Goal: Answer question/provide support: Share knowledge or assist other users

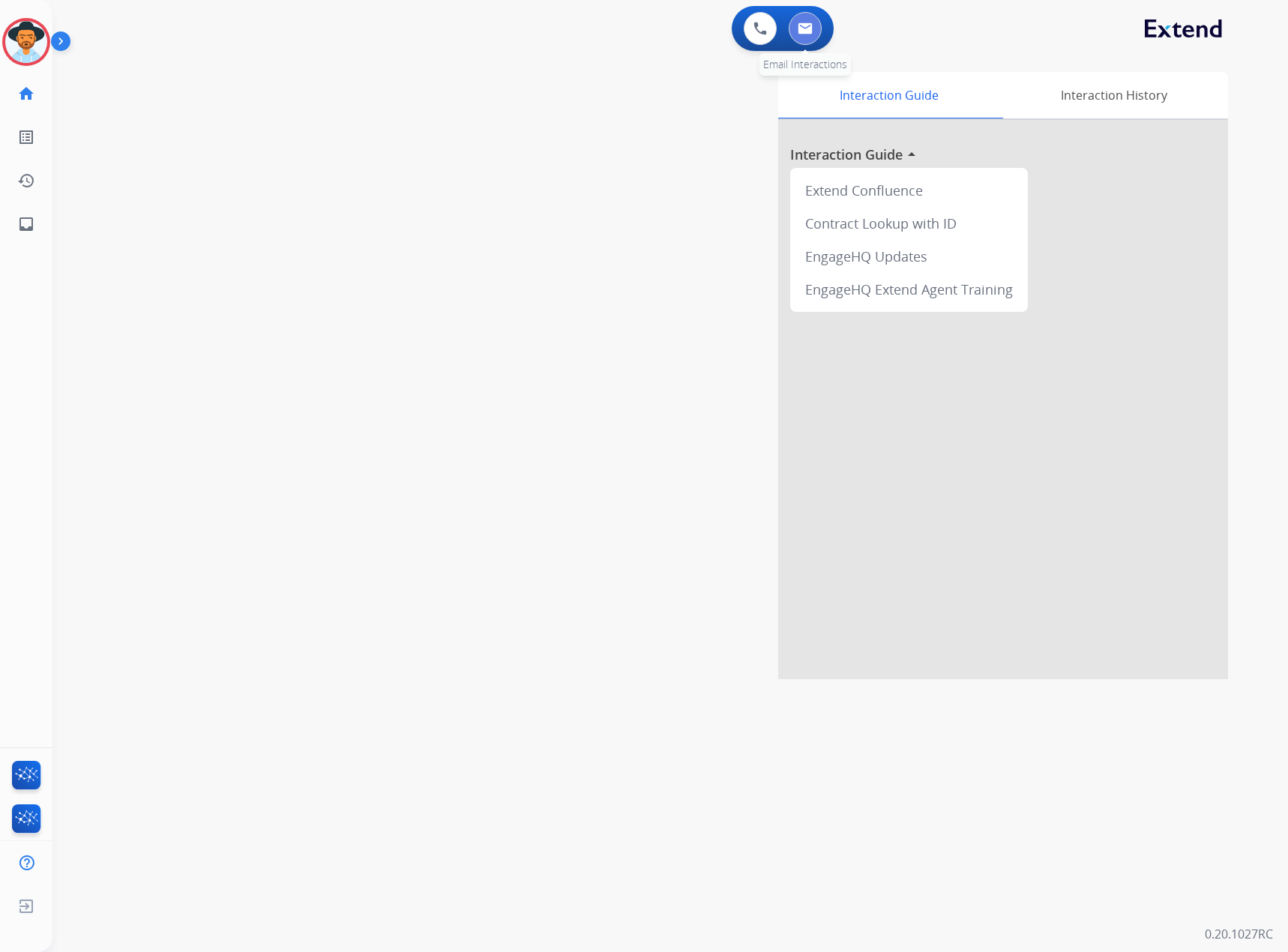
click at [817, 20] on button at bounding box center [805, 28] width 33 height 33
select select "**********"
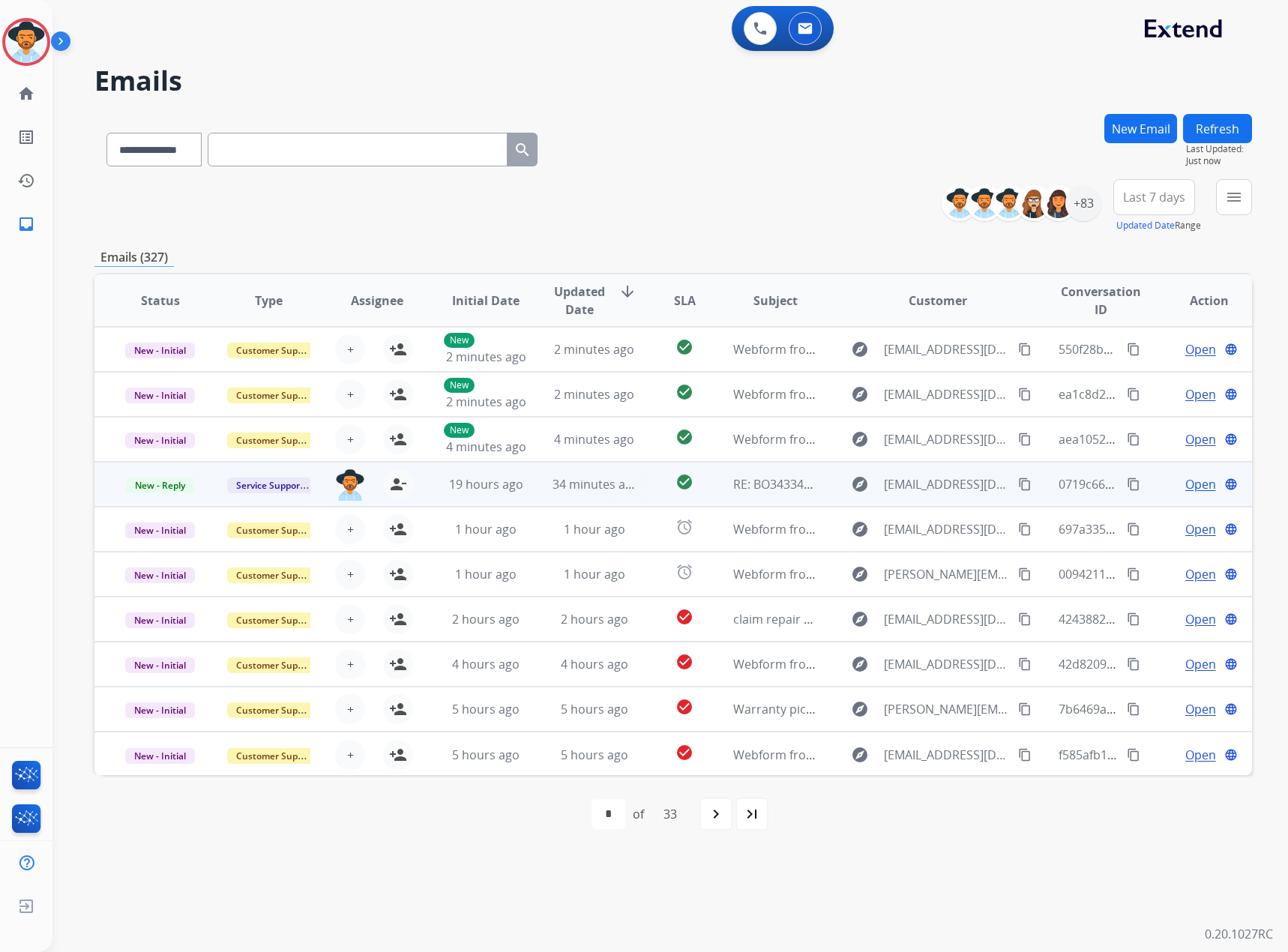
click at [1185, 487] on span "Open" at bounding box center [1200, 484] width 31 height 18
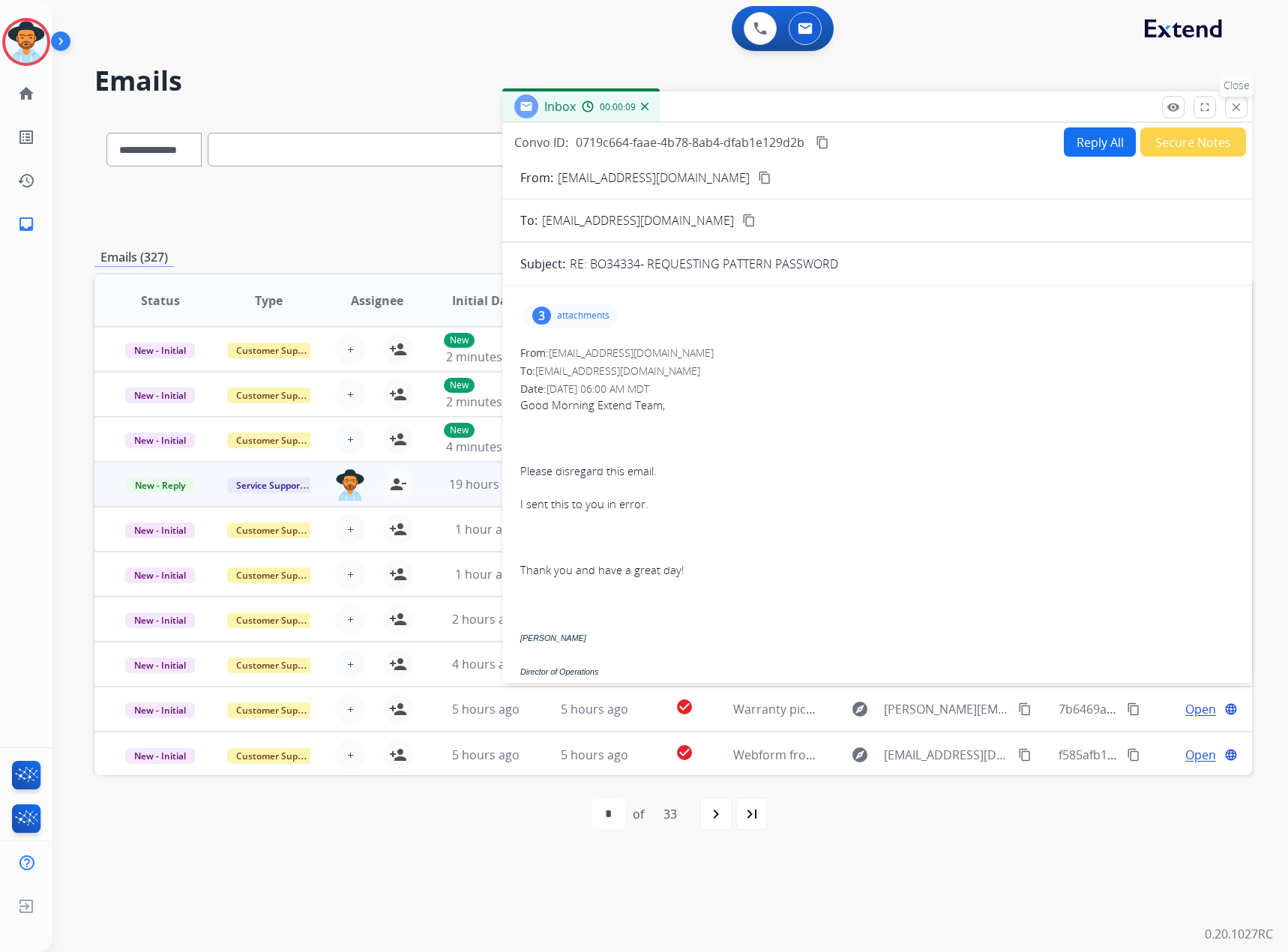
click at [1242, 109] on mat-icon "close" at bounding box center [1236, 107] width 14 height 14
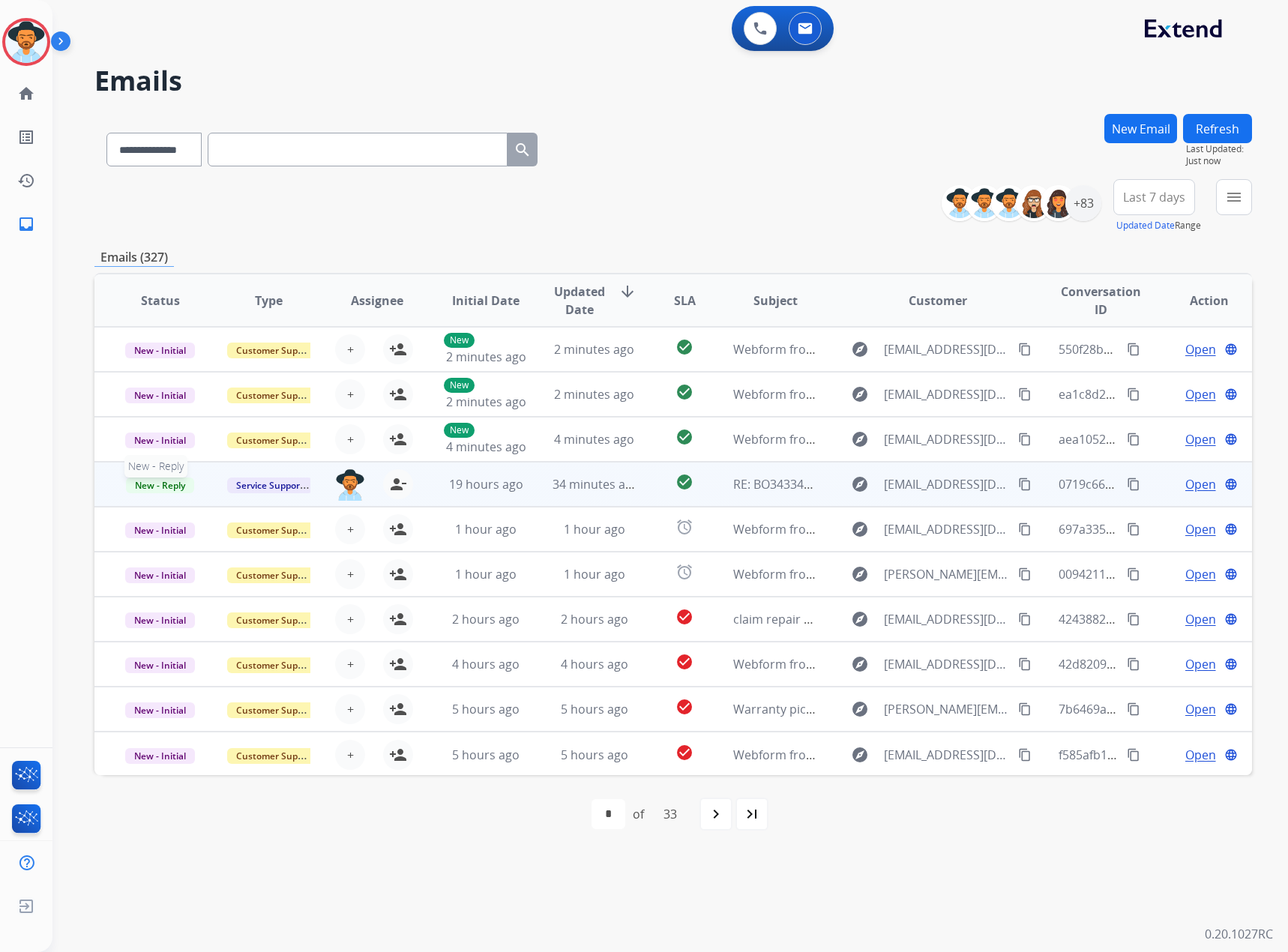
click at [162, 487] on span "New - Reply" at bounding box center [160, 485] width 68 height 16
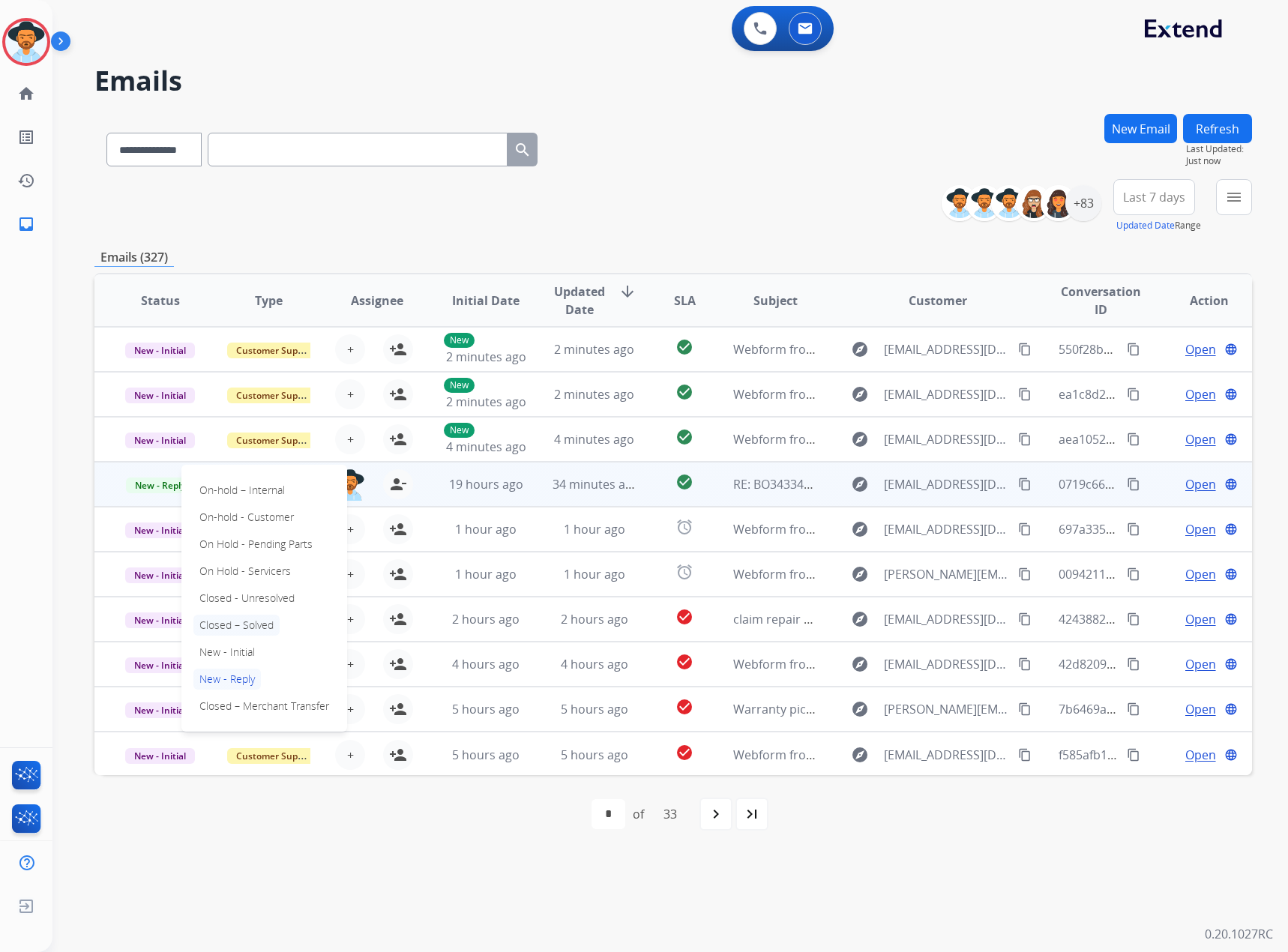
click at [224, 630] on p "Closed – Solved" at bounding box center [236, 624] width 86 height 21
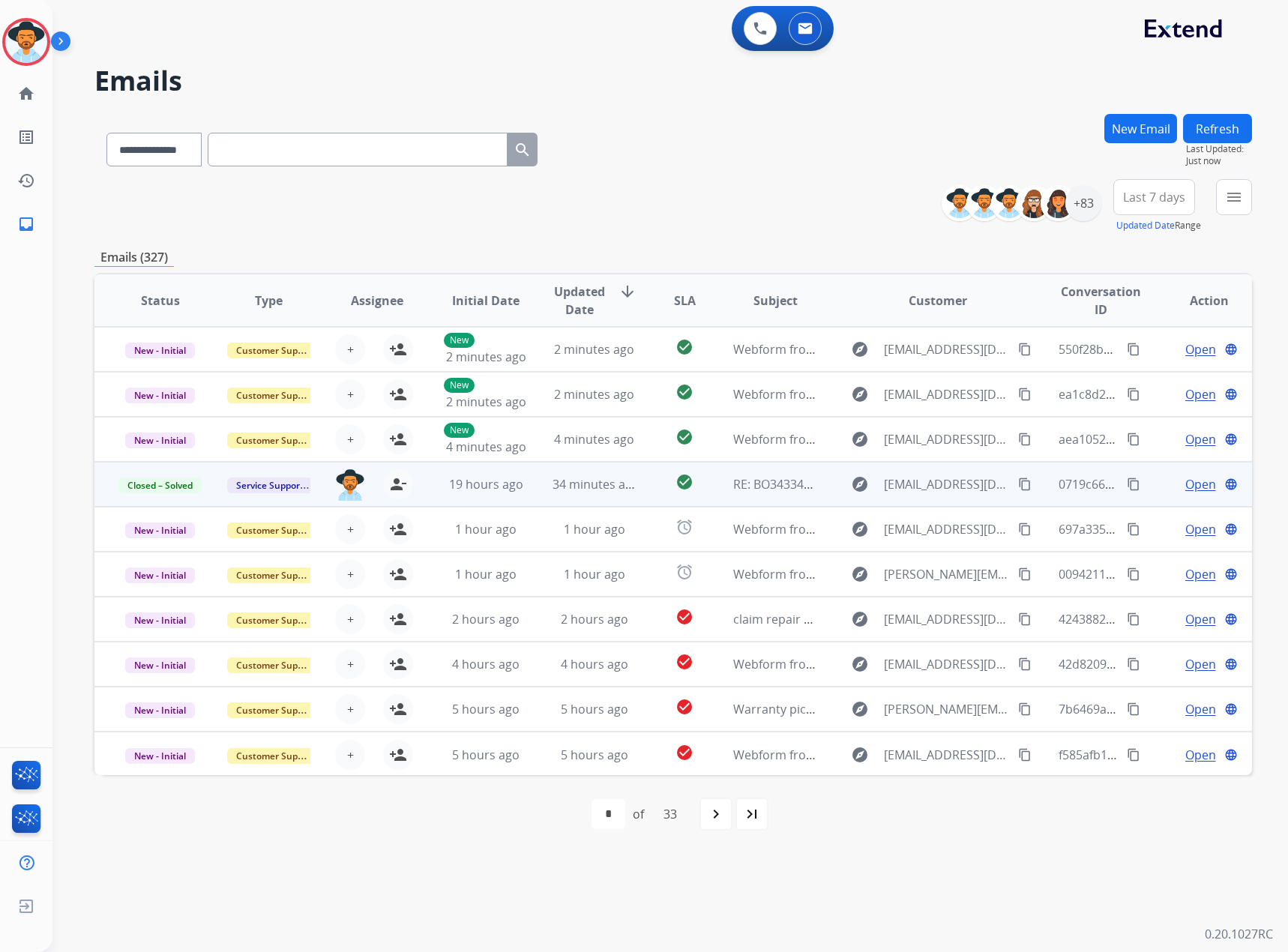
click at [1162, 207] on button "Last 7 days" at bounding box center [1154, 198] width 81 height 36
click at [1172, 201] on span "Last 7 days" at bounding box center [1154, 198] width 63 height 6
click at [1241, 192] on mat-icon "menu" at bounding box center [1233, 198] width 18 height 18
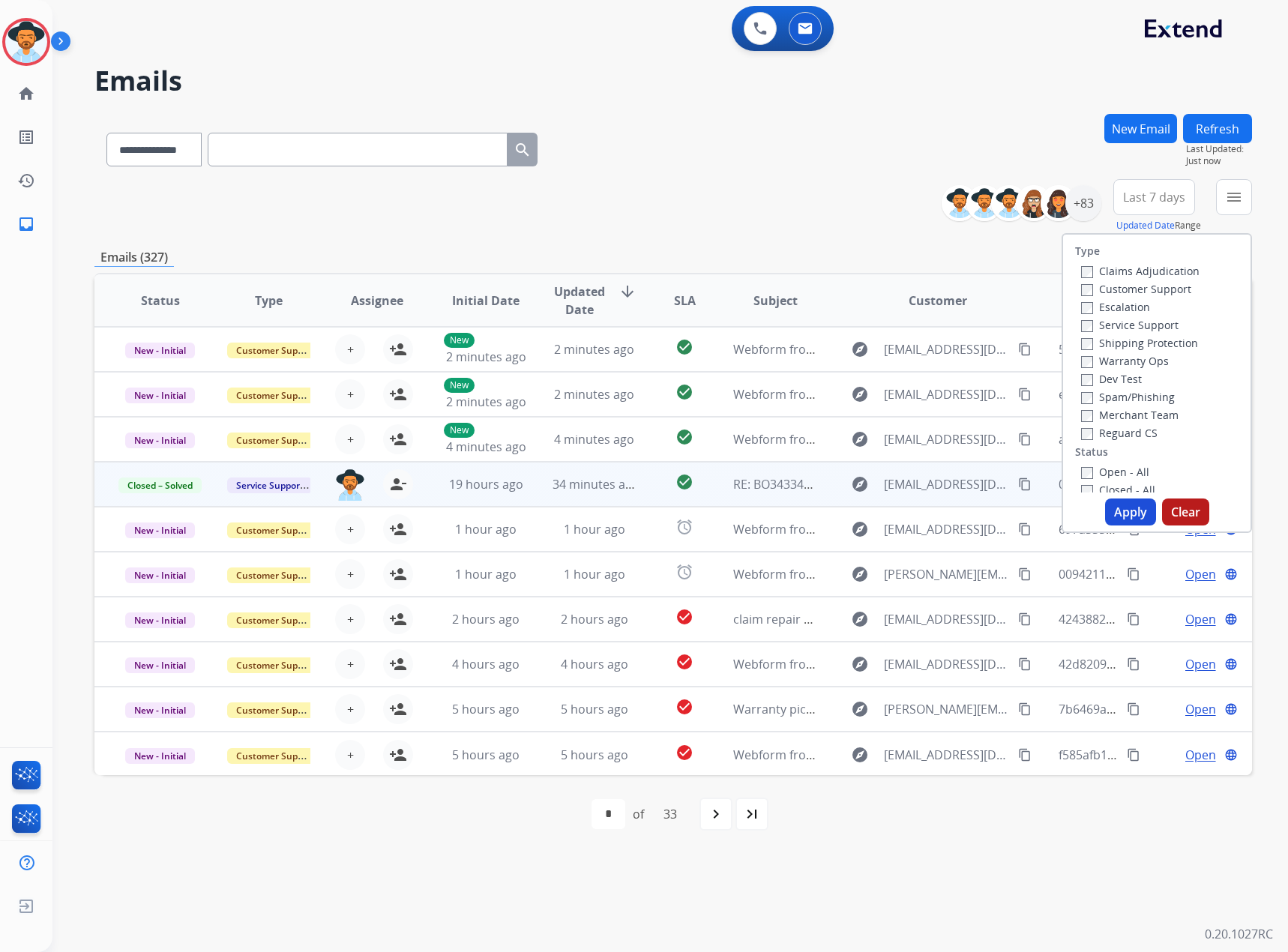
click at [1116, 321] on label "Service Support" at bounding box center [1129, 325] width 97 height 14
click at [1120, 360] on label "New - Initial" at bounding box center [1119, 358] width 78 height 14
click at [1120, 374] on label "New - Reply" at bounding box center [1119, 376] width 78 height 14
click at [1129, 508] on button "Apply" at bounding box center [1129, 511] width 51 height 27
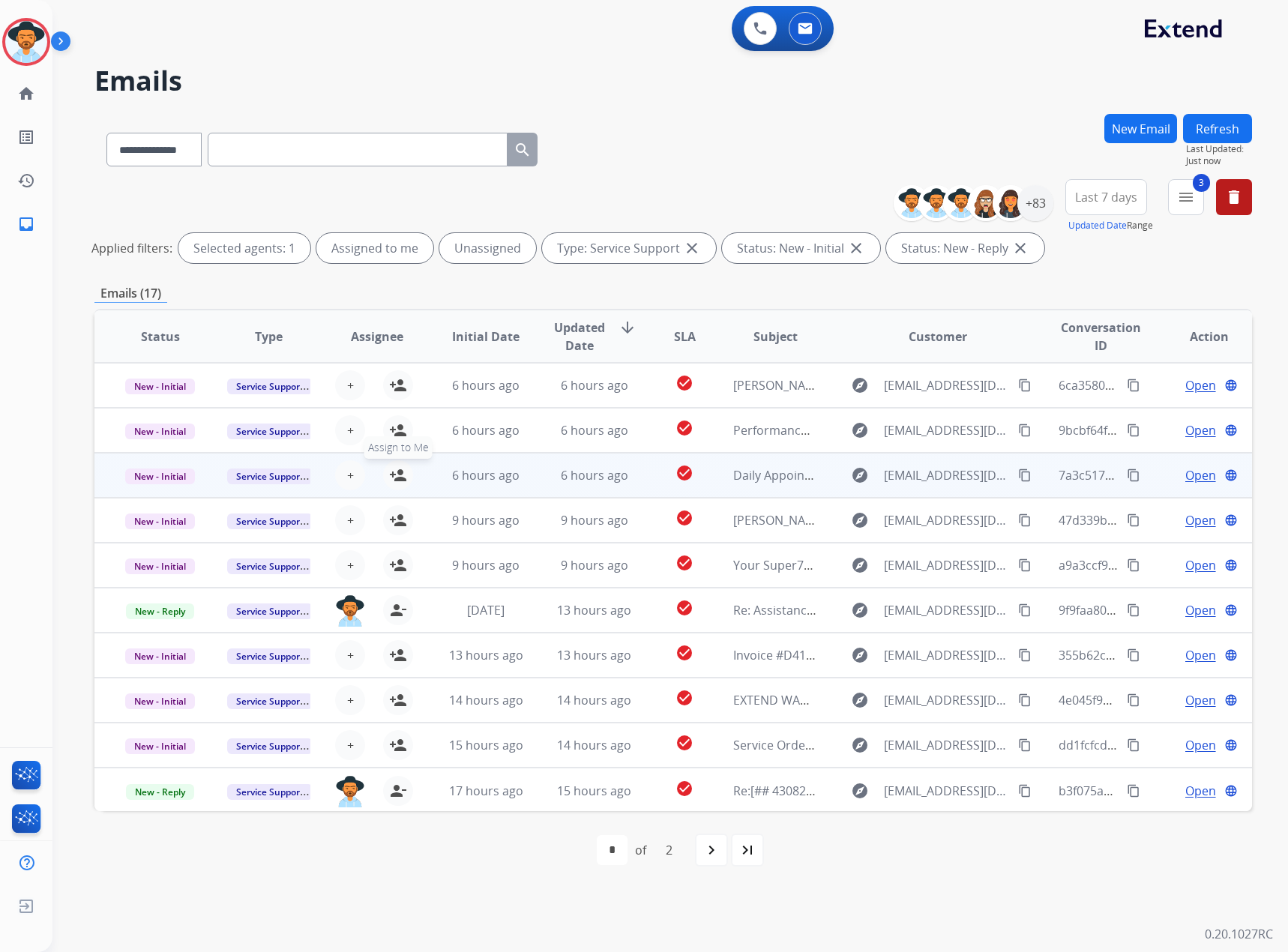
click at [389, 476] on mat-icon "person_add" at bounding box center [398, 476] width 18 height 18
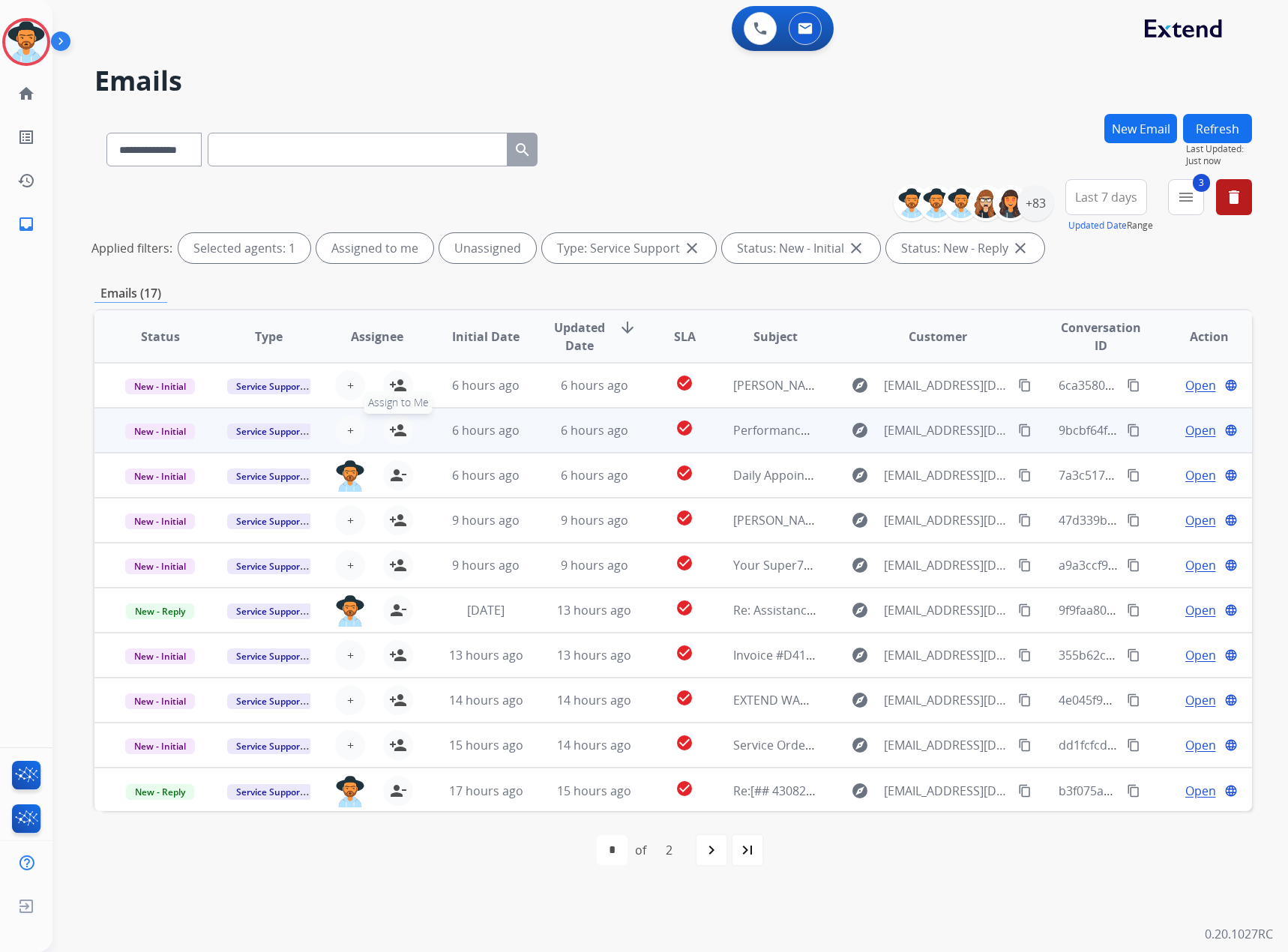
click at [389, 428] on mat-icon "person_add" at bounding box center [398, 431] width 18 height 18
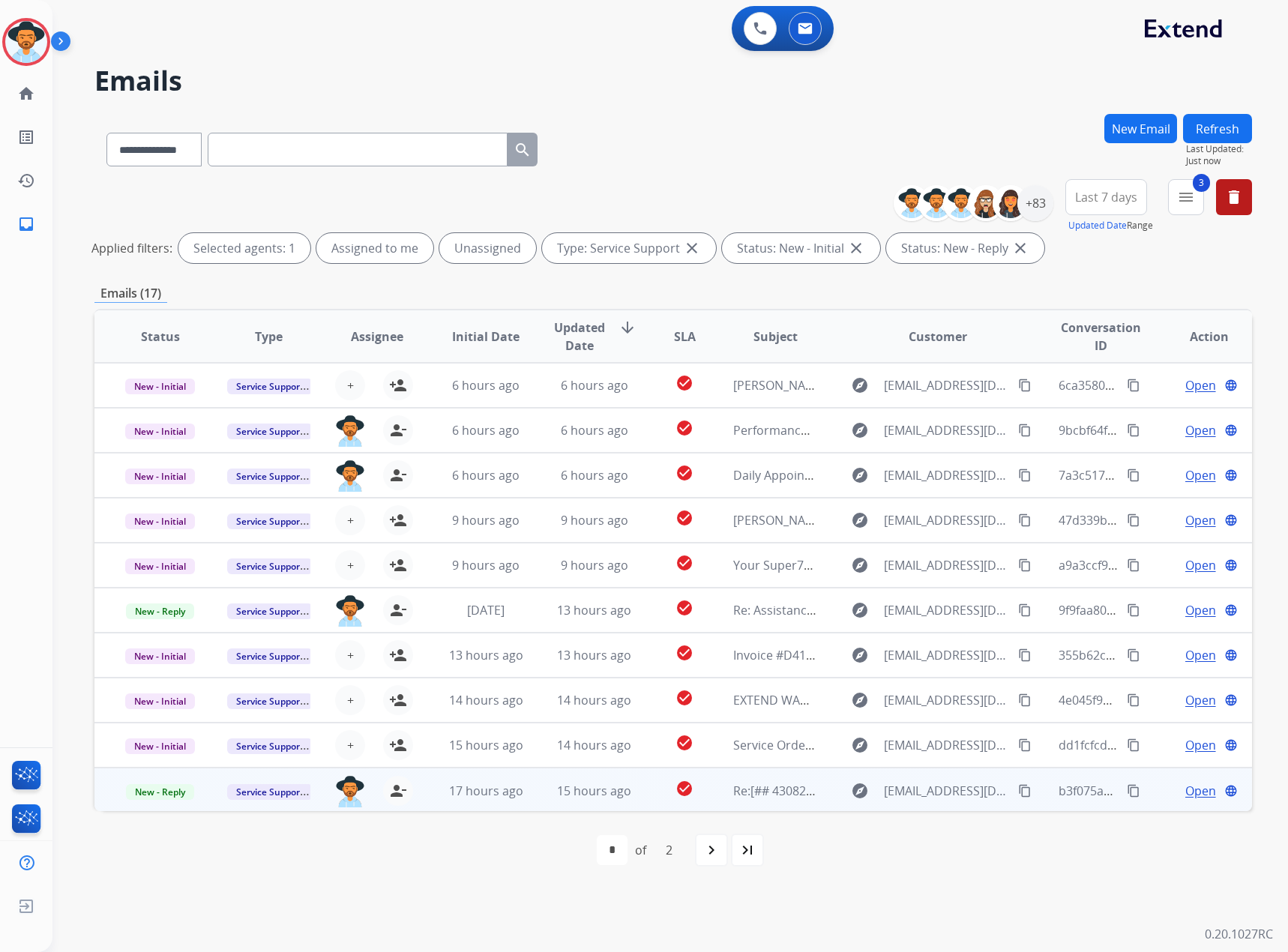
click at [1186, 786] on span "Open" at bounding box center [1200, 791] width 31 height 18
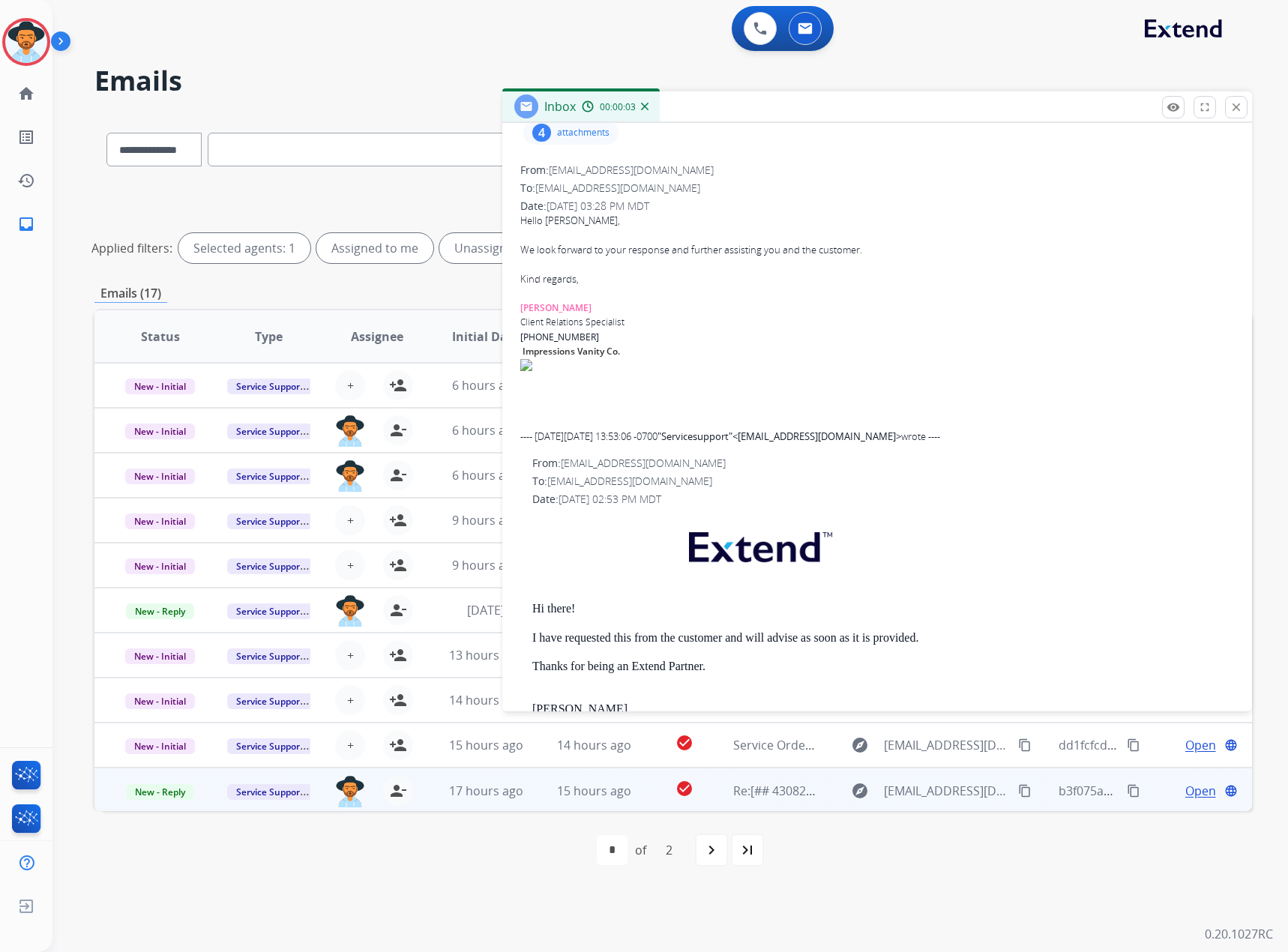
scroll to position [0, 0]
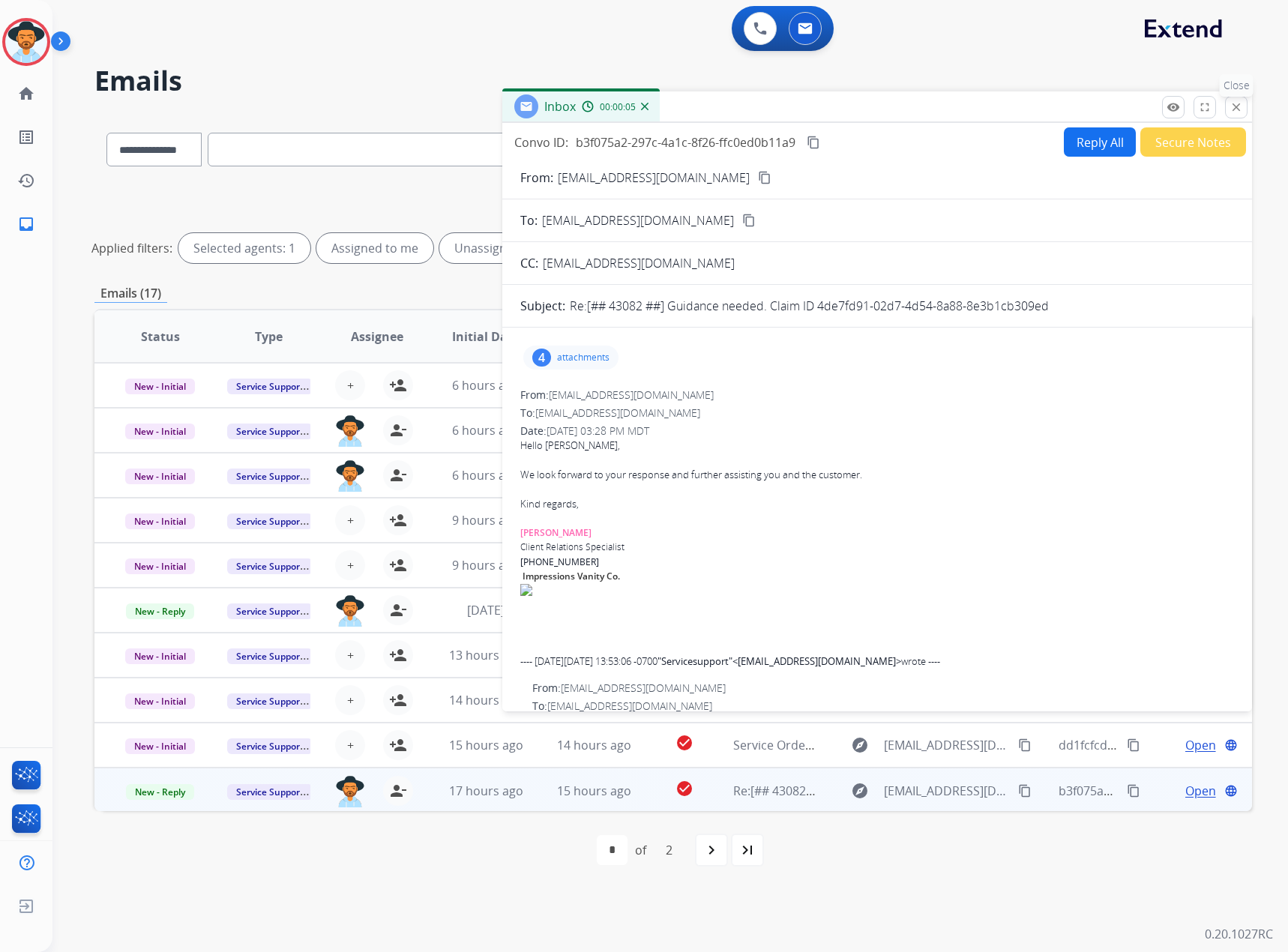
click at [1233, 109] on mat-icon "close" at bounding box center [1236, 107] width 14 height 14
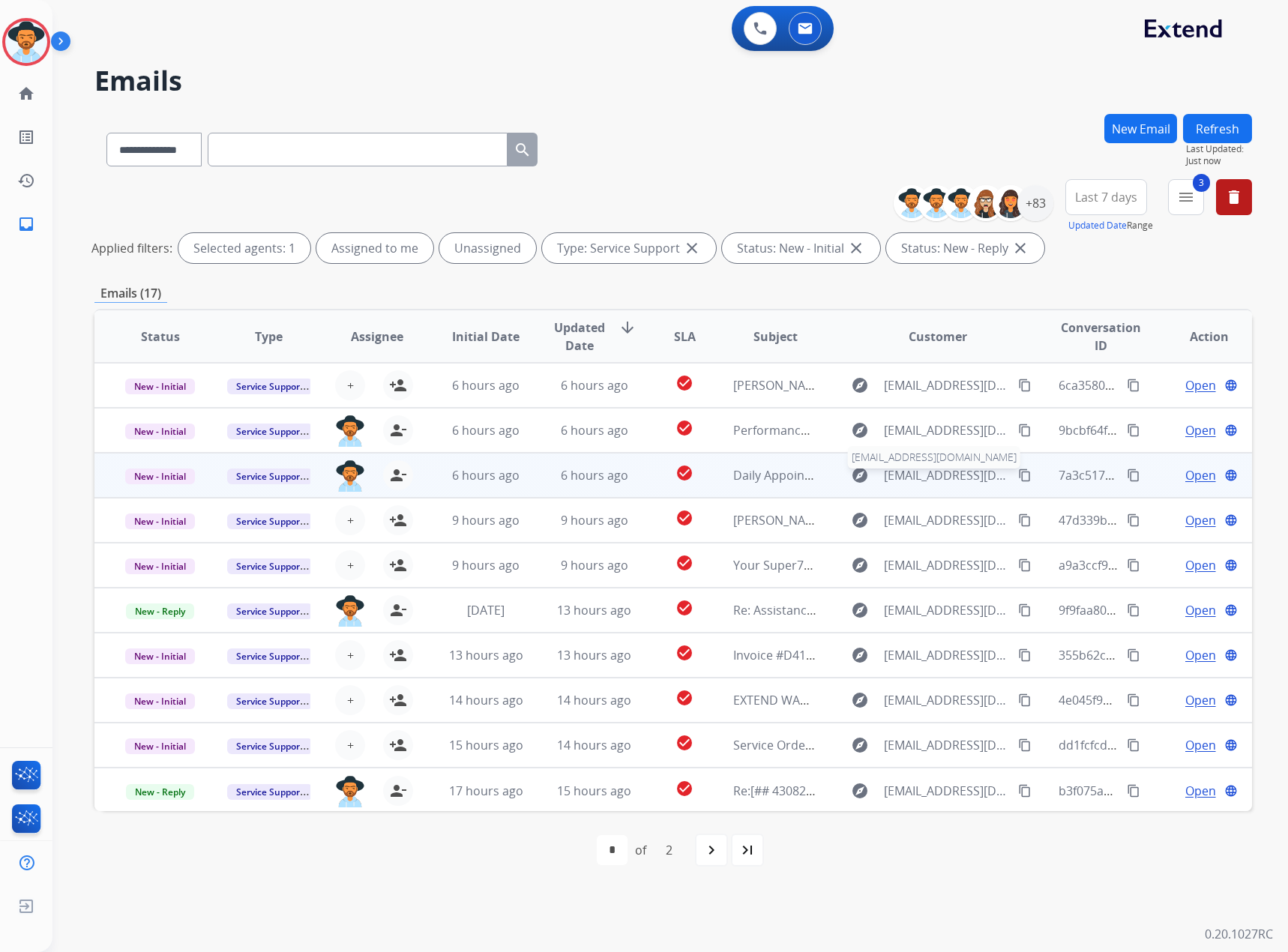
click at [905, 474] on span "notifications@sawenterprises.com" at bounding box center [948, 476] width 127 height 18
type input "**********"
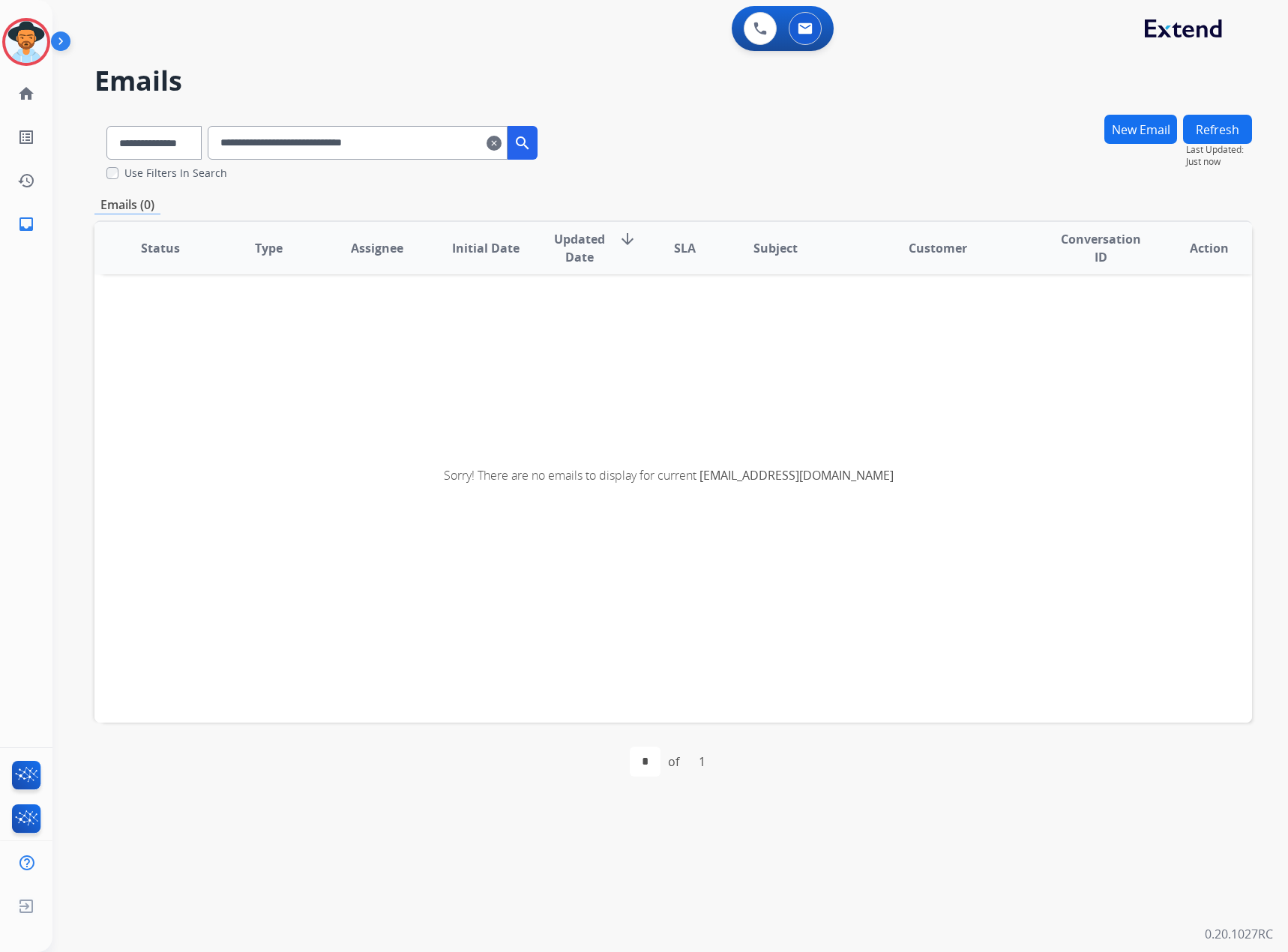
click at [501, 141] on mat-icon "clear" at bounding box center [493, 143] width 15 height 18
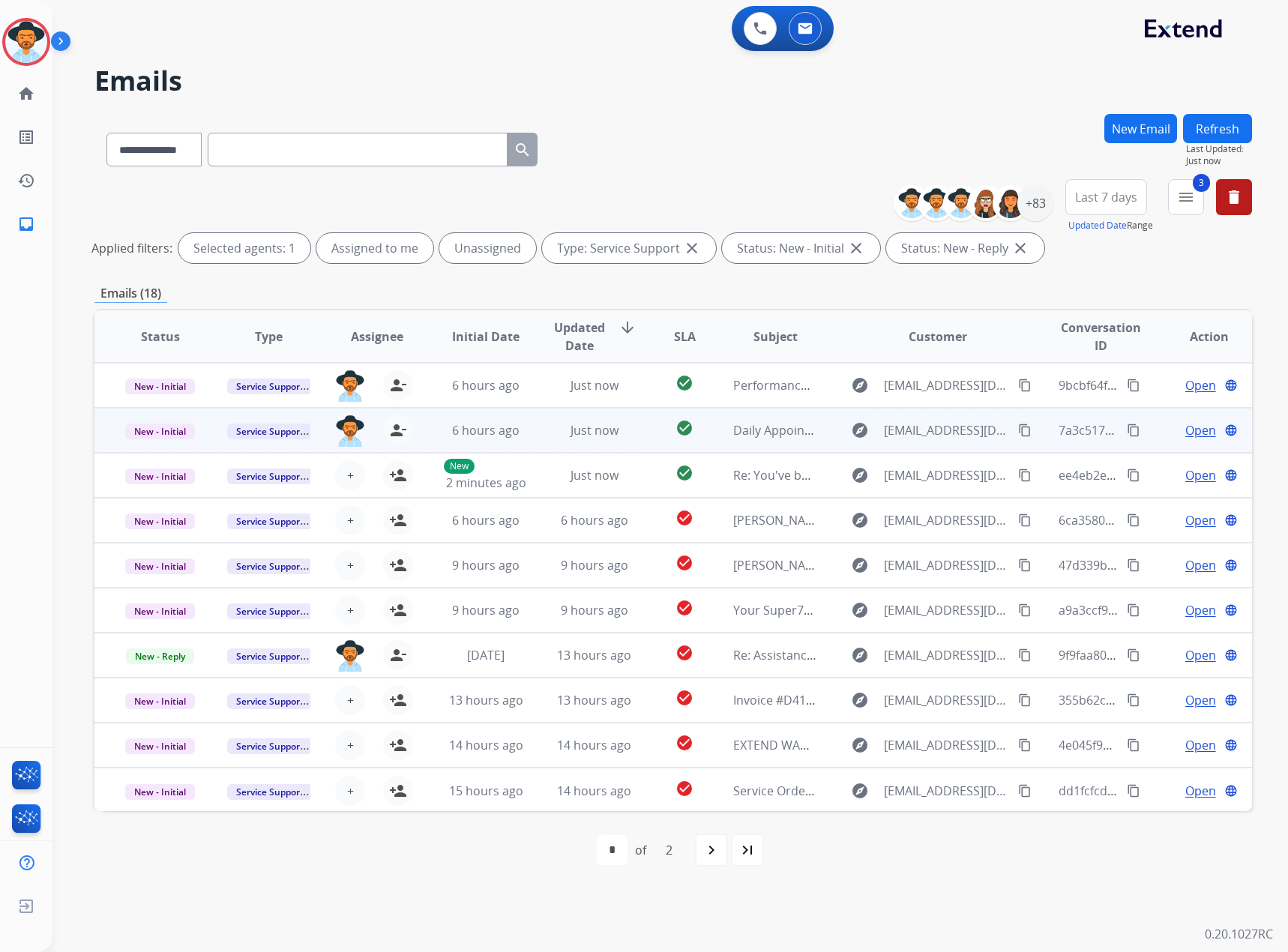
click at [1206, 430] on div "Open language" at bounding box center [1209, 431] width 84 height 18
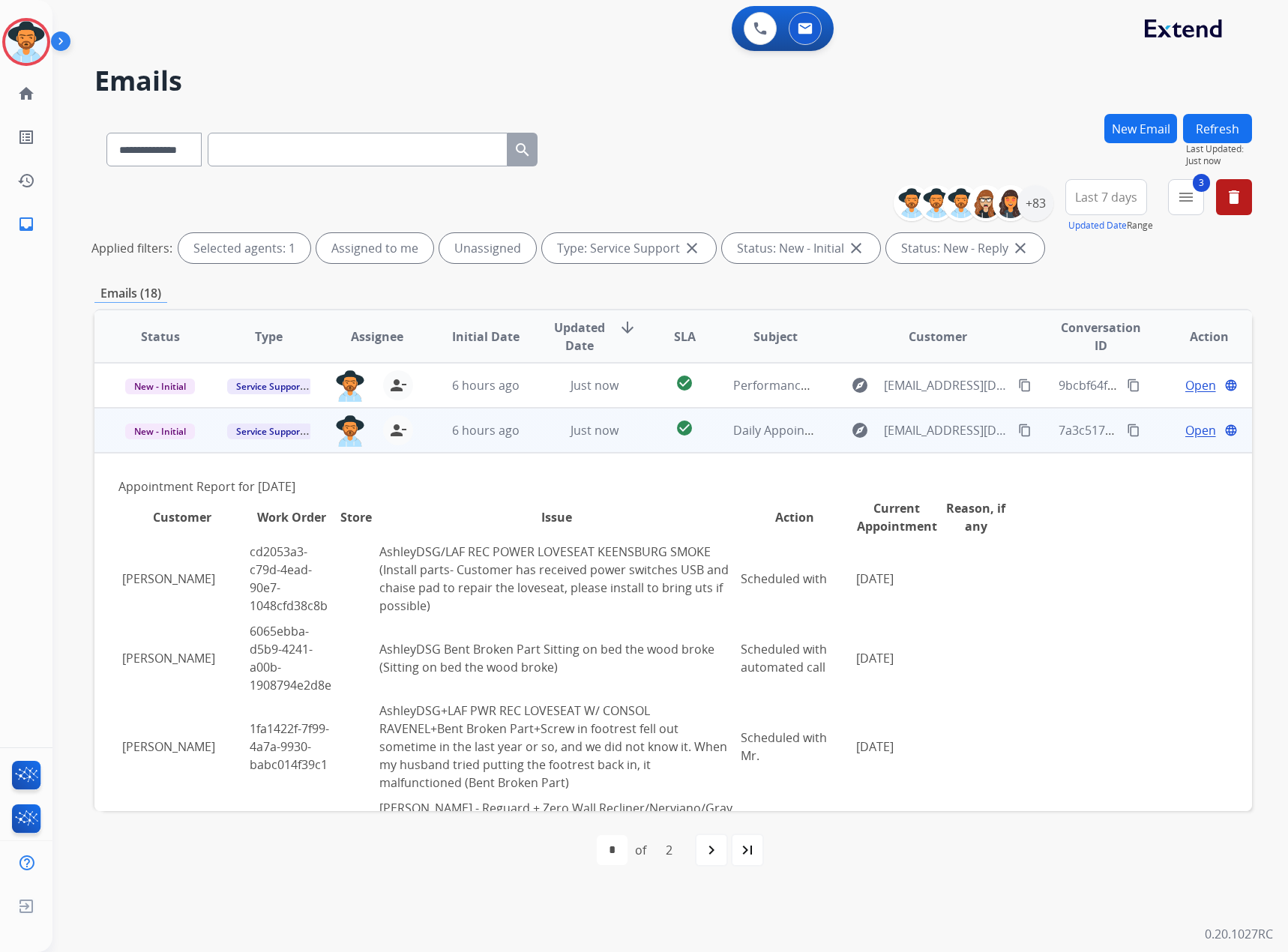
click at [1190, 440] on td "Open language" at bounding box center [1198, 430] width 109 height 45
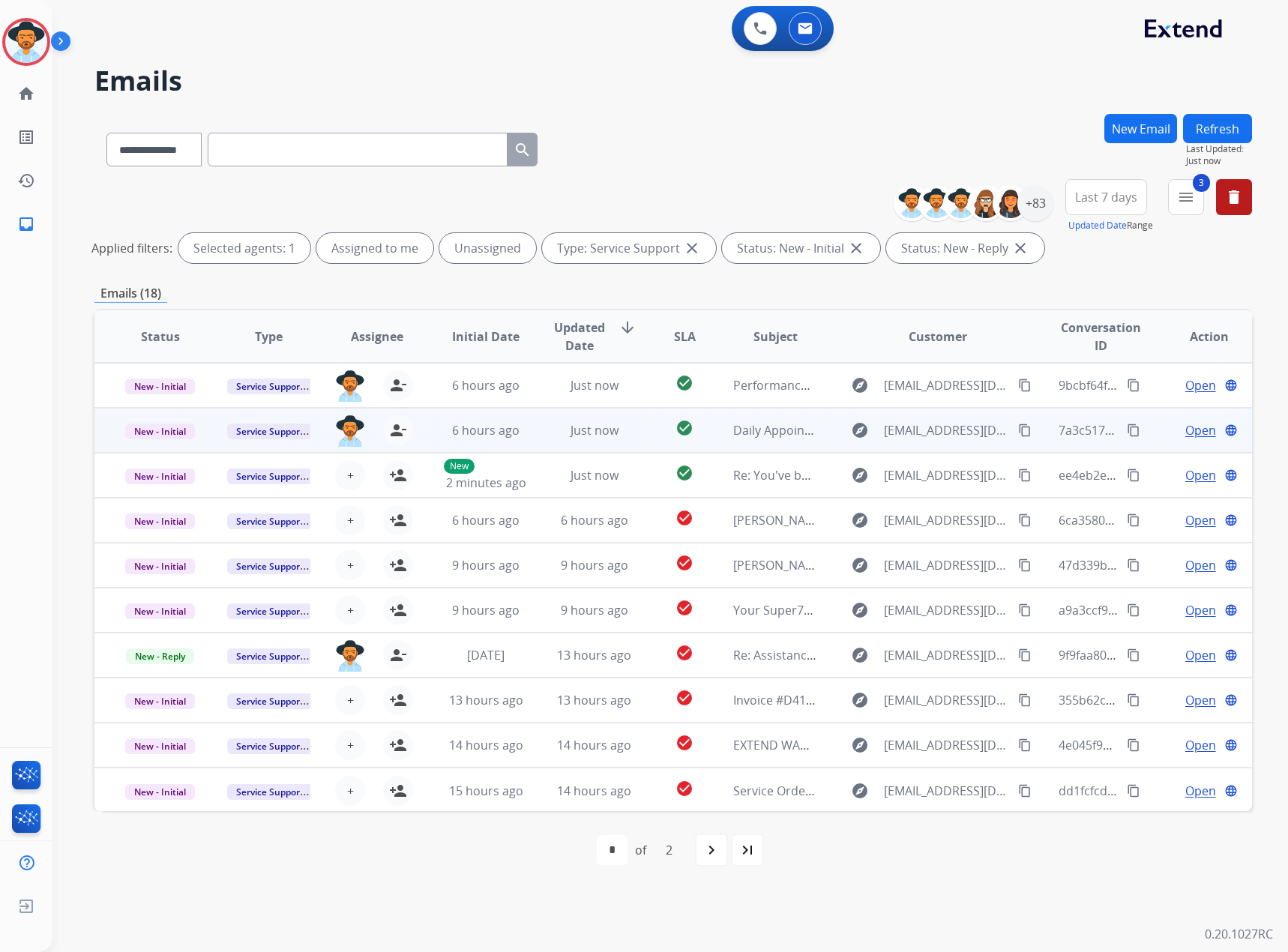
click at [1185, 428] on span "Open" at bounding box center [1200, 431] width 31 height 18
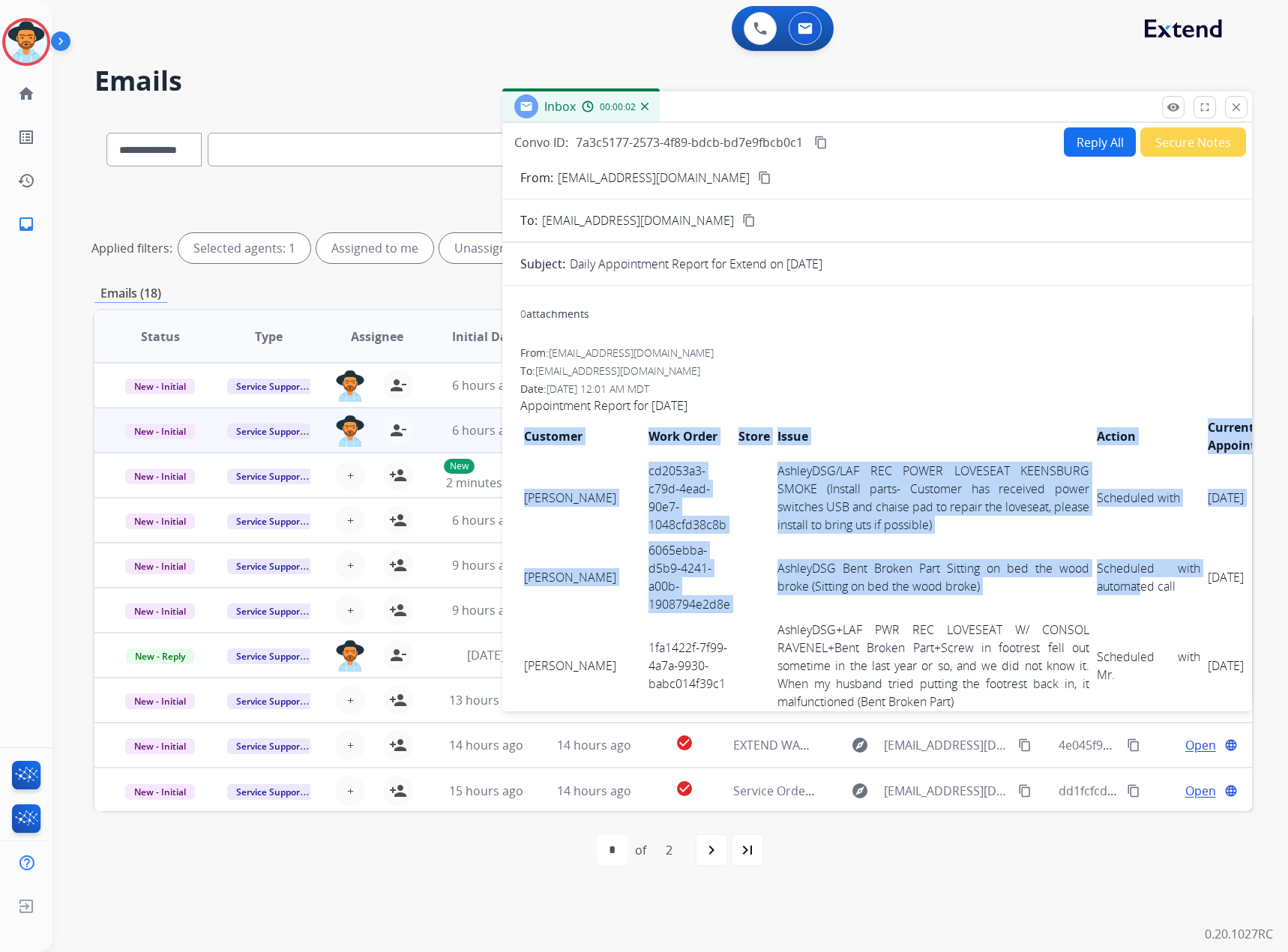
drag, startPoint x: 557, startPoint y: 498, endPoint x: 875, endPoint y: 583, distance: 329.2
click at [865, 575] on link "AshleyDSG Bent Broken Part Sitting on bed the wood broke (Sitting on bed the wo…" at bounding box center [933, 577] width 312 height 35
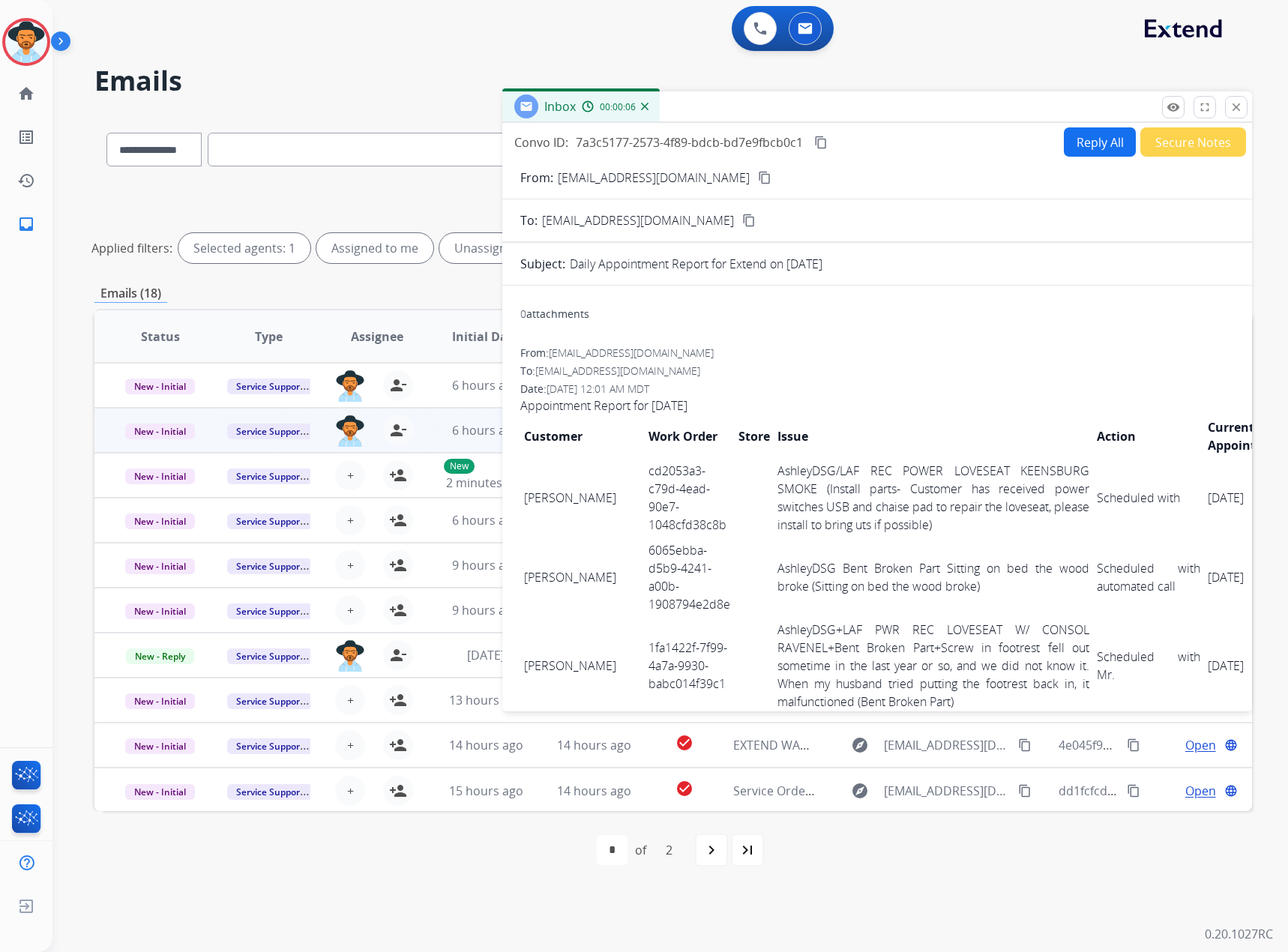
click at [888, 367] on div "To: servicesupport@extend.com" at bounding box center [876, 370] width 713 height 15
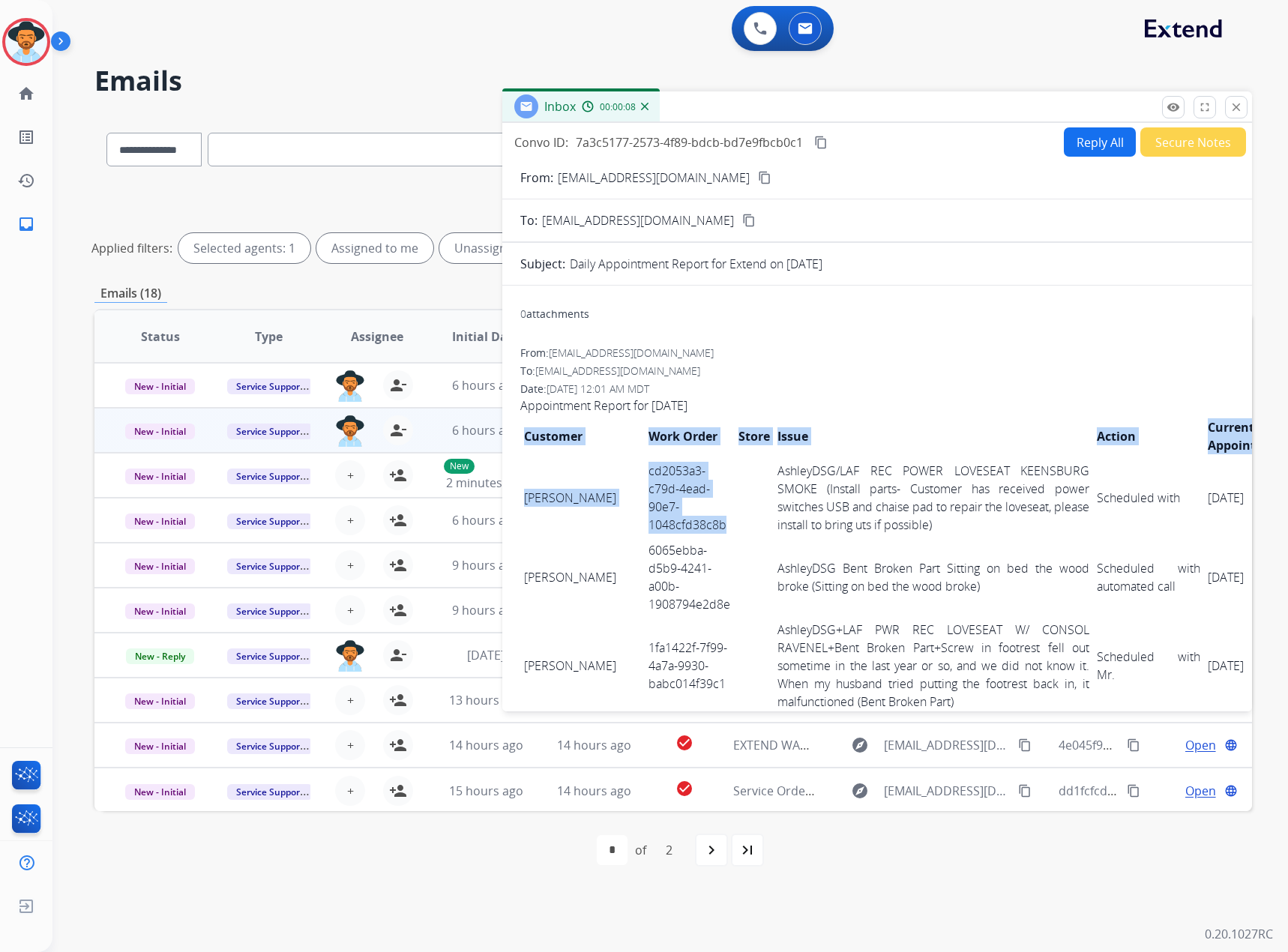
drag, startPoint x: 511, startPoint y: 498, endPoint x: 700, endPoint y: 544, distance: 194.5
click at [545, 459] on td "JAMES SCHNEIDER" at bounding box center [581, 498] width 124 height 79
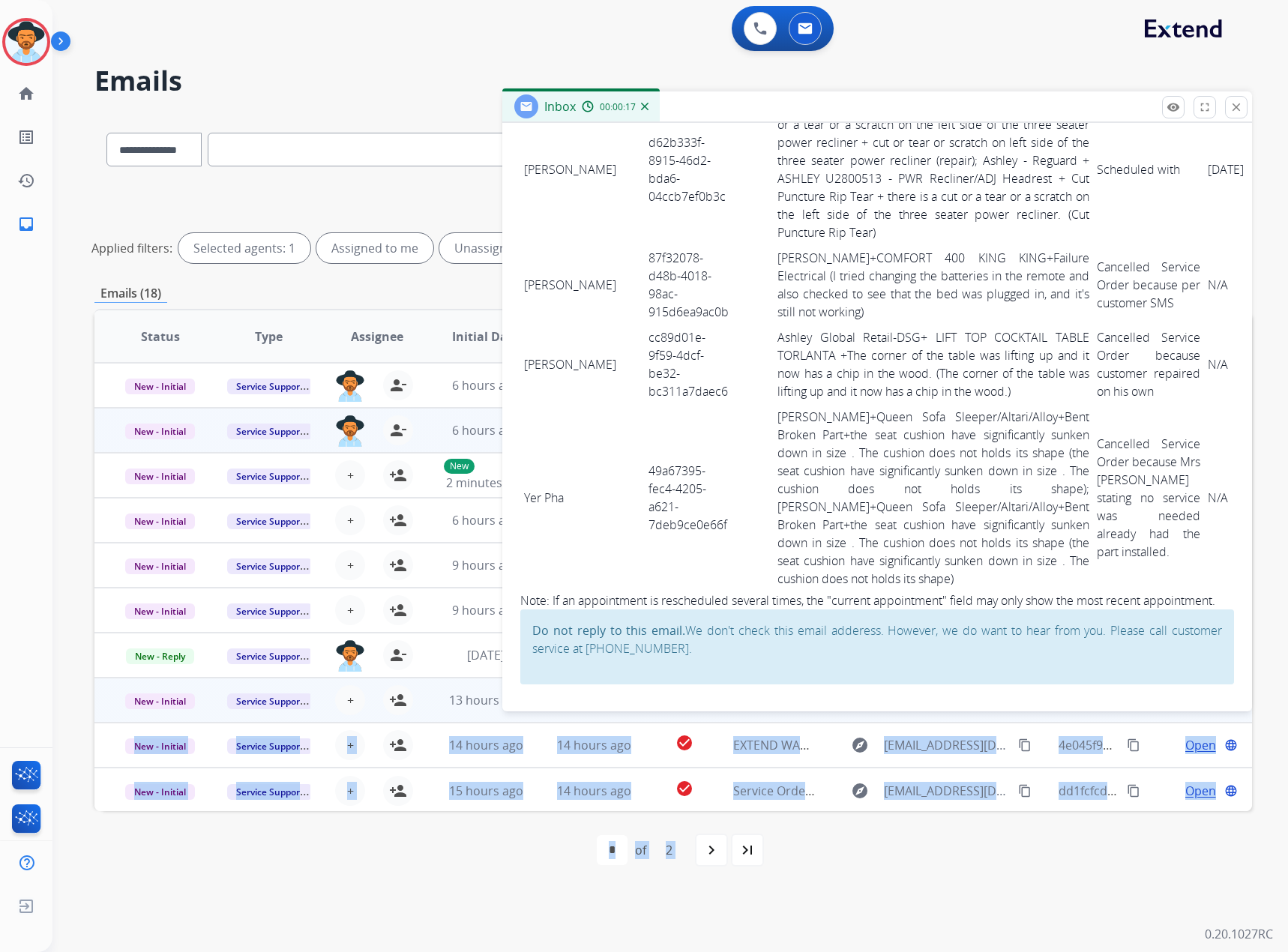
scroll to position [6971, 0]
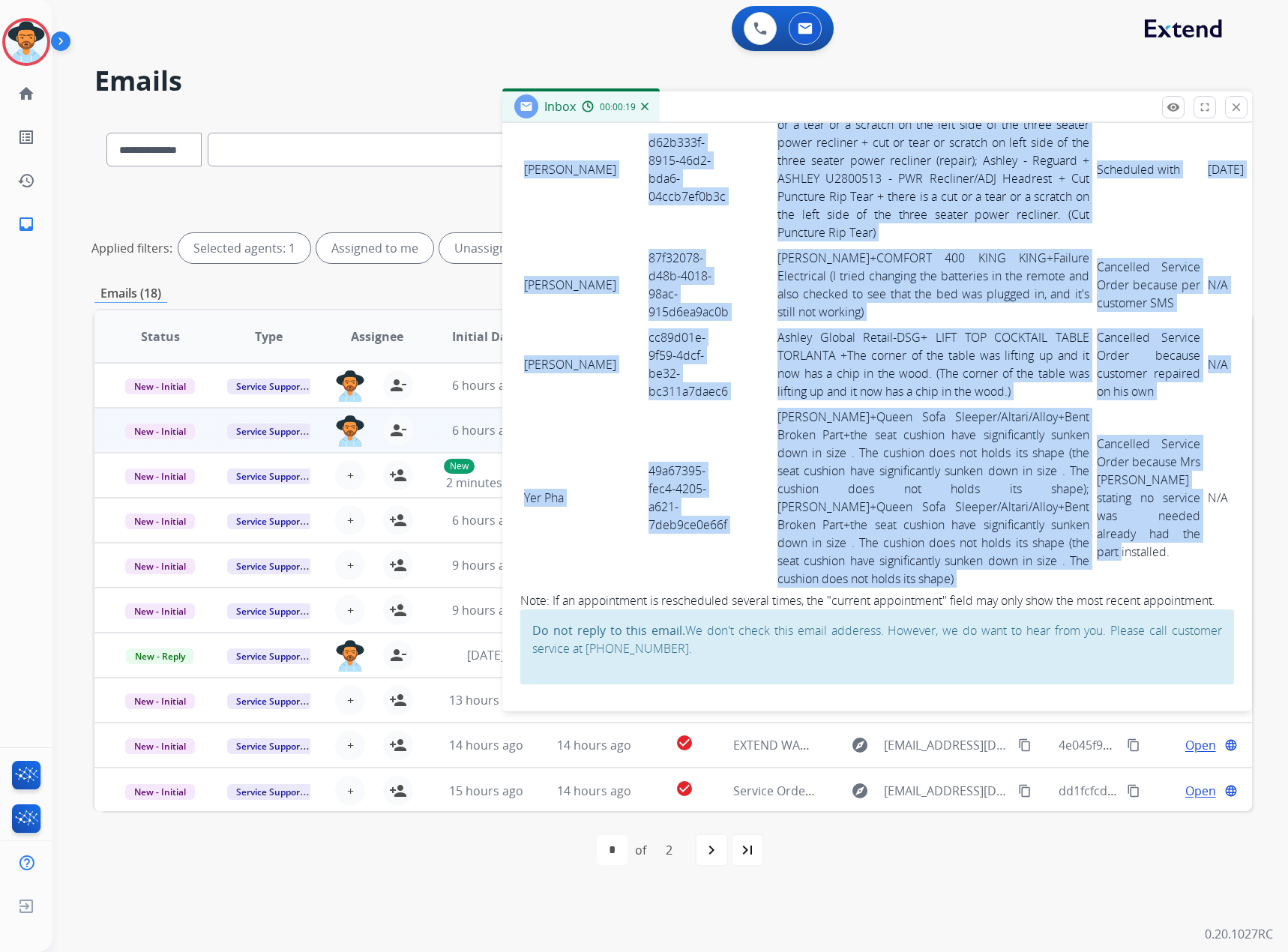
drag, startPoint x: 524, startPoint y: 495, endPoint x: 1056, endPoint y: 530, distance: 533.2
copy tbody "JAMES SCHNEIDER cd2053a3-c79d-4ead-90e7-1048cfd38c8b AshleyDSG/LAF REC POWER LO…"
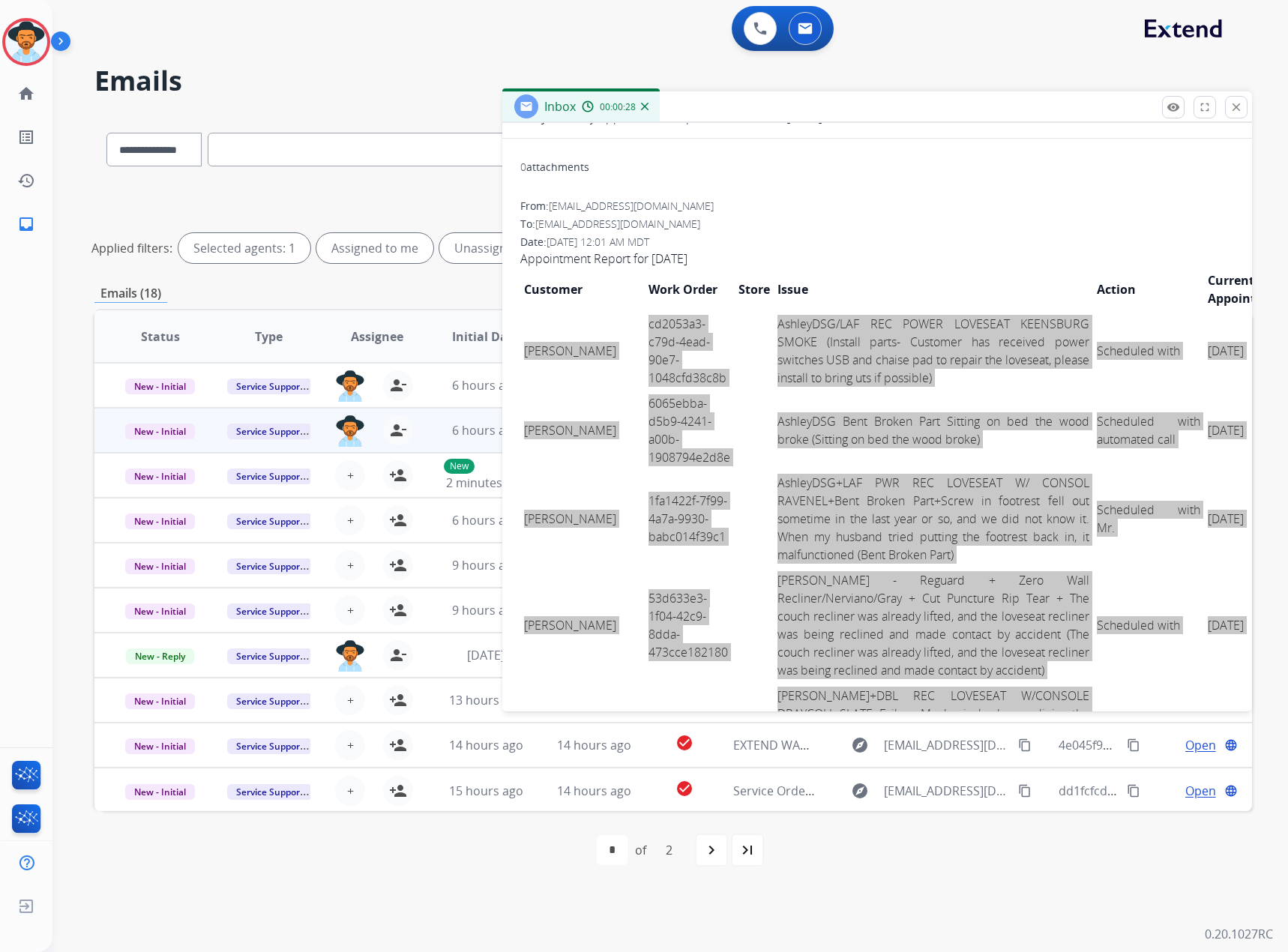
scroll to position [0, 0]
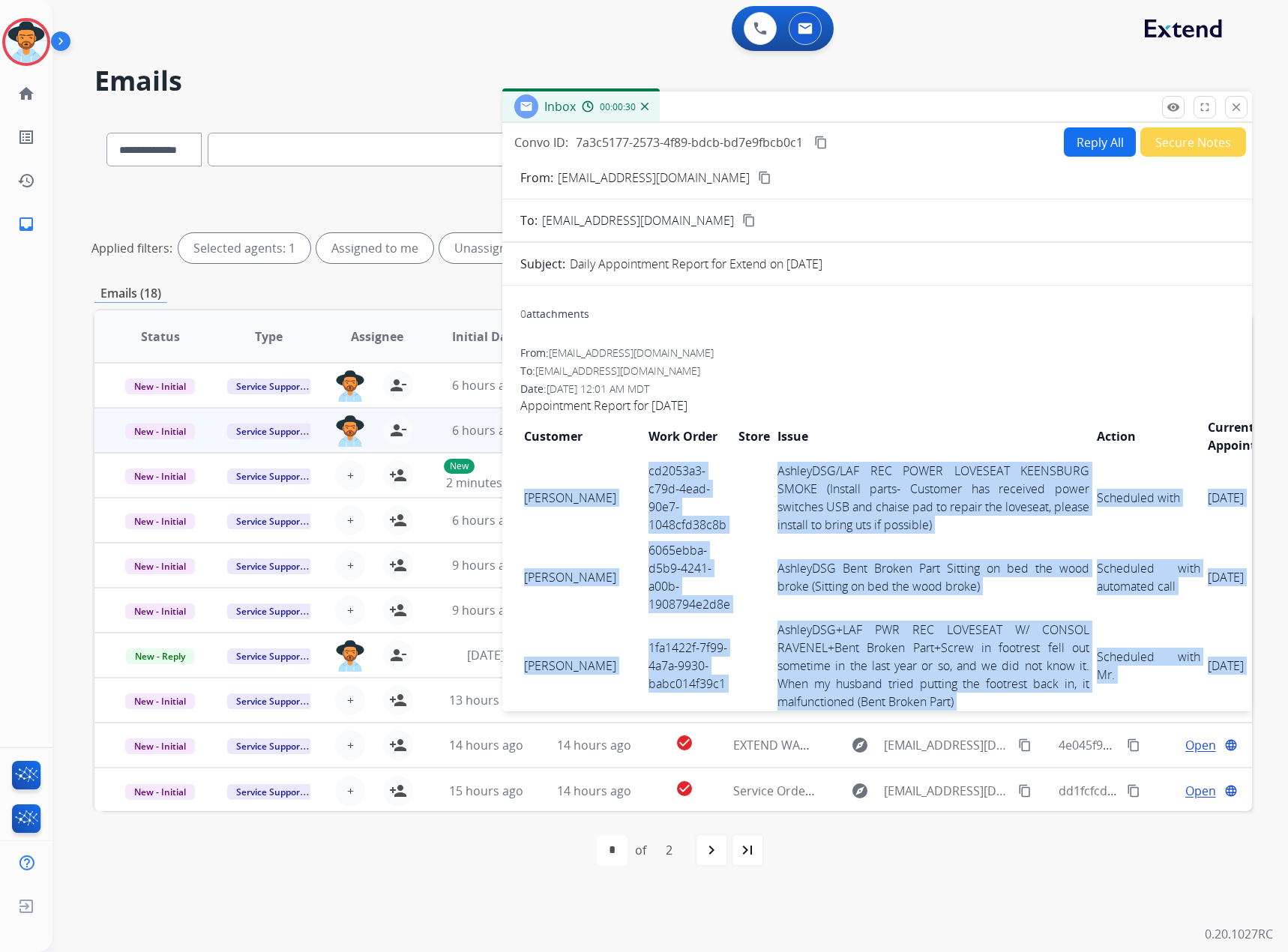
click at [823, 146] on mat-icon "content_copy" at bounding box center [821, 143] width 14 height 14
drag, startPoint x: 1227, startPoint y: 112, endPoint x: 1226, endPoint y: 123, distance: 11.0
click at [1227, 112] on button "close Close" at bounding box center [1235, 107] width 23 height 23
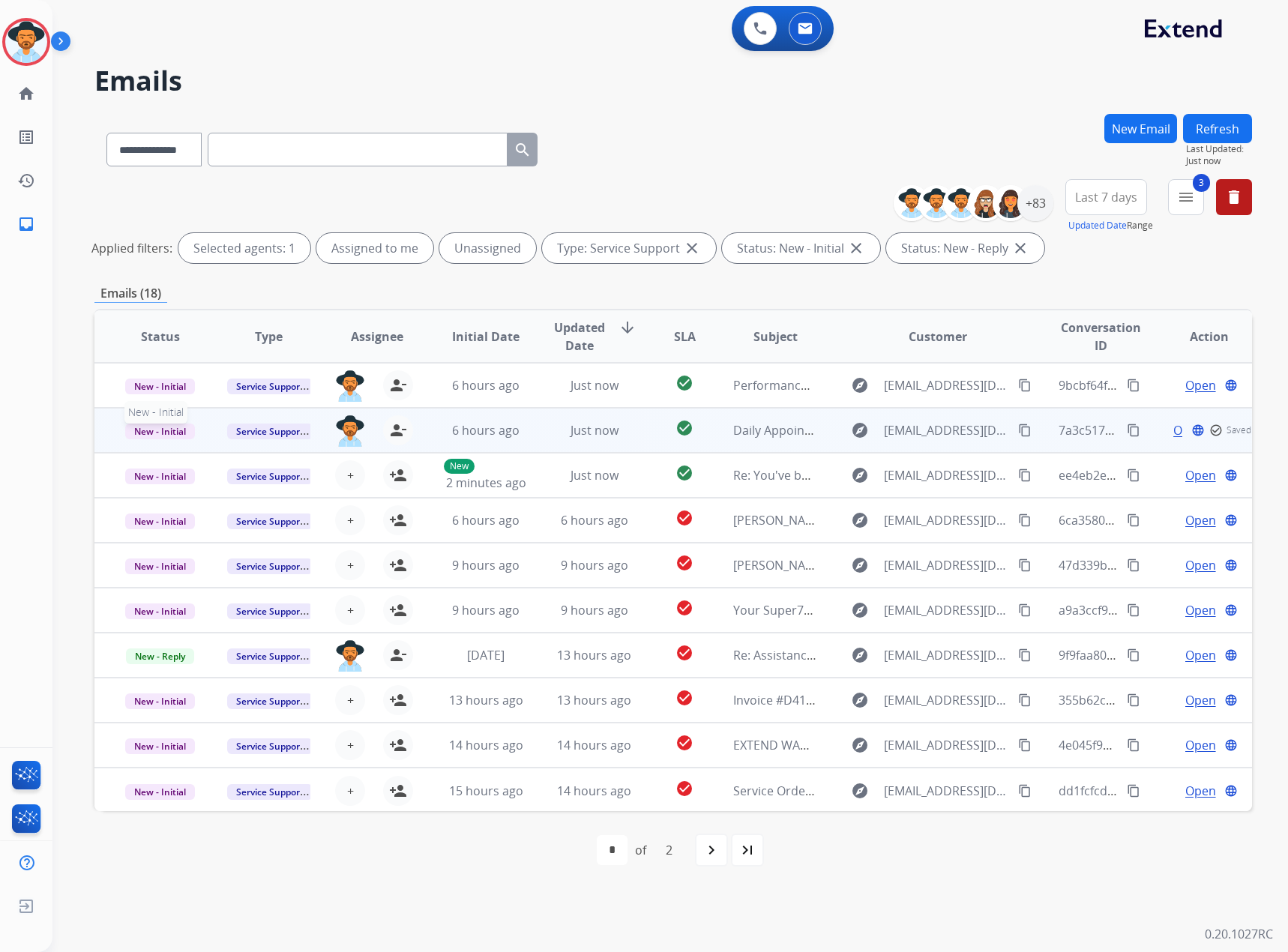
click at [170, 430] on span "New - Initial" at bounding box center [160, 432] width 69 height 16
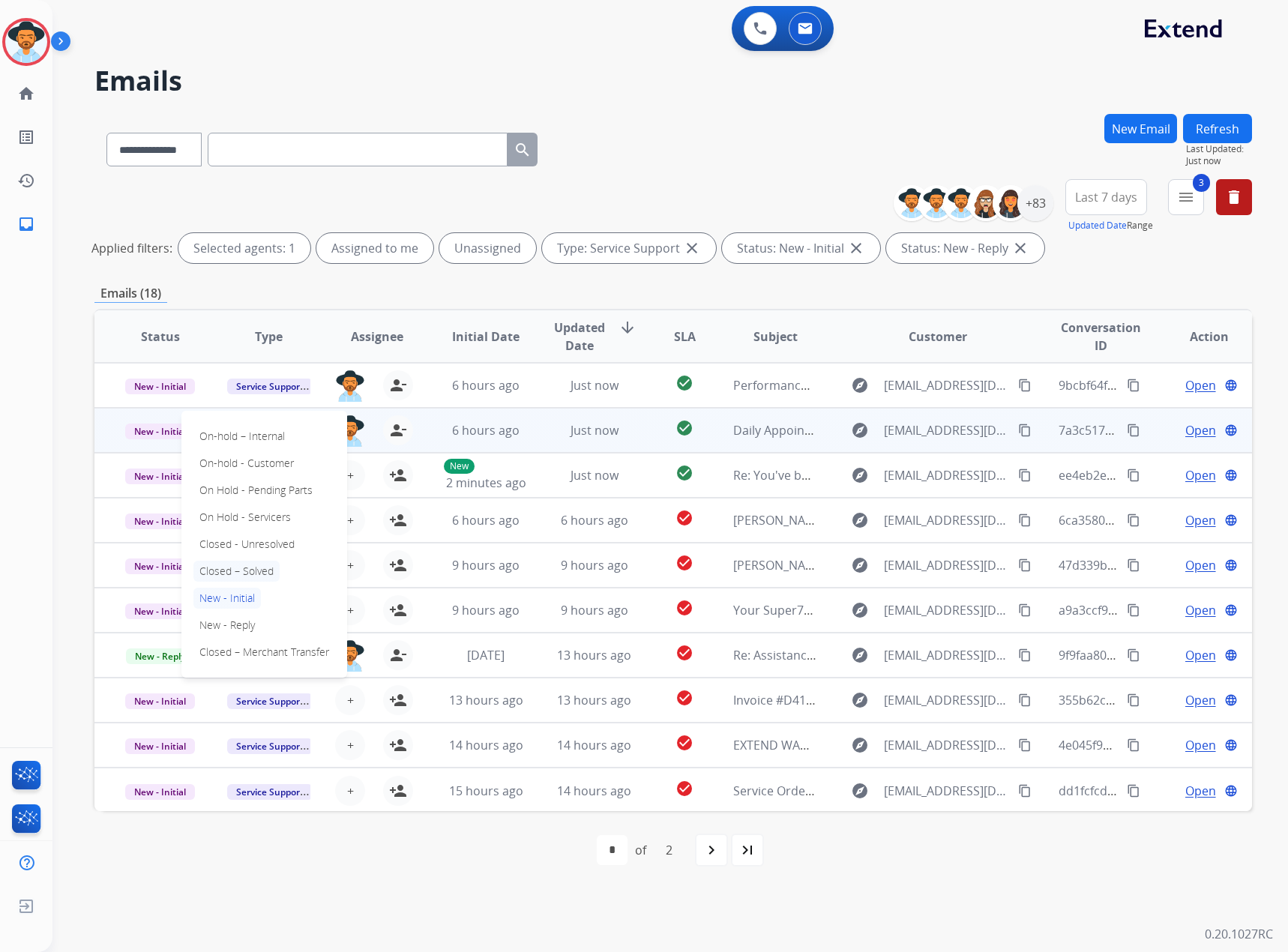
click at [250, 565] on p "Closed – Solved" at bounding box center [236, 571] width 86 height 21
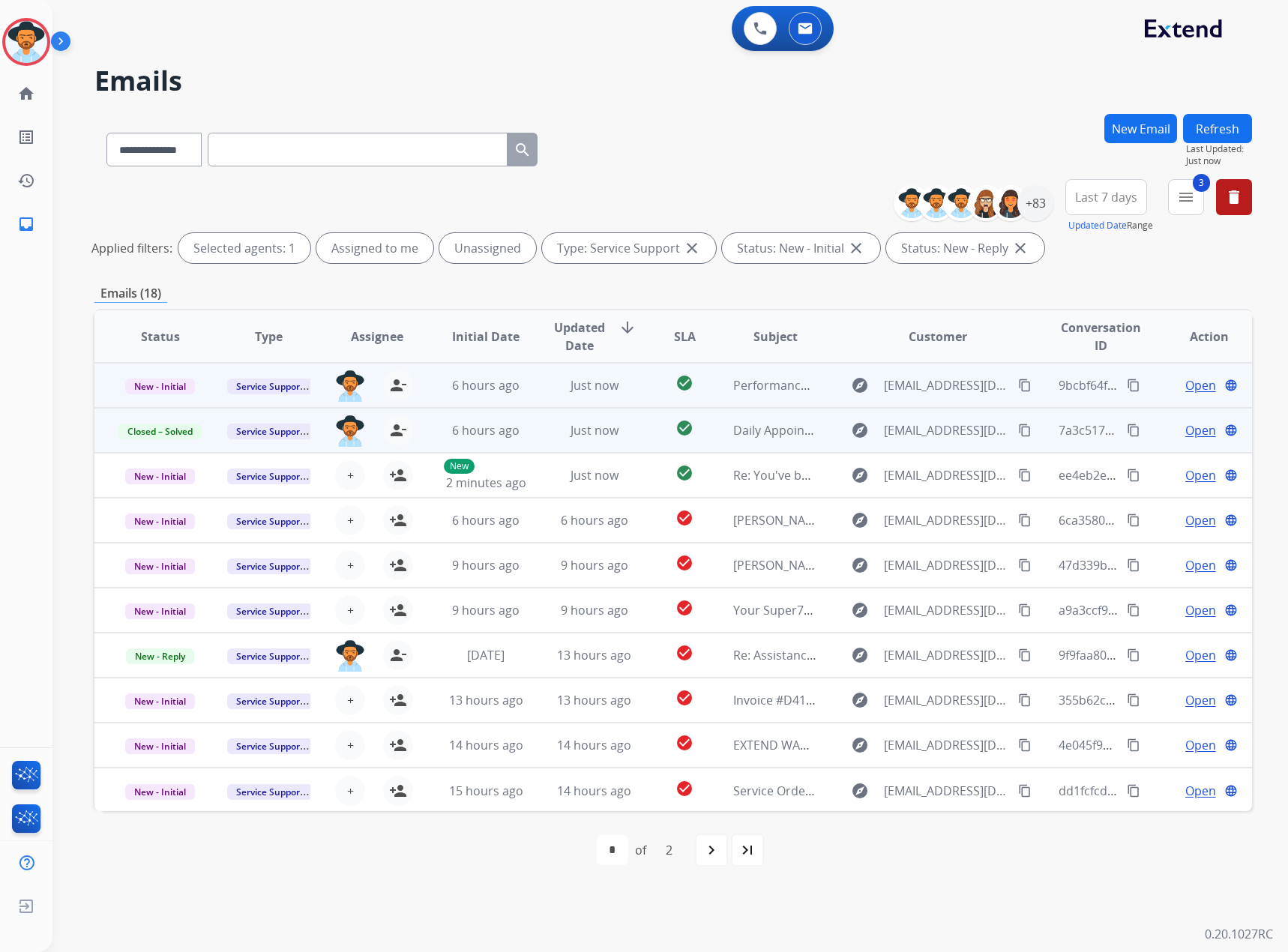
click at [1185, 385] on span "Open" at bounding box center [1200, 385] width 31 height 18
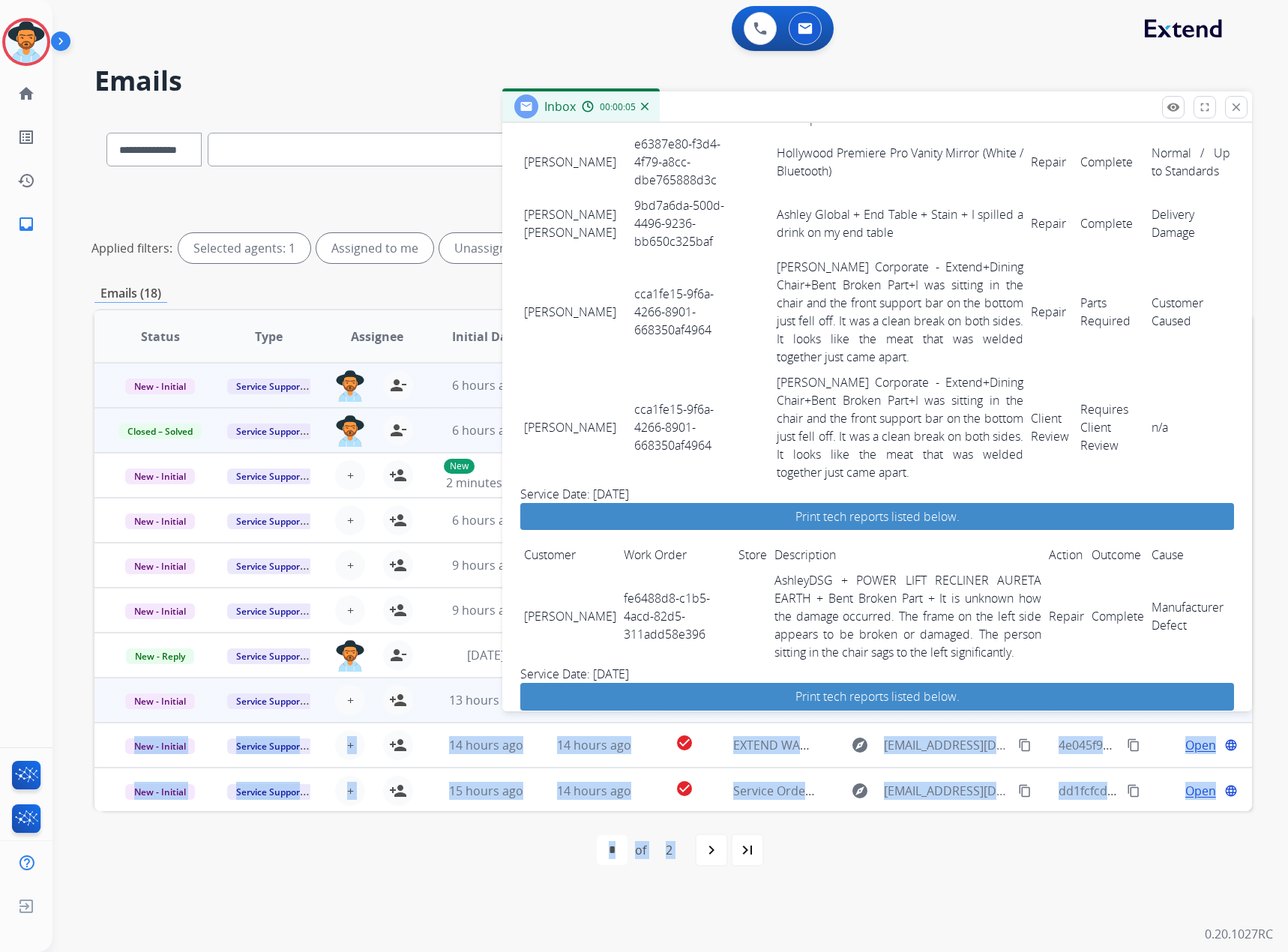
scroll to position [1615, 0]
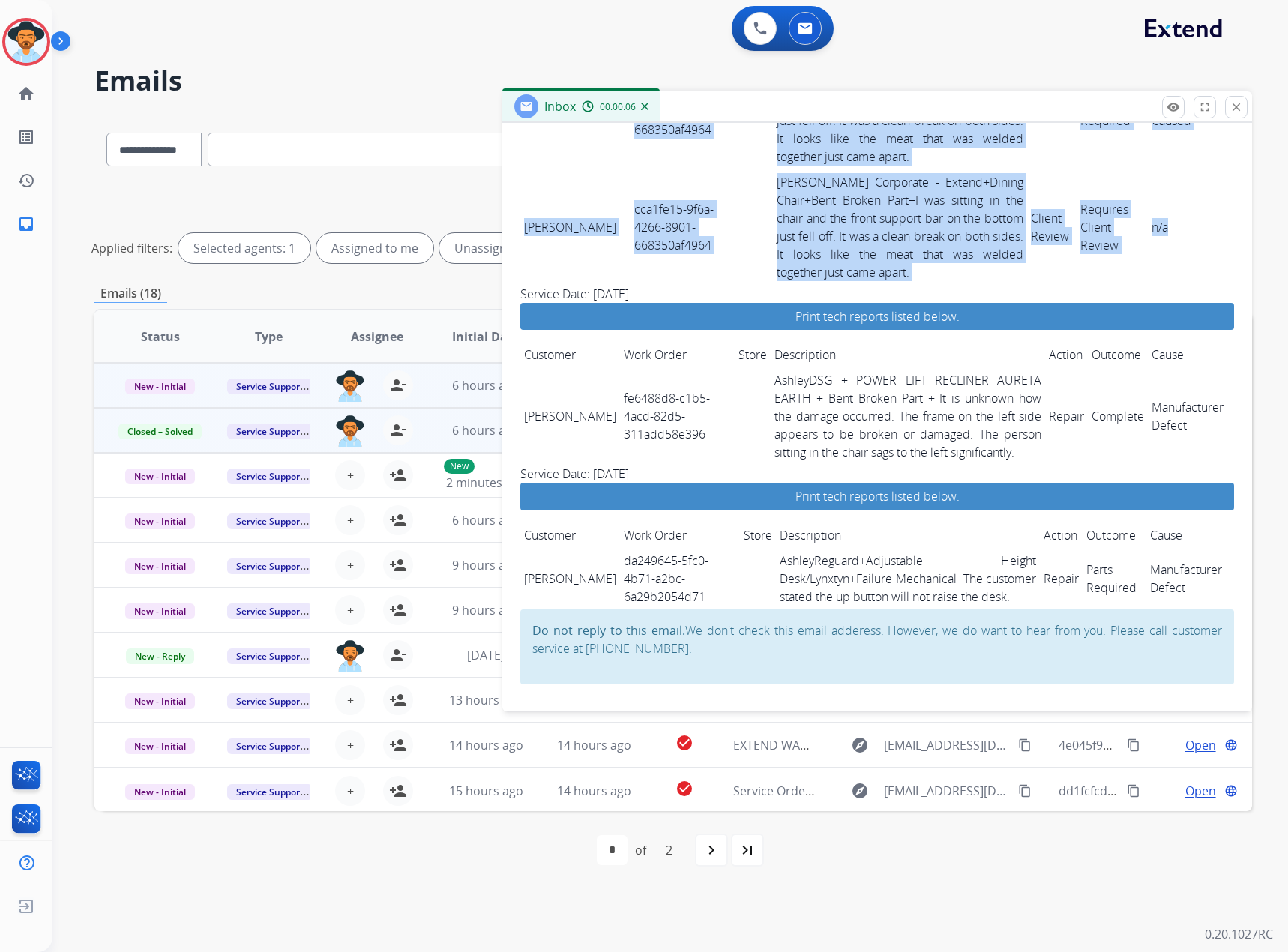
drag, startPoint x: 523, startPoint y: 560, endPoint x: 1163, endPoint y: 244, distance: 713.8
copy tbody "sharon villa 09fb5a40-61b7-48df-a624-a7c86f773495 Ashley - Reguard+RAF Corner C…"
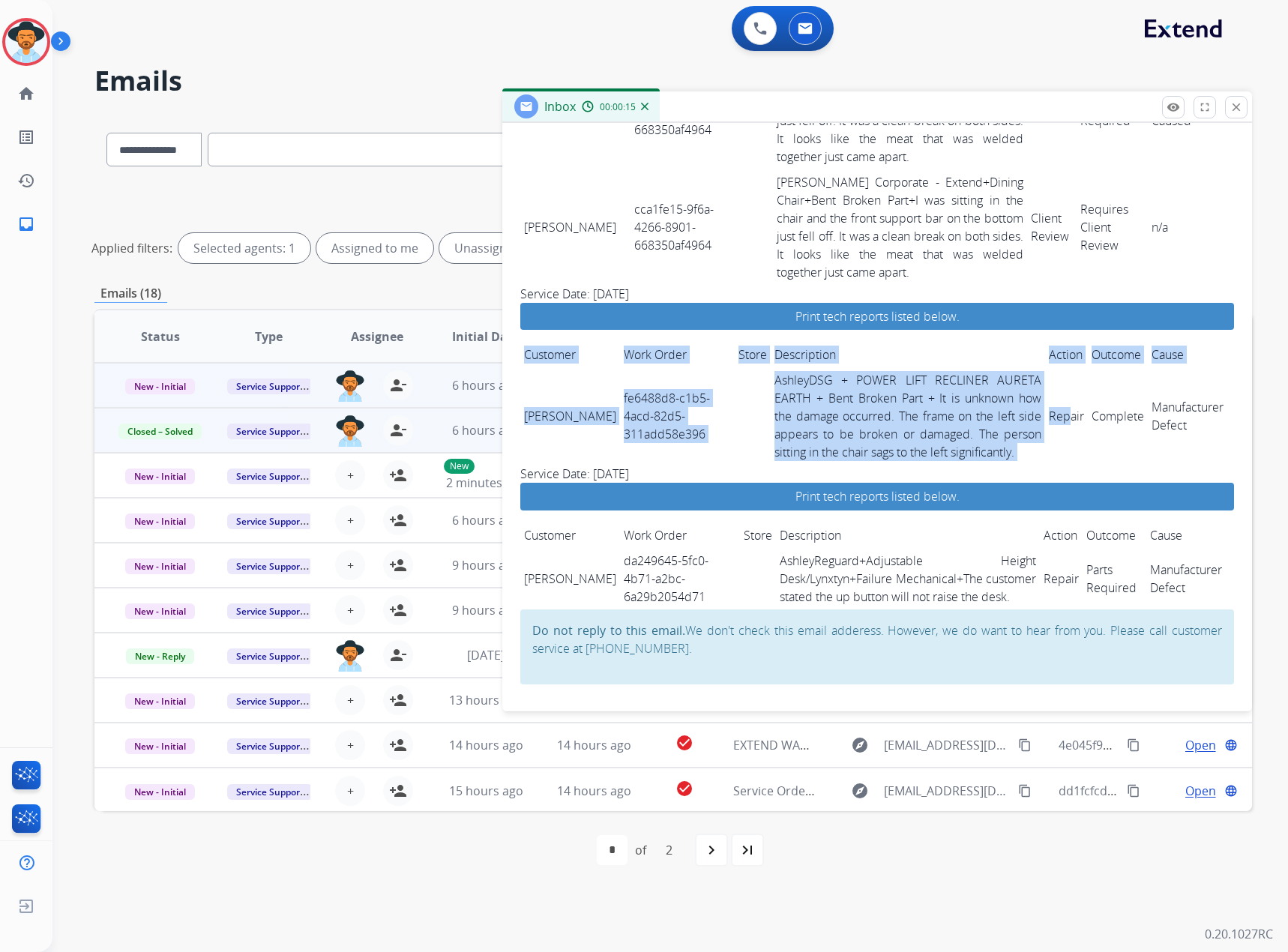
drag, startPoint x: 516, startPoint y: 406, endPoint x: 1056, endPoint y: 412, distance: 540.0
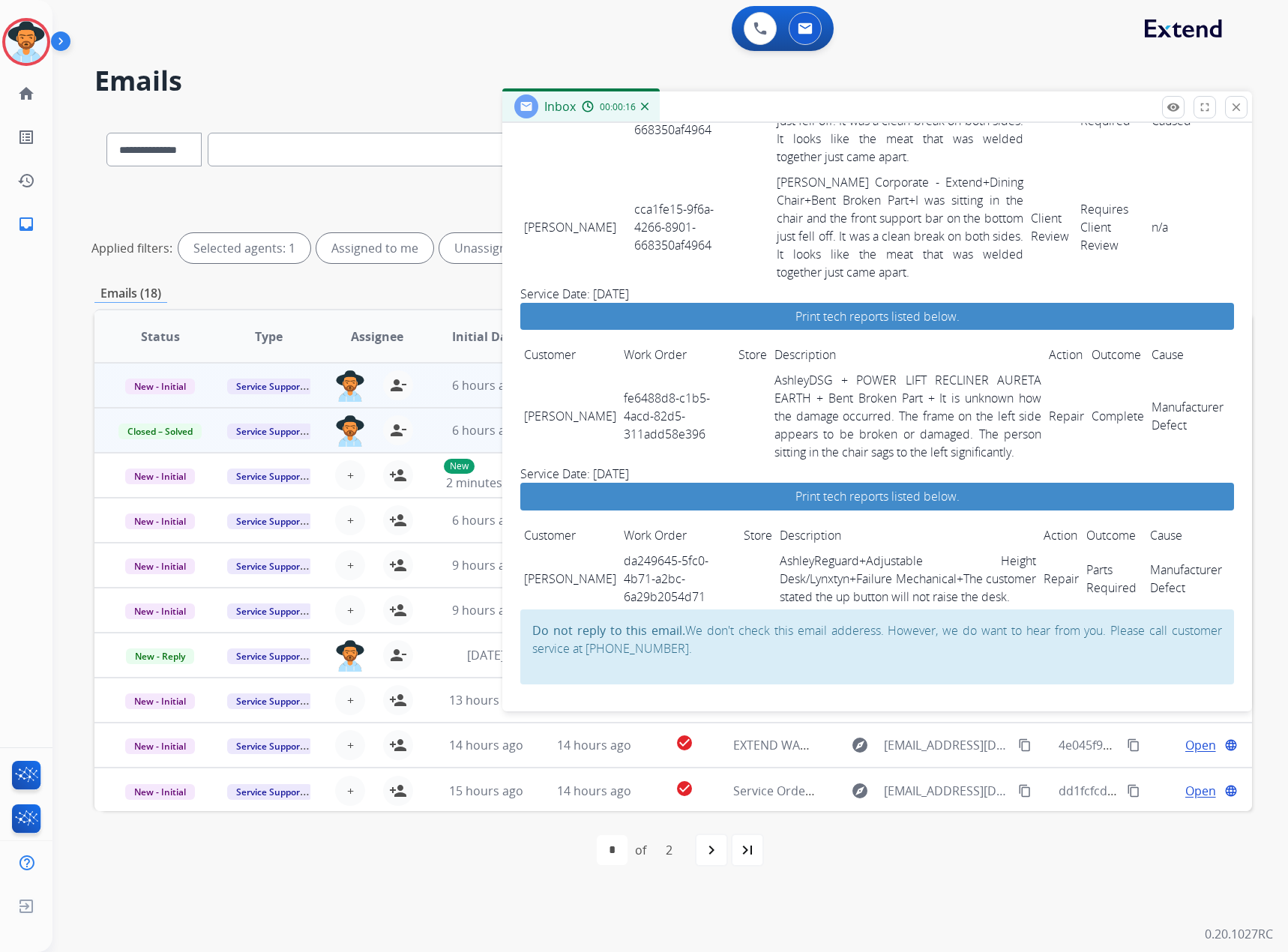
click at [1148, 421] on td "Manufacturer Defect" at bounding box center [1191, 416] width 86 height 97
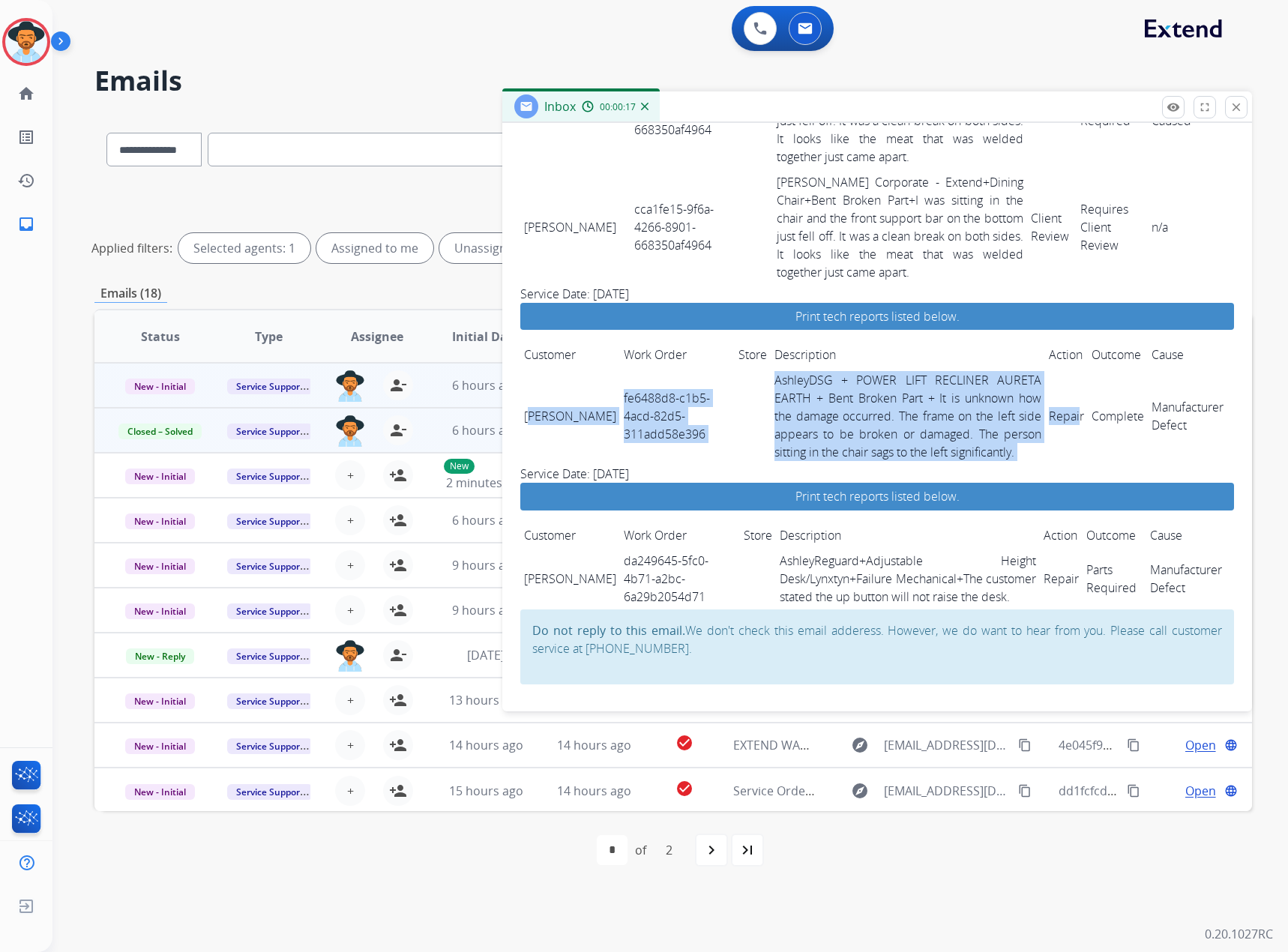
drag, startPoint x: 526, startPoint y: 409, endPoint x: 1034, endPoint y: 410, distance: 508.0
click at [1051, 412] on tr "John Labarr fe6488d8-c1b5-4acd-82d5-311add58e396 AshleyDSG + POWER LIFT RECLINE…" at bounding box center [876, 416] width 713 height 97
click at [644, 412] on link "fe6488d8-c1b5-4acd-82d5-311add58e396" at bounding box center [666, 416] width 86 height 53
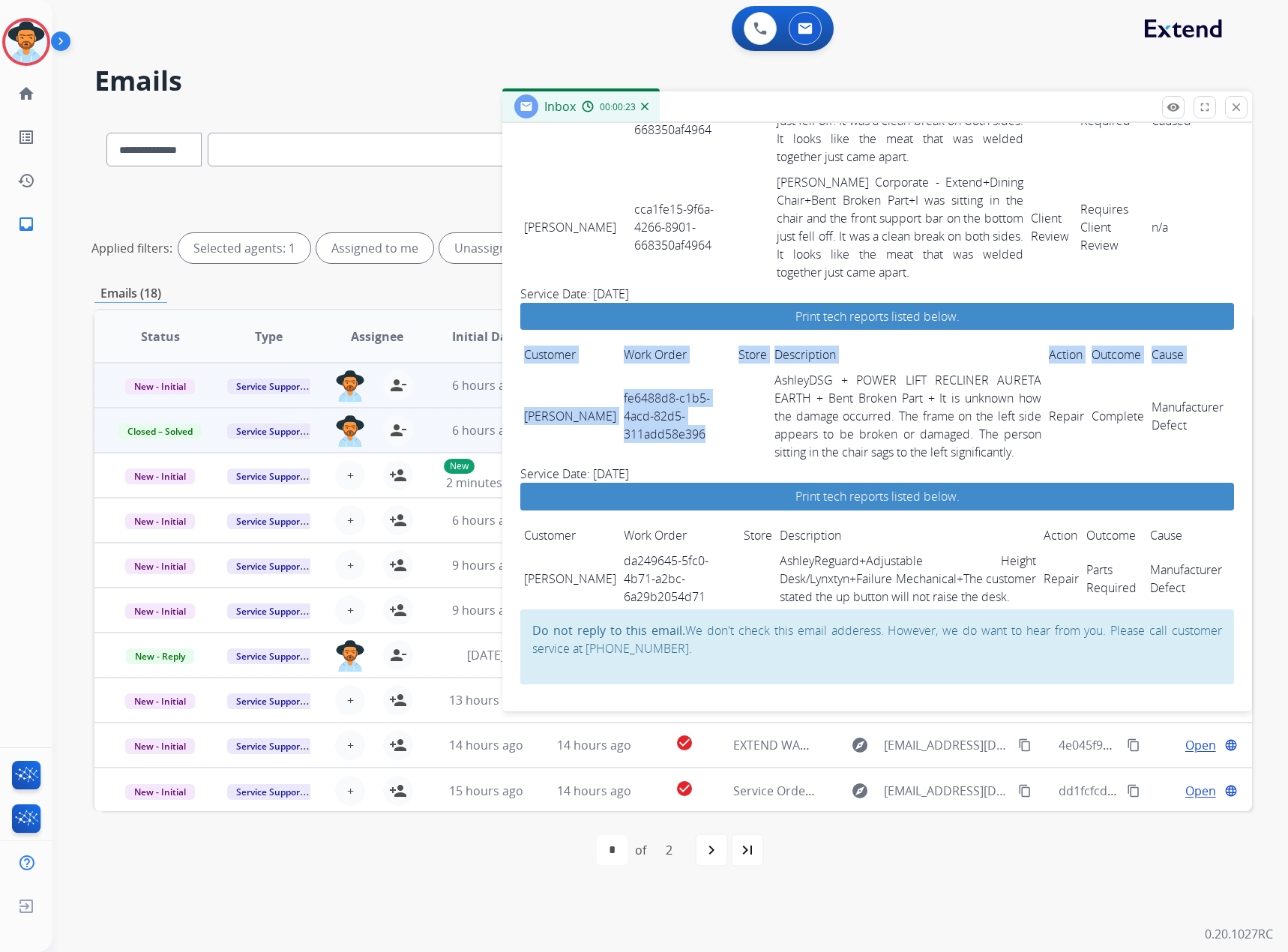
drag, startPoint x: 518, startPoint y: 402, endPoint x: 680, endPoint y: 412, distance: 162.3
click at [544, 374] on td "John Labarr" at bounding box center [570, 416] width 99 height 97
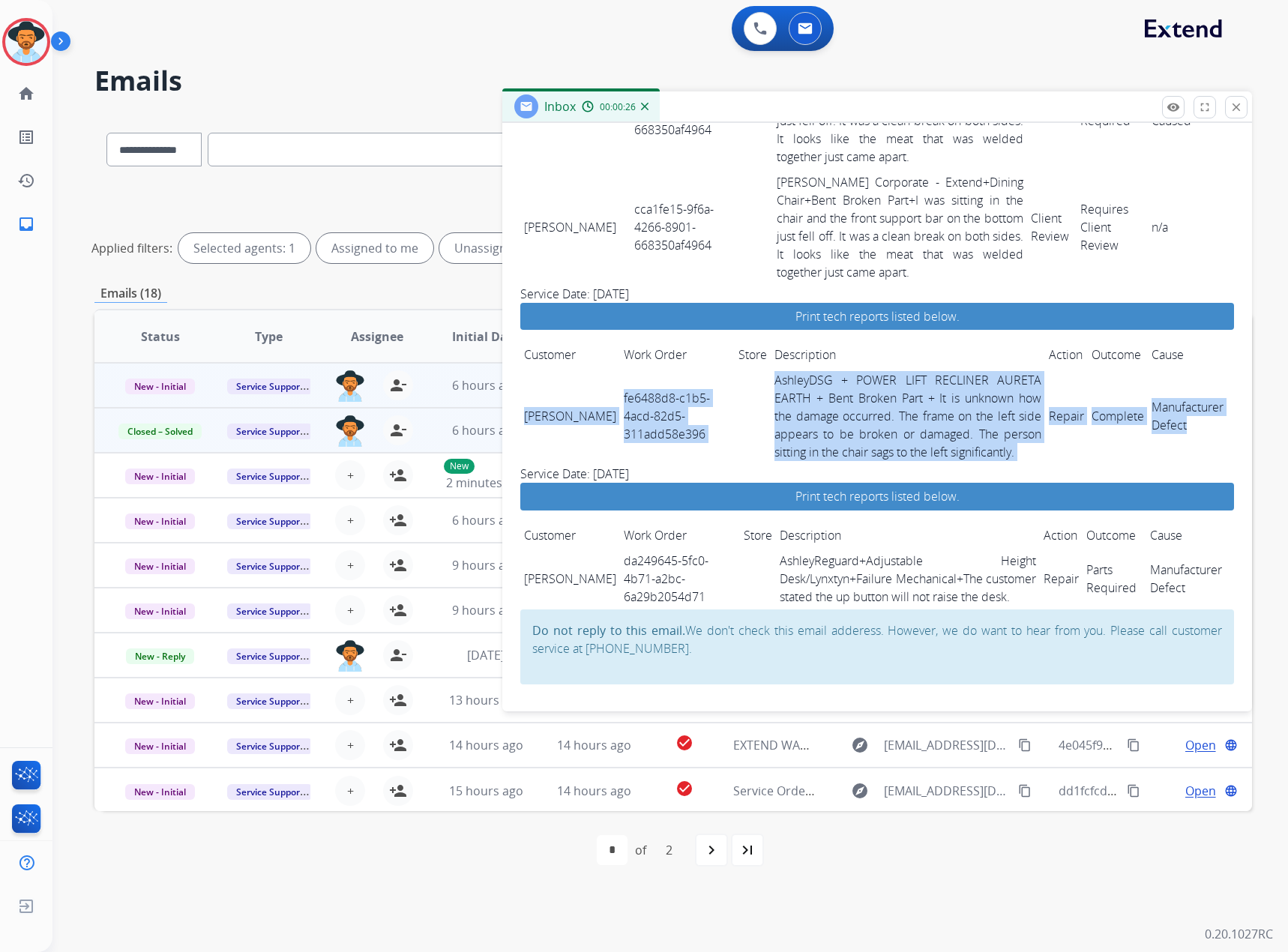
drag, startPoint x: 522, startPoint y: 406, endPoint x: 1200, endPoint y: 441, distance: 678.9
click at [1200, 441] on tr "John Labarr fe6488d8-c1b5-4acd-82d5-311add58e396 AshleyDSG + POWER LIFT RECLINE…" at bounding box center [876, 416] width 713 height 97
copy tr "John Labarr fe6488d8-c1b5-4acd-82d5-311add58e396 AshleyDSG + POWER LIFT RECLINE…"
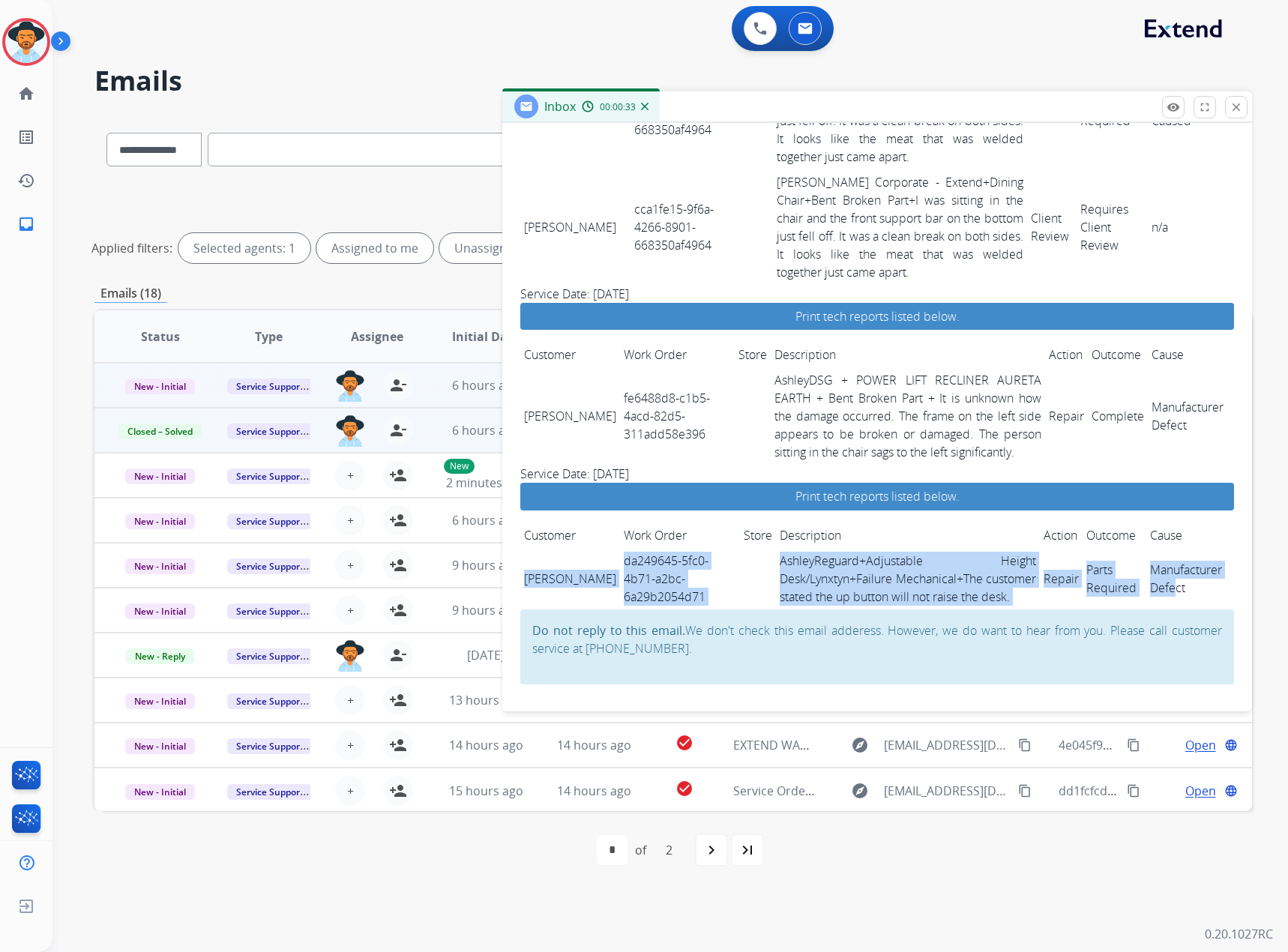
drag, startPoint x: 523, startPoint y: 569, endPoint x: 1163, endPoint y: 581, distance: 640.1
click at [1163, 581] on tr "lisa foreman da249645-5fc0-4b71-a2bc-6a29b2054d71 AshleyReguard+Adjustable Heig…" at bounding box center [876, 579] width 713 height 62
copy tr "lisa foreman da249645-5fc0-4b71-a2bc-6a29b2054d71 AshleyReguard+Adjustable Heig…"
click at [1235, 106] on mat-icon "close" at bounding box center [1236, 107] width 14 height 14
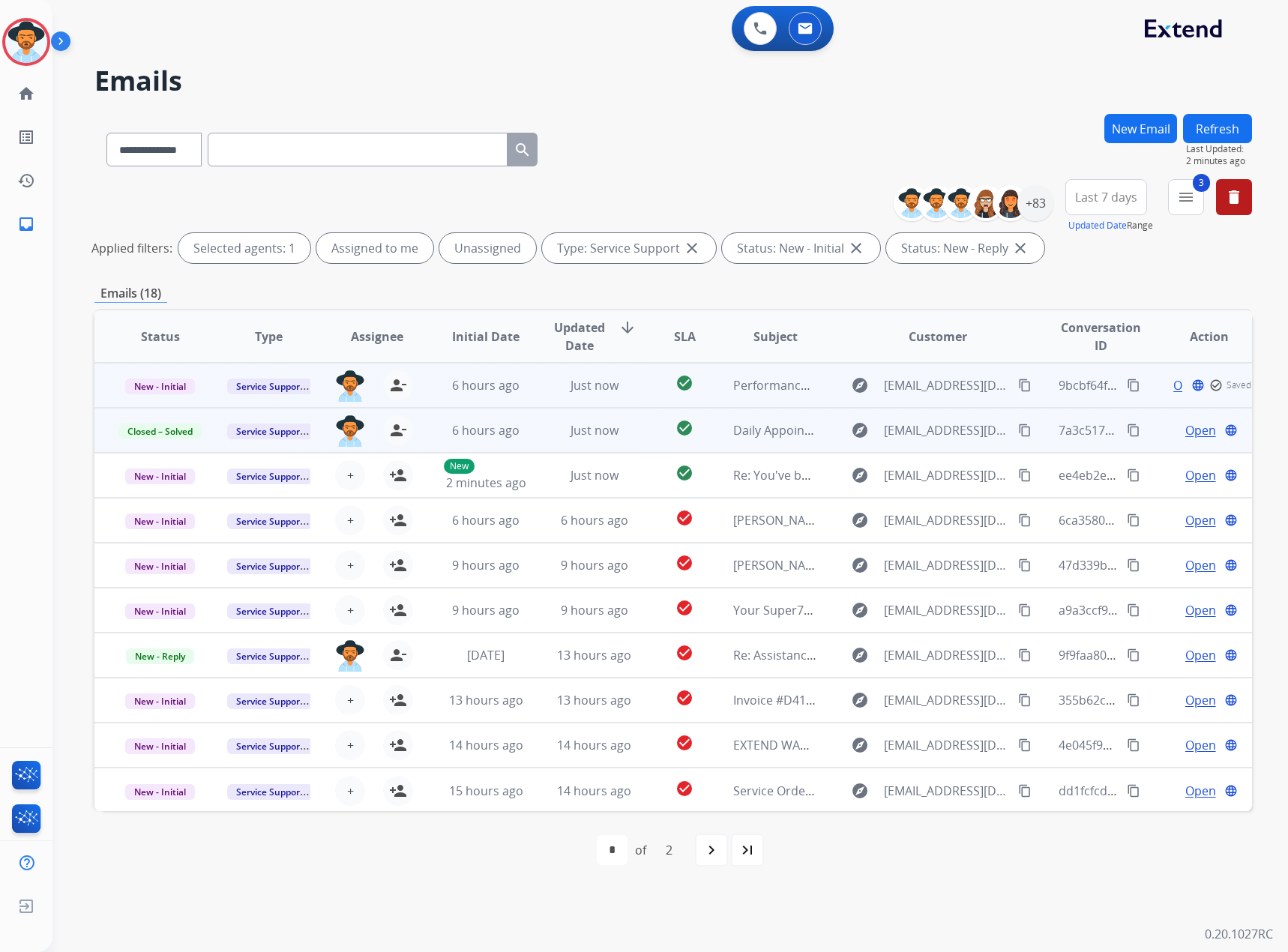
click at [164, 372] on td "New - Initial" at bounding box center [149, 385] width 109 height 45
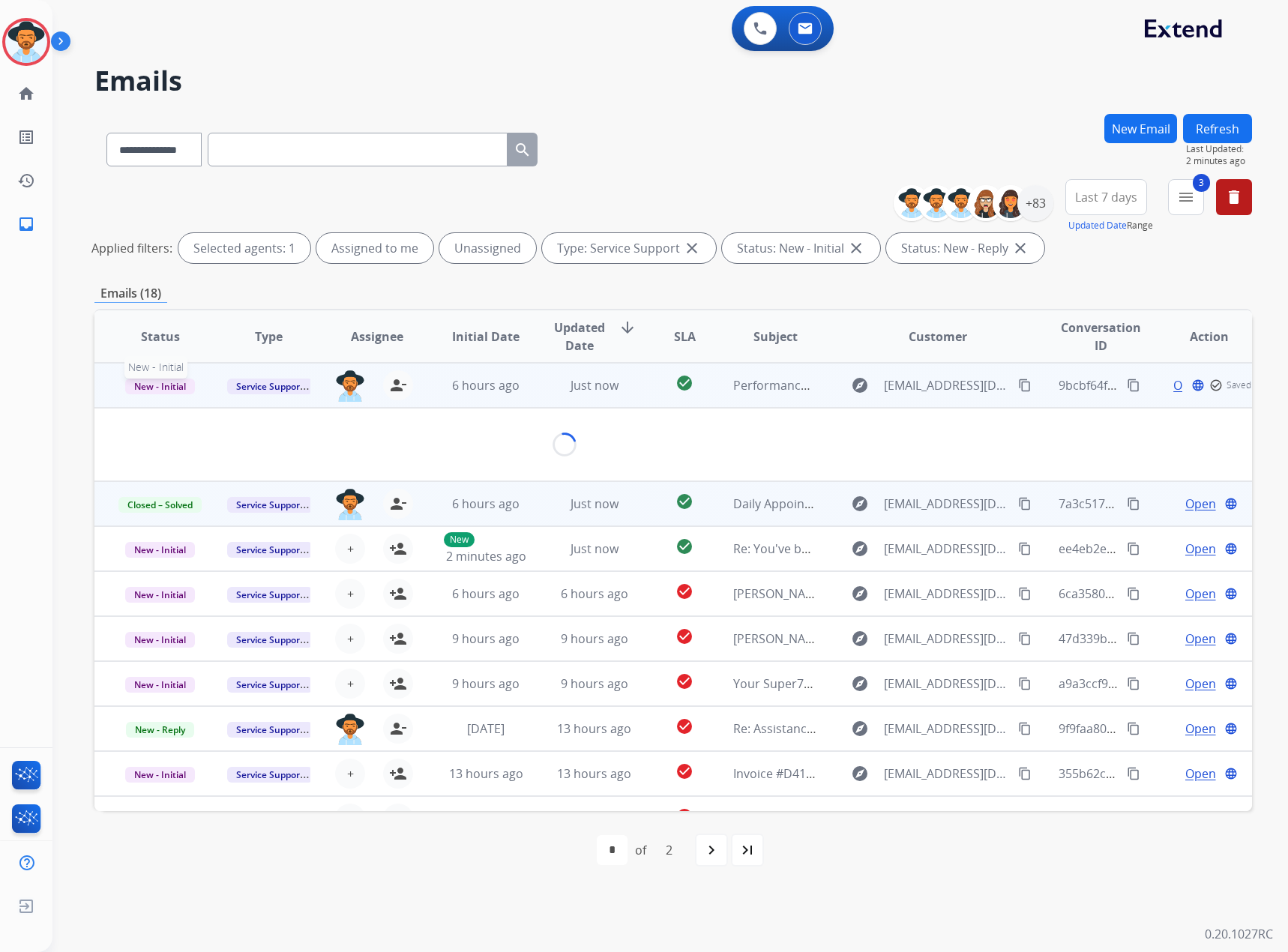
click at [170, 381] on span "New - Initial" at bounding box center [160, 386] width 69 height 16
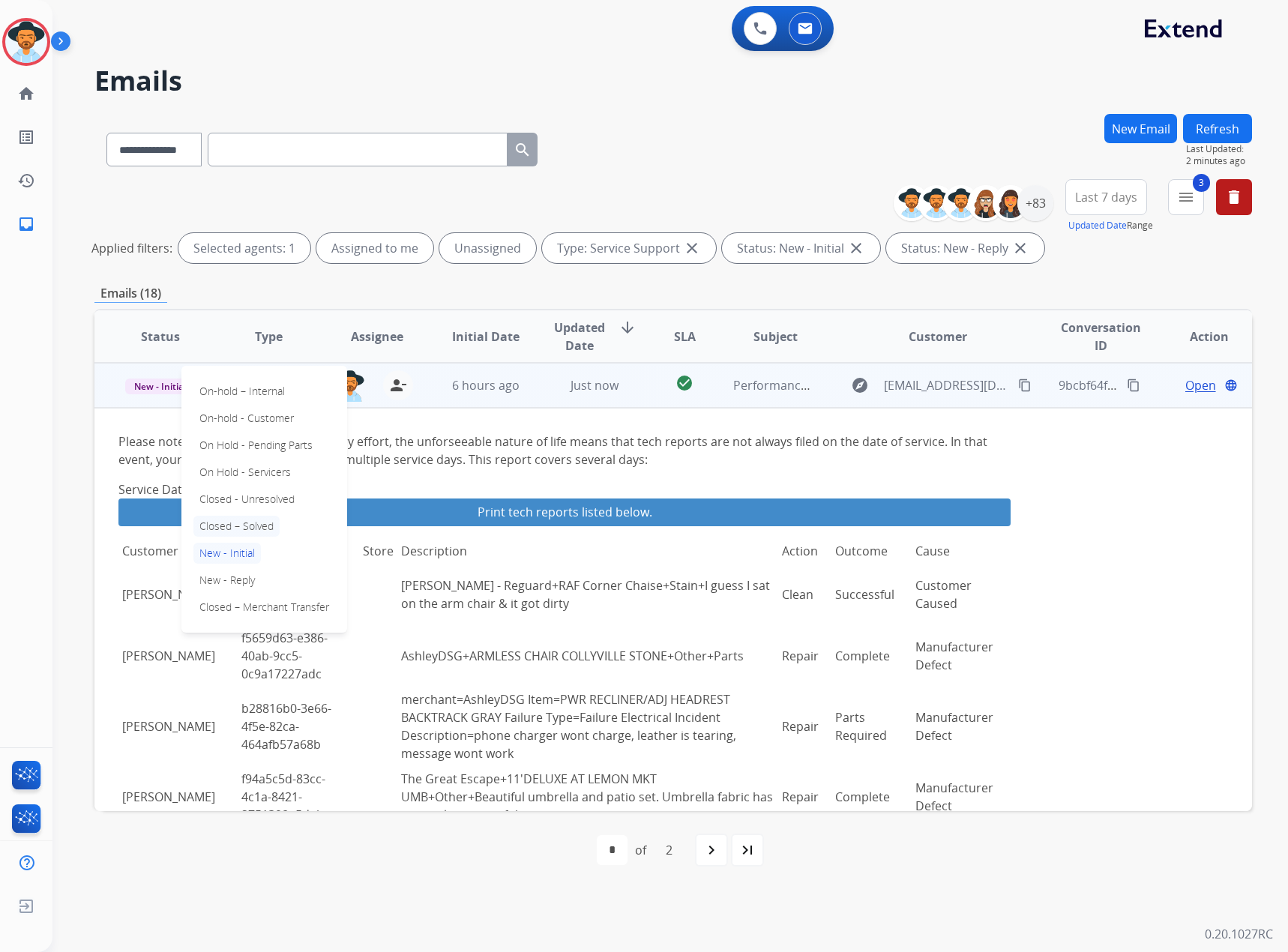
click at [240, 527] on p "Closed – Solved" at bounding box center [236, 526] width 86 height 21
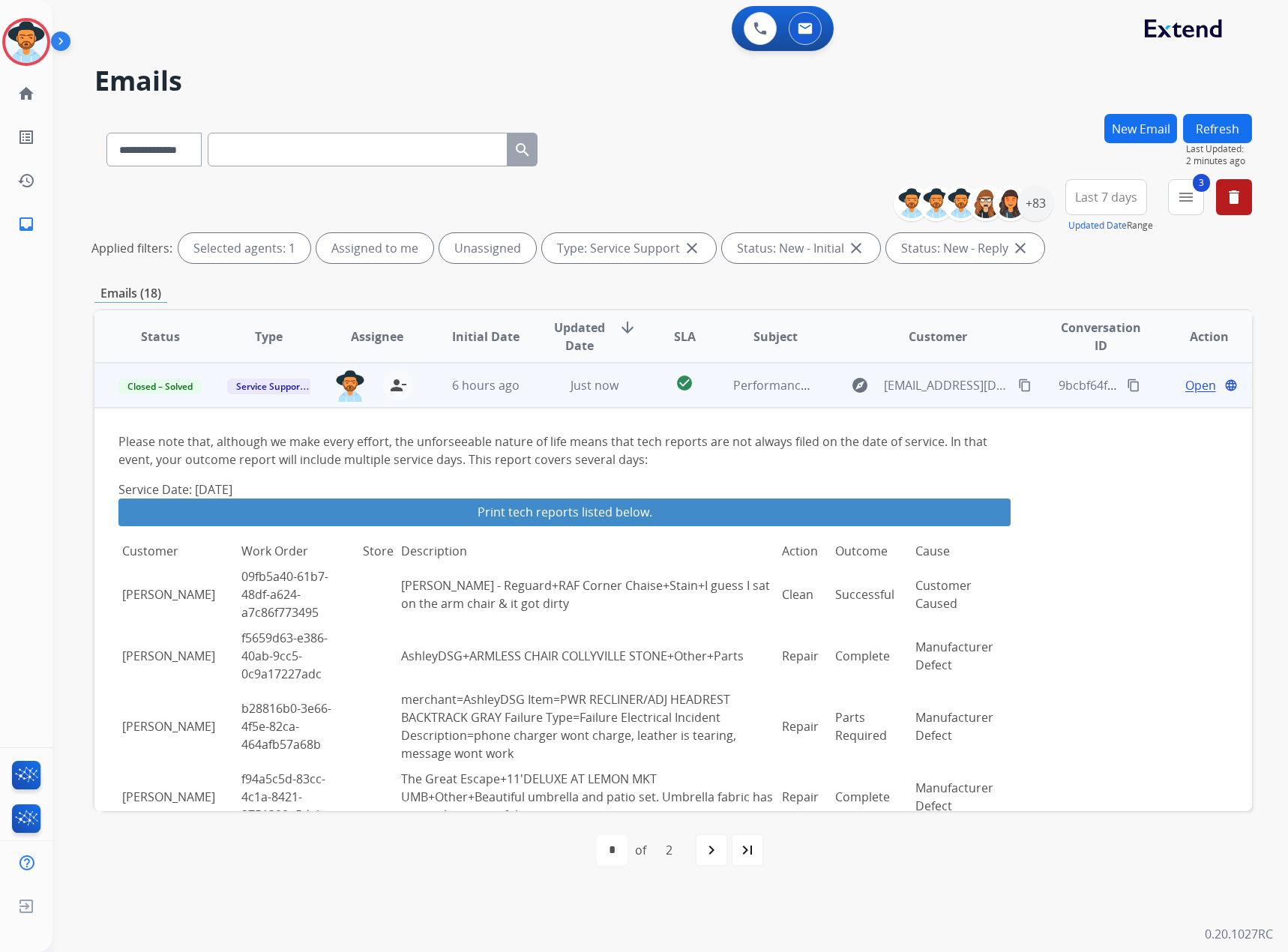
click at [1223, 124] on button "Refresh" at bounding box center [1217, 128] width 68 height 29
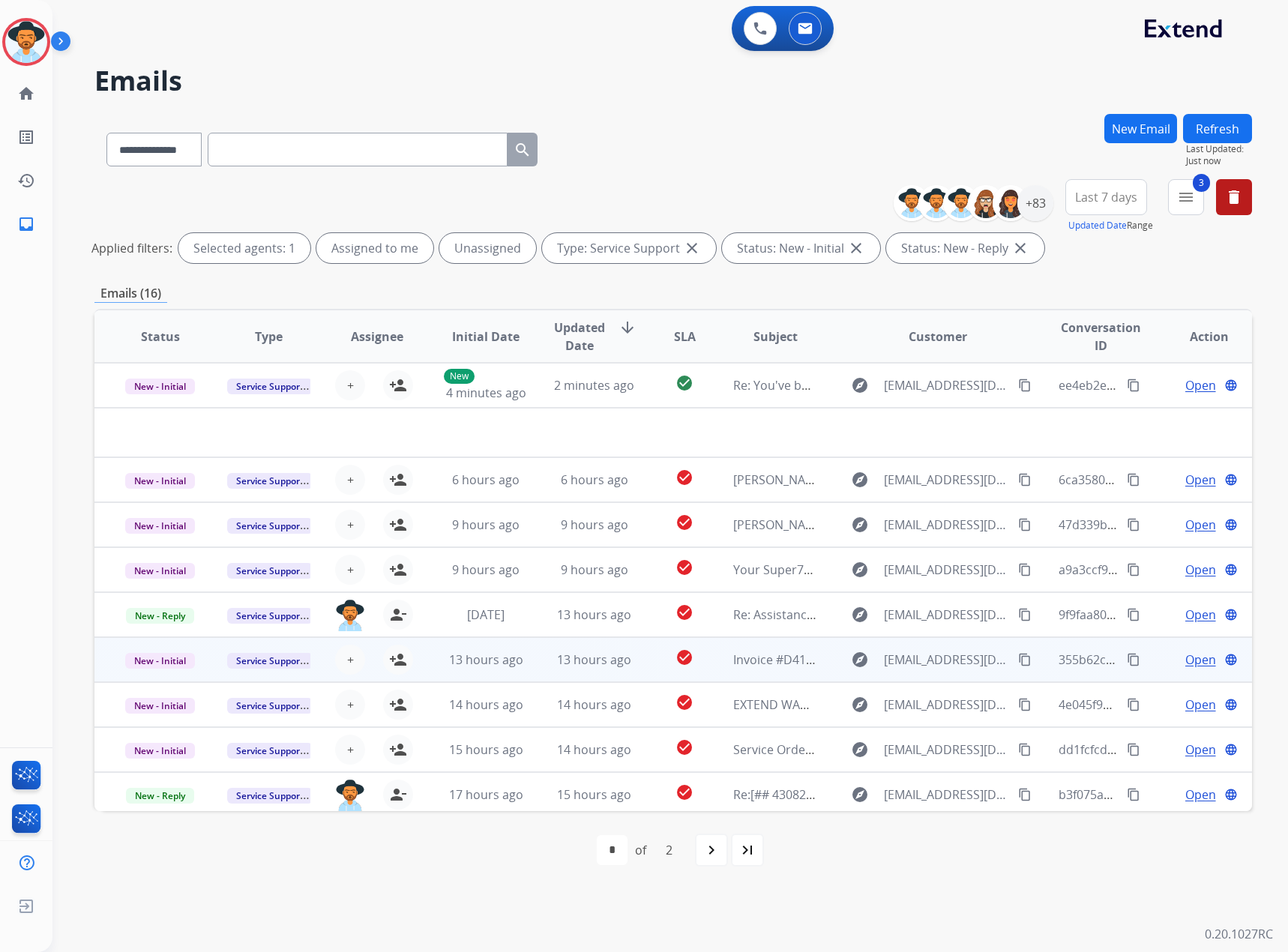
scroll to position [51, 0]
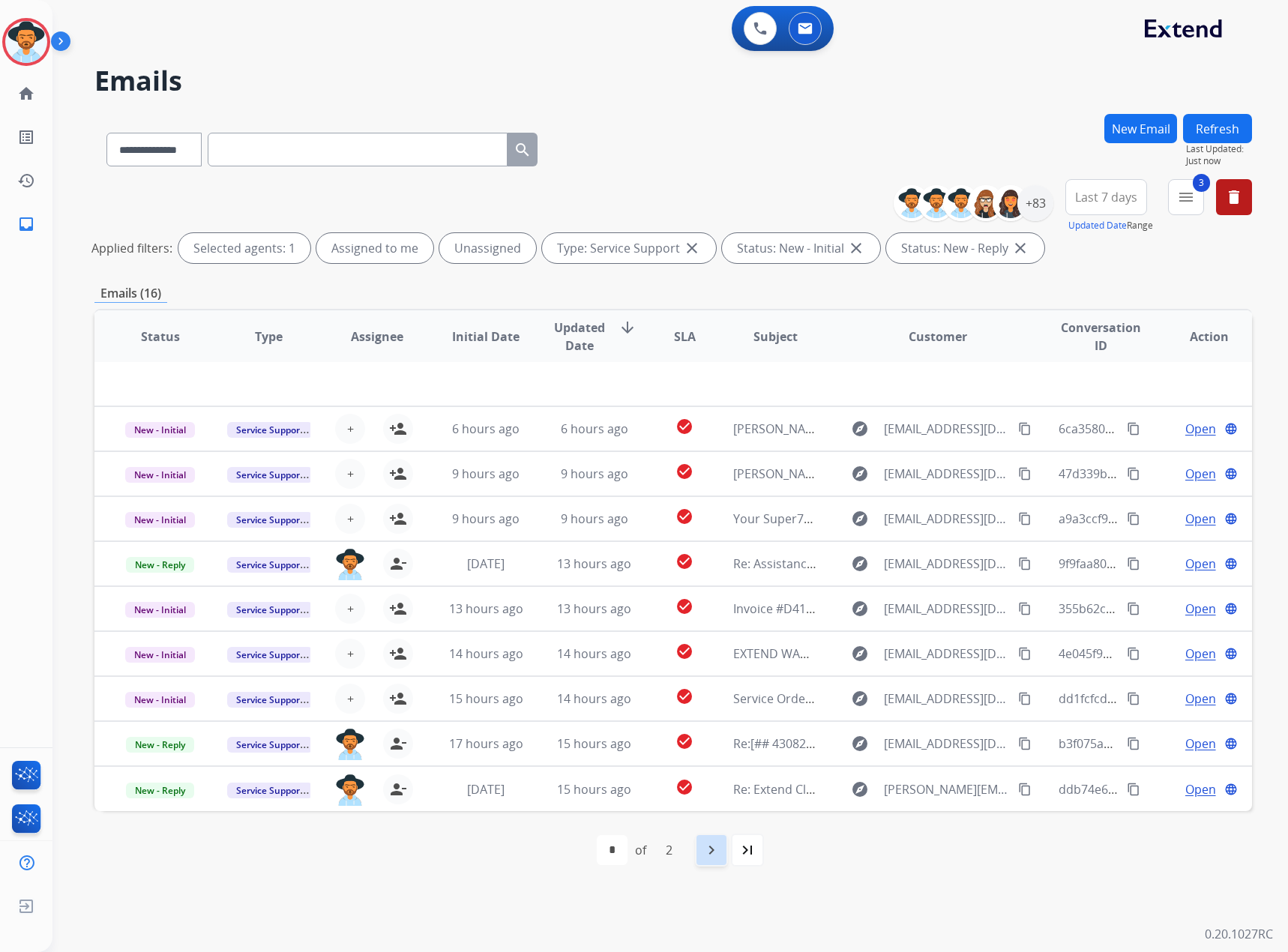
click at [716, 861] on div "navigate_next" at bounding box center [710, 850] width 33 height 33
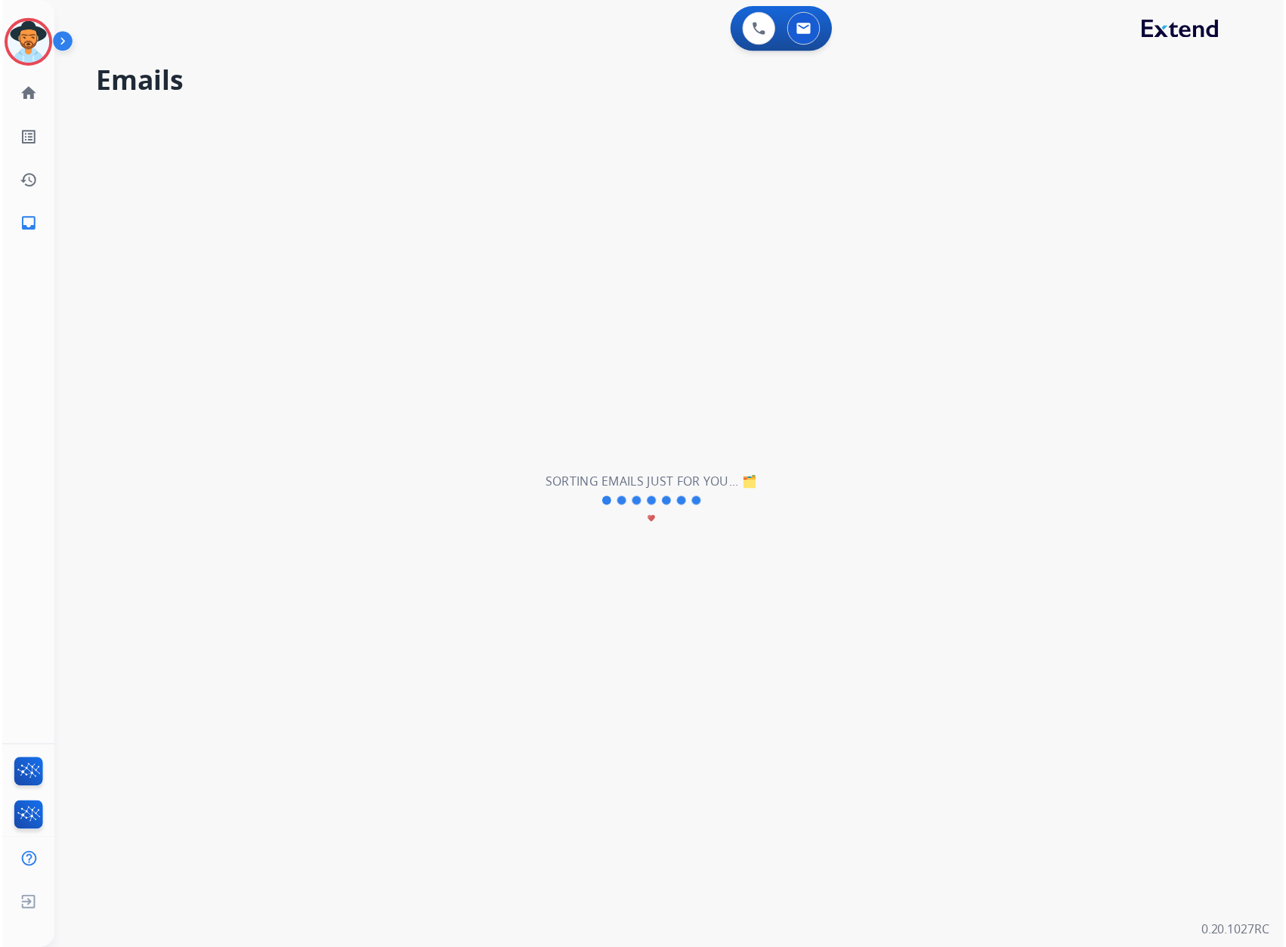
scroll to position [0, 0]
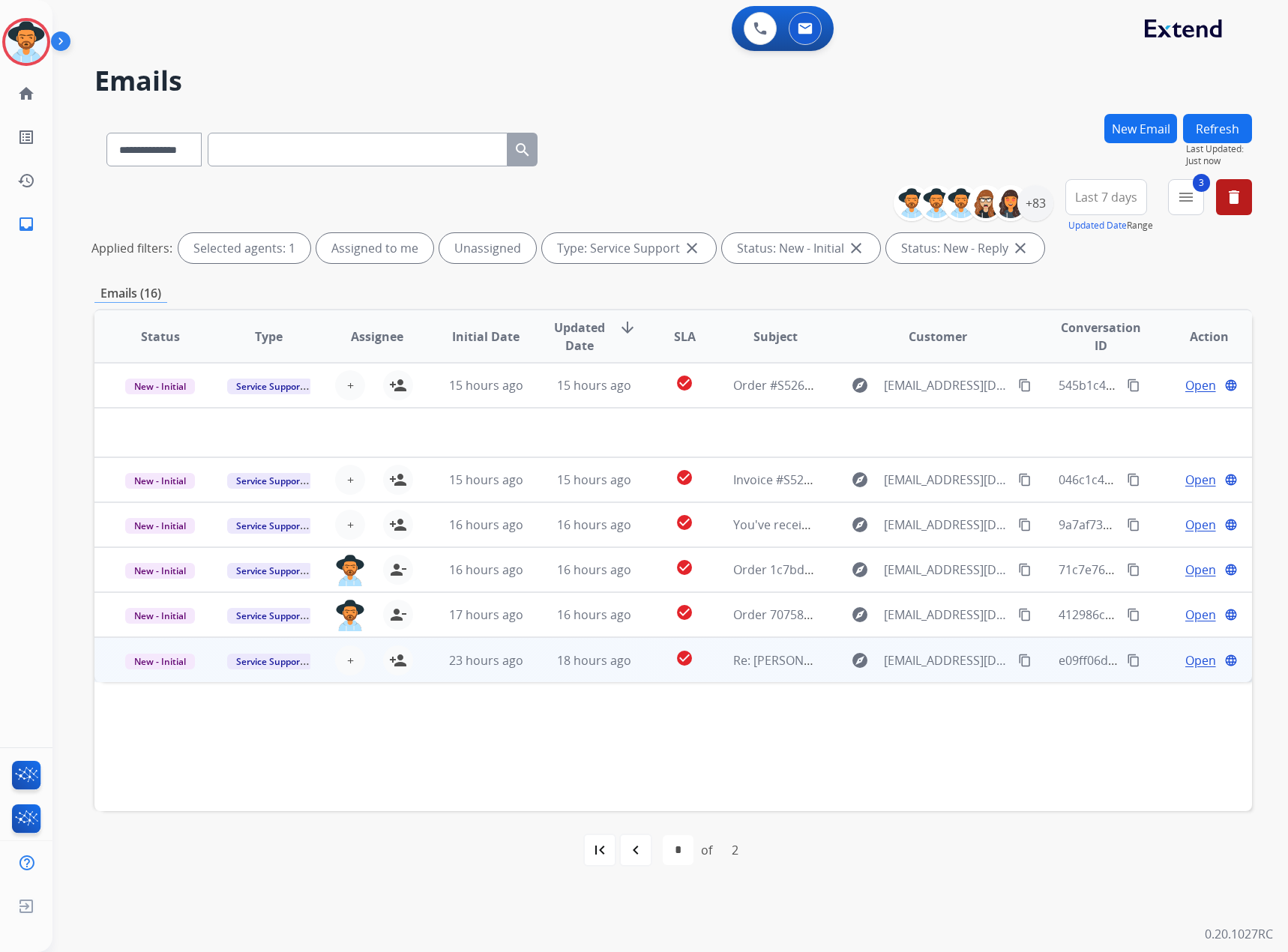
click at [1185, 664] on span "Open" at bounding box center [1200, 660] width 31 height 18
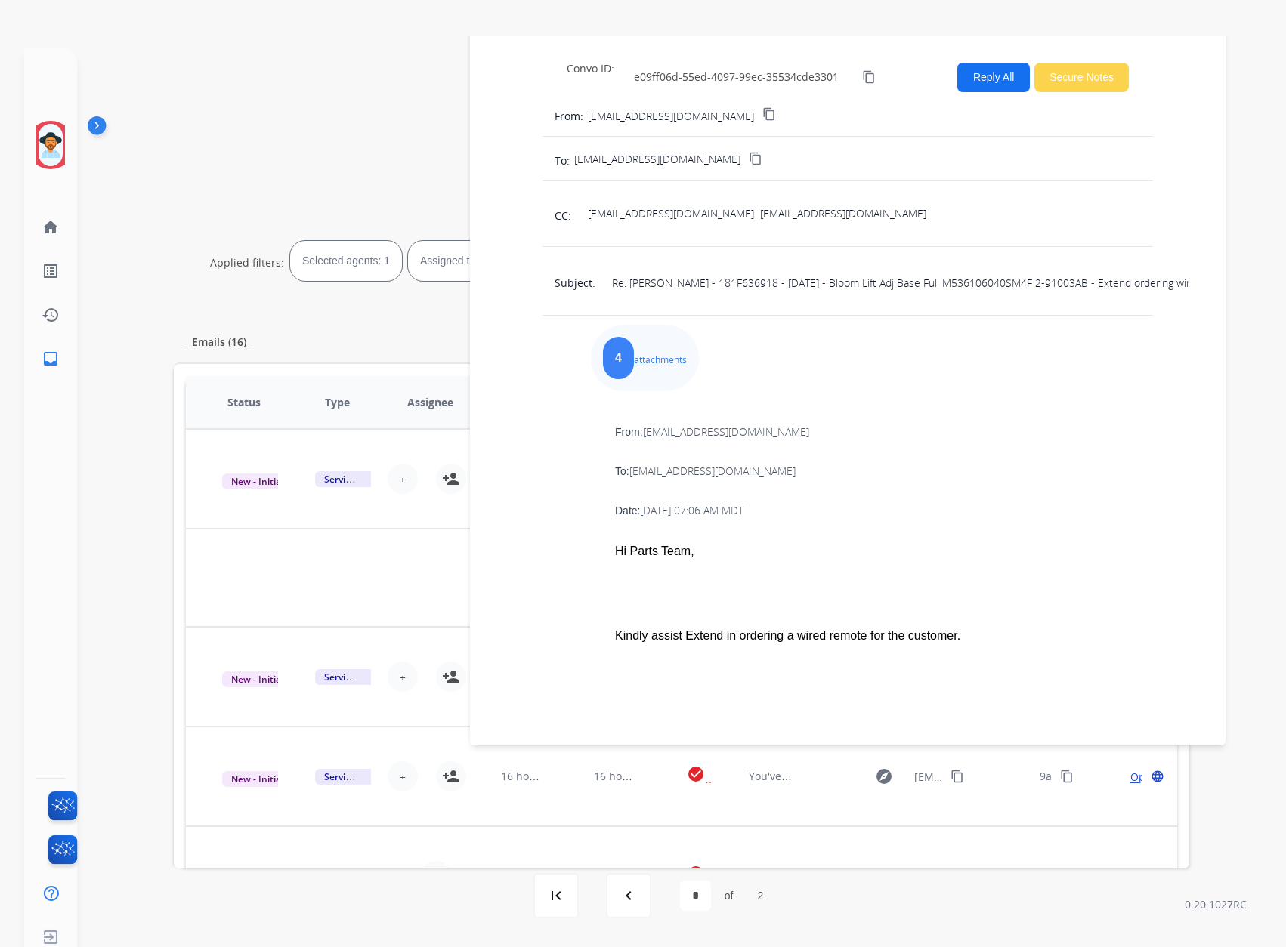
click at [631, 348] on div "4" at bounding box center [618, 358] width 31 height 42
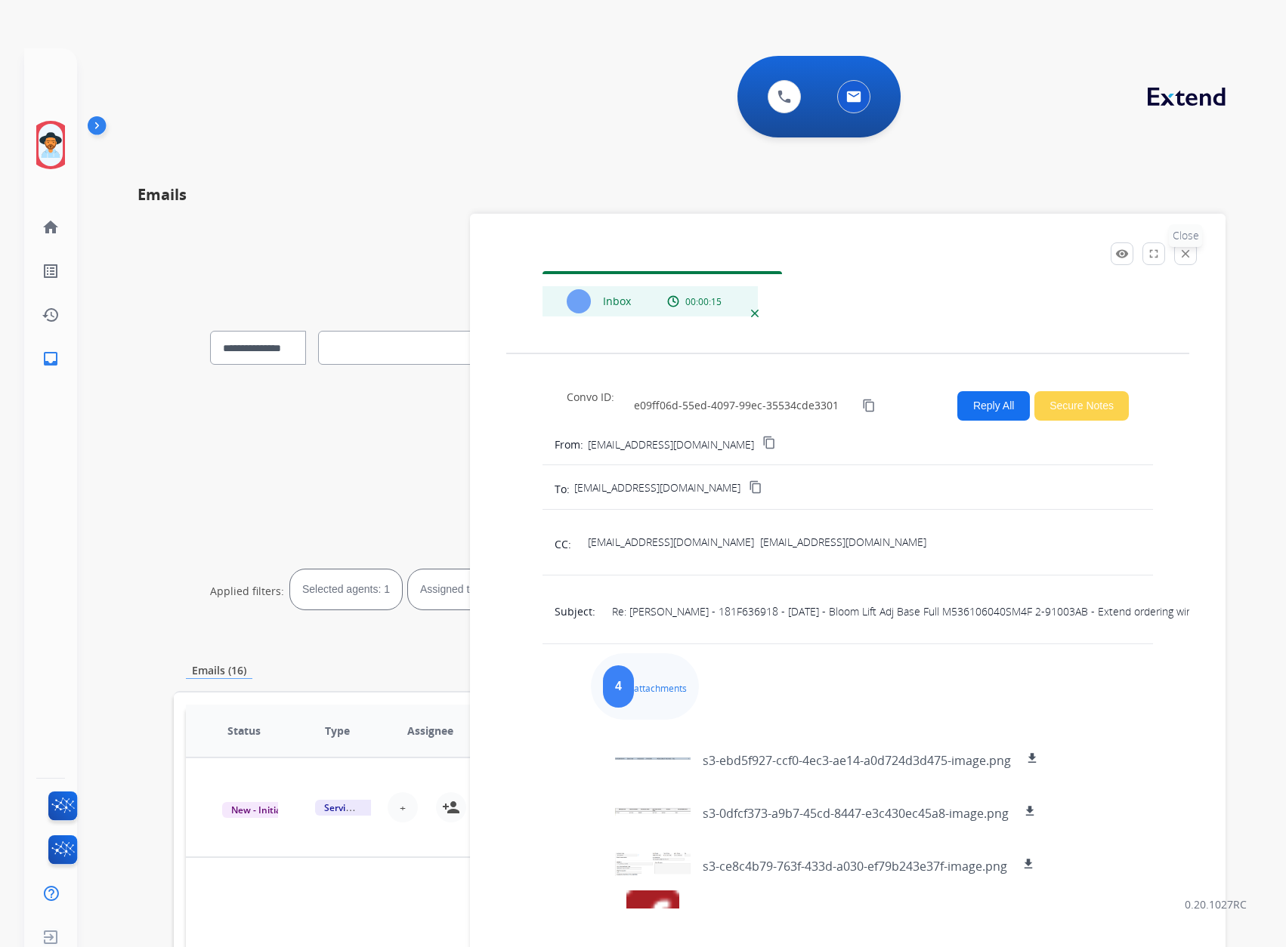
click at [1192, 260] on mat-icon "close" at bounding box center [1185, 254] width 14 height 14
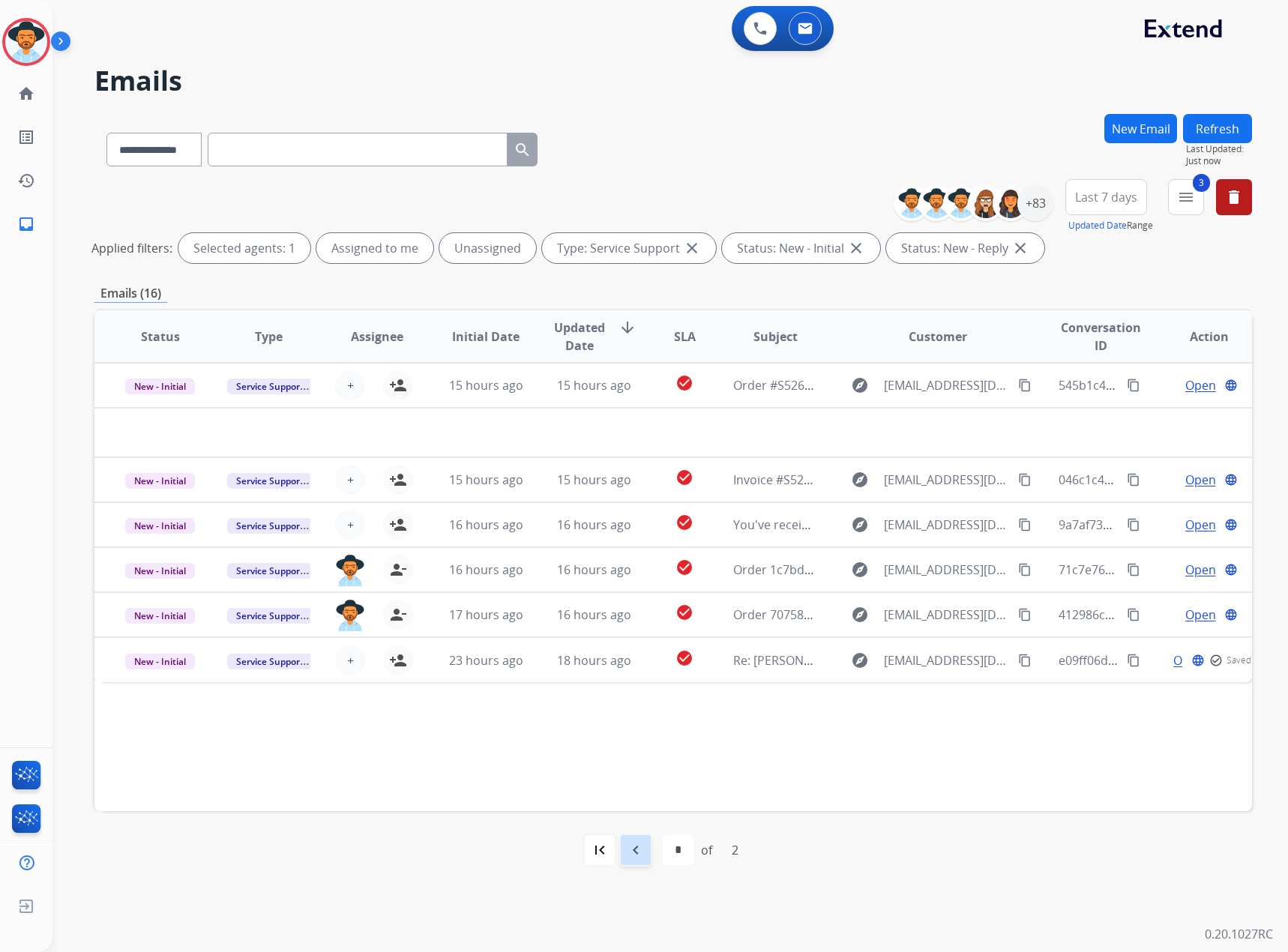
click at [632, 858] on mat-icon "navigate_before" at bounding box center [636, 851] width 18 height 18
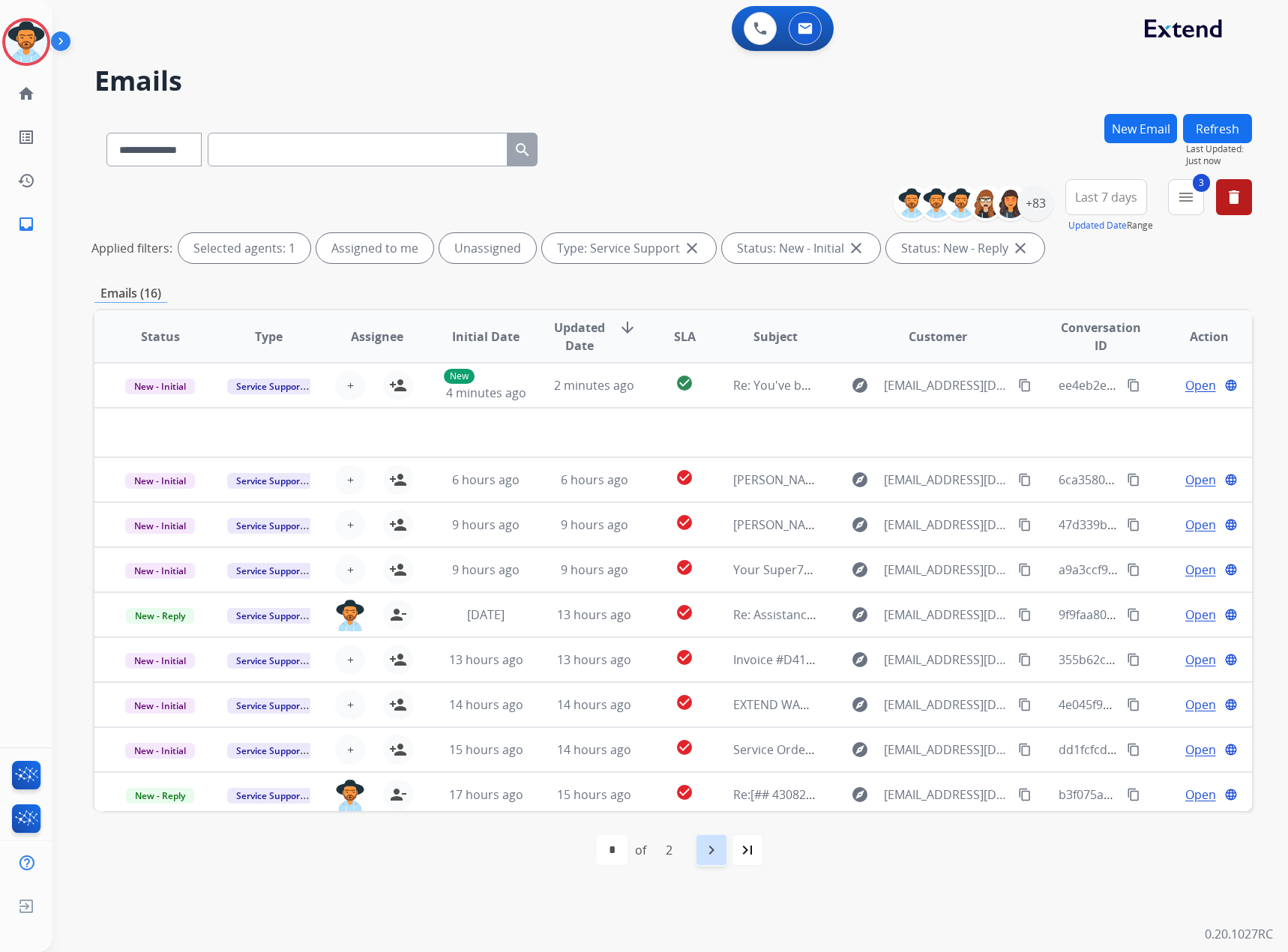
click at [712, 860] on div "navigate_next" at bounding box center [710, 850] width 33 height 33
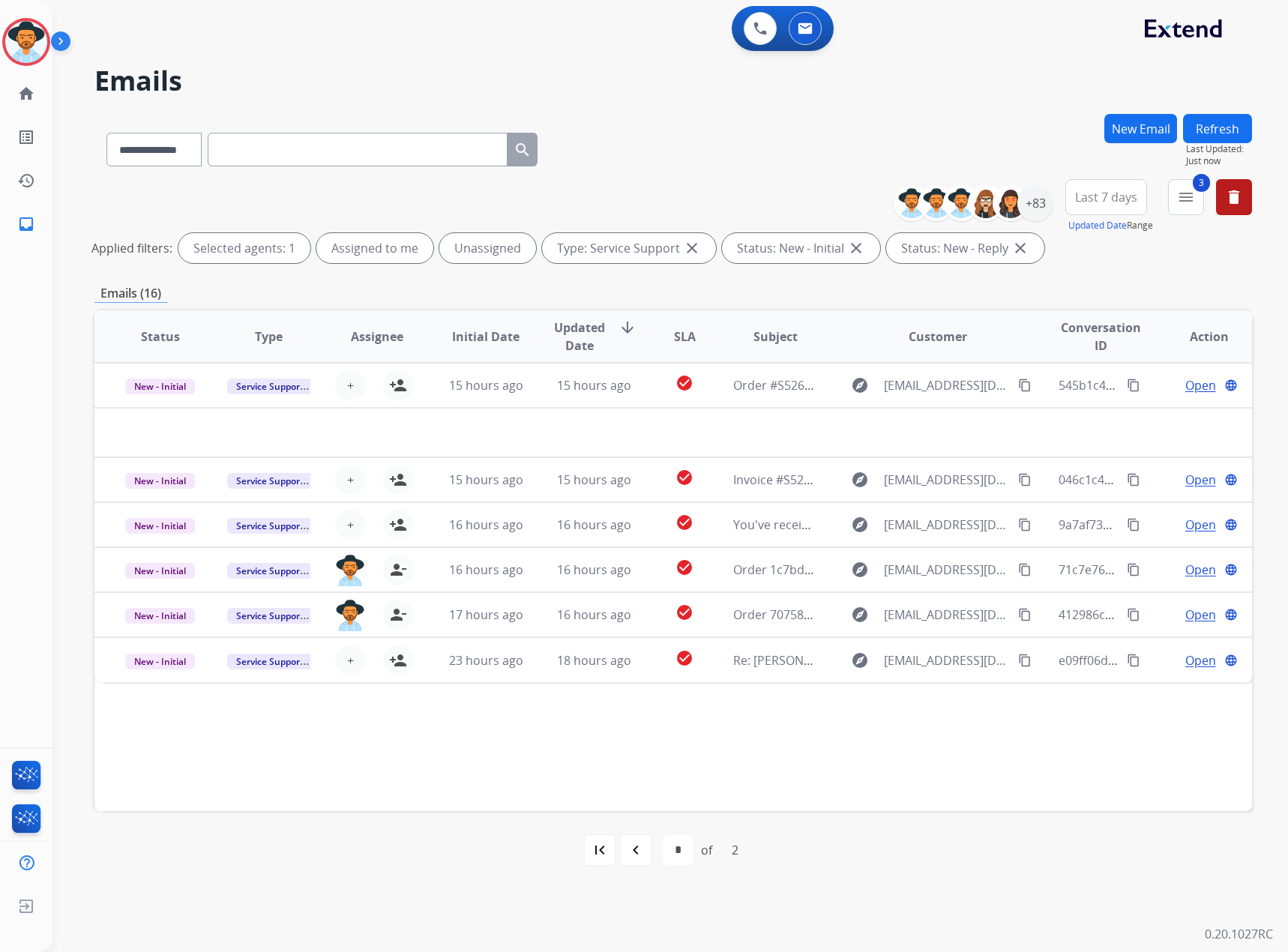
click at [634, 857] on mat-icon "navigate_before" at bounding box center [636, 851] width 18 height 18
select select "*"
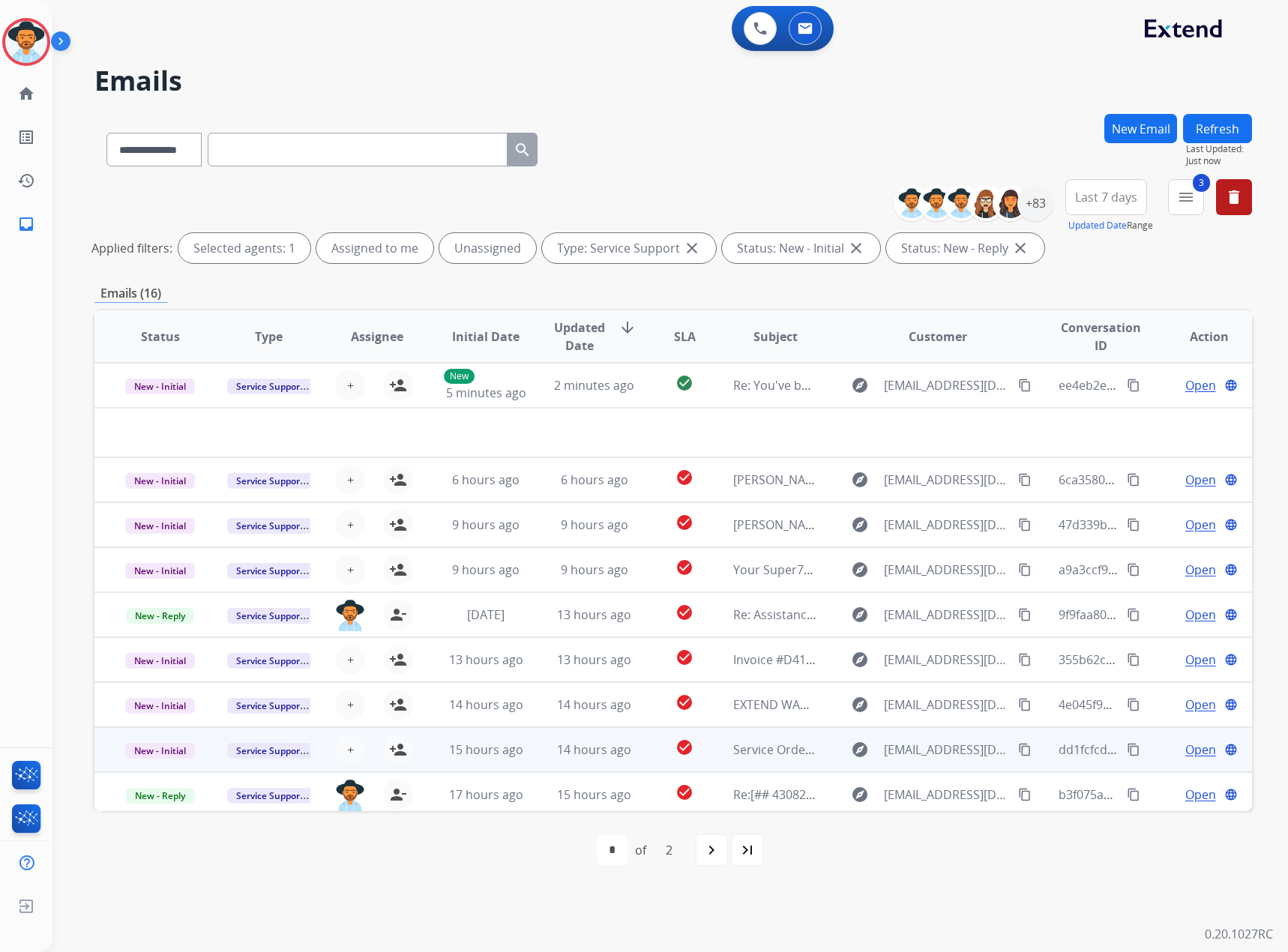
click at [1185, 752] on span "Open" at bounding box center [1200, 749] width 31 height 18
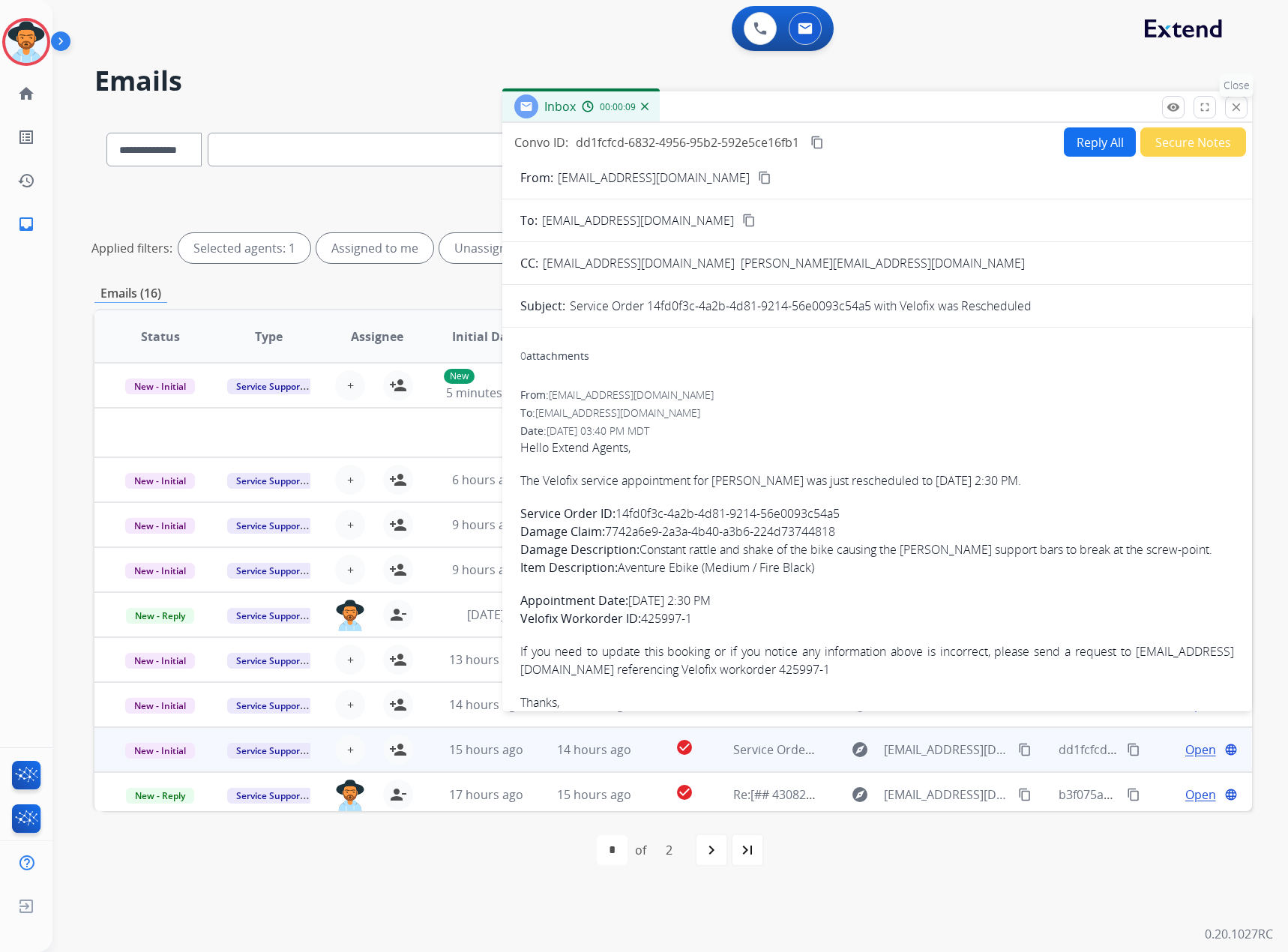
click at [1237, 110] on mat-icon "close" at bounding box center [1236, 107] width 14 height 14
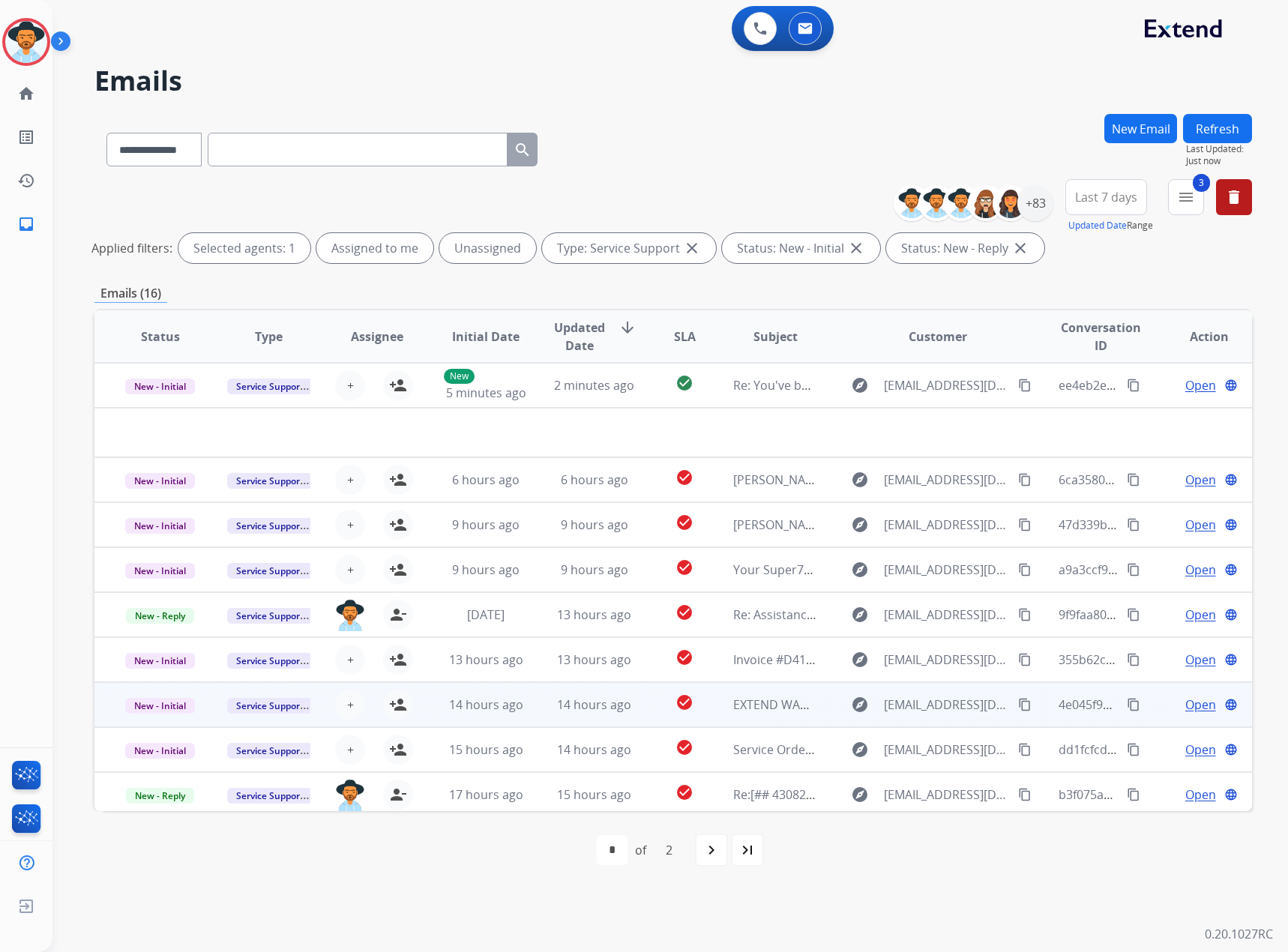
click at [1197, 705] on span "Open" at bounding box center [1200, 705] width 31 height 18
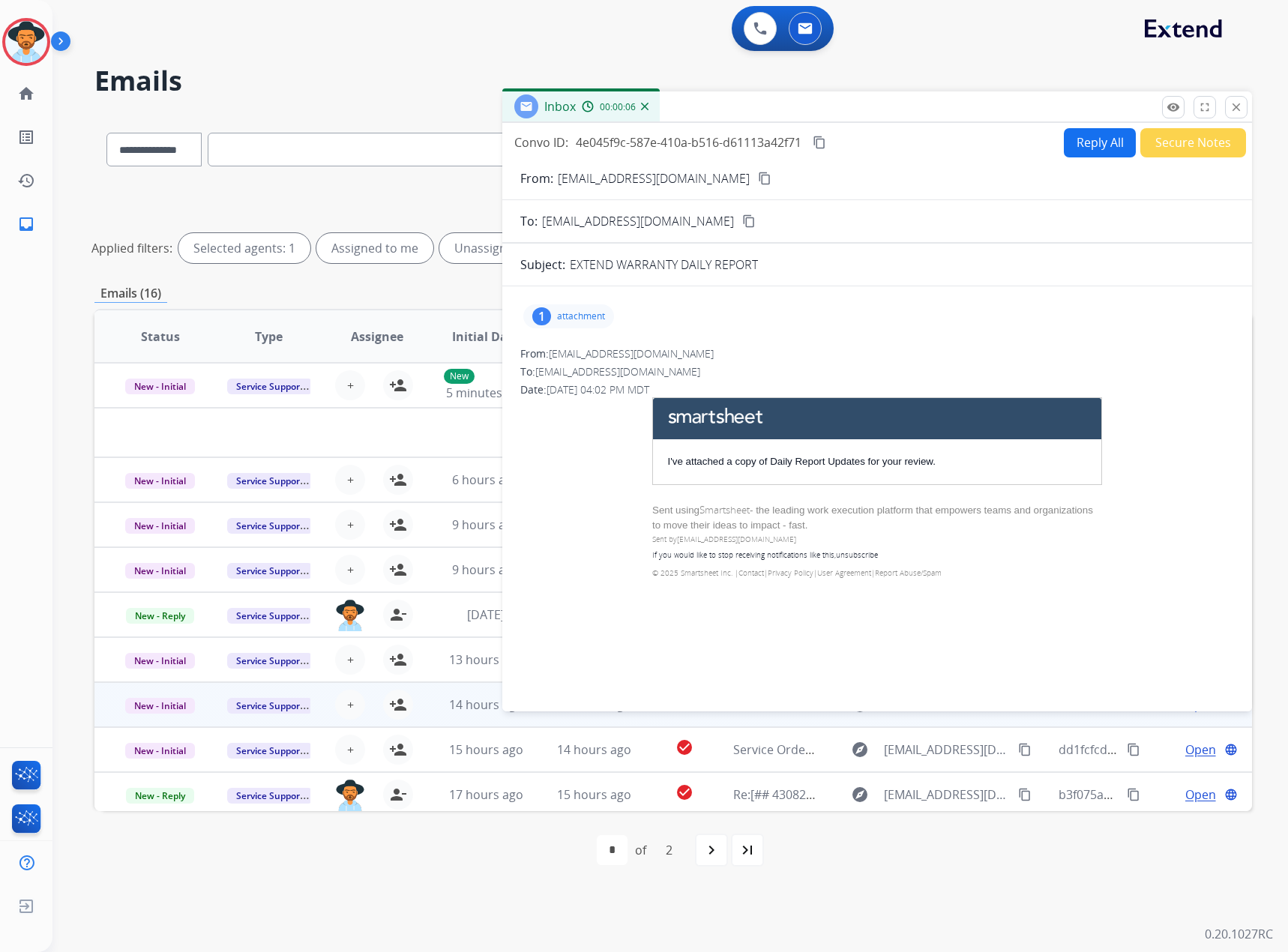
click at [565, 315] on p "attachment" at bounding box center [580, 317] width 48 height 12
click at [729, 352] on p "EXTEND WARRANTY.xlsx" at bounding box center [678, 354] width 136 height 18
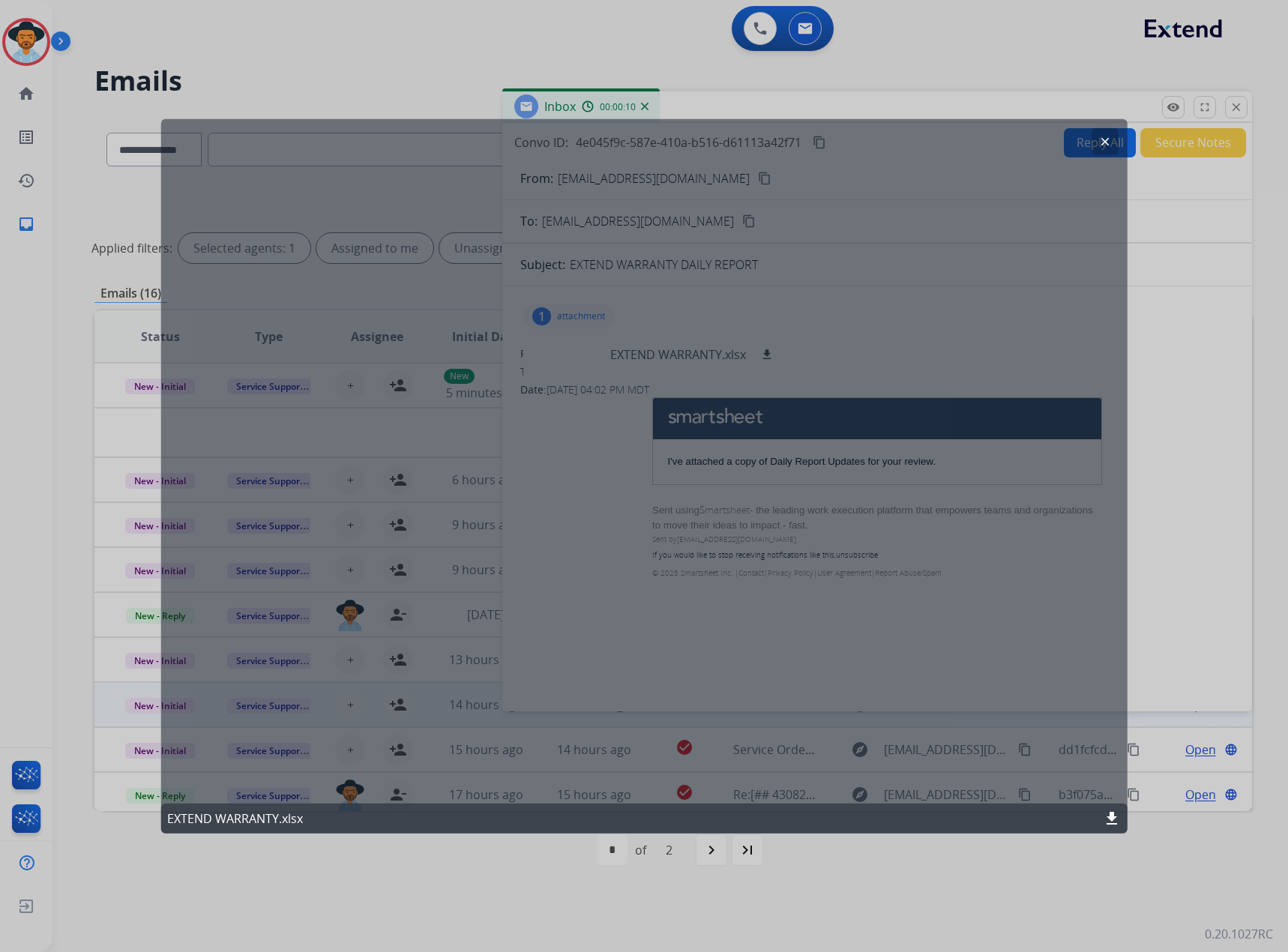
click at [1101, 142] on mat-icon "clear" at bounding box center [1104, 142] width 14 height 14
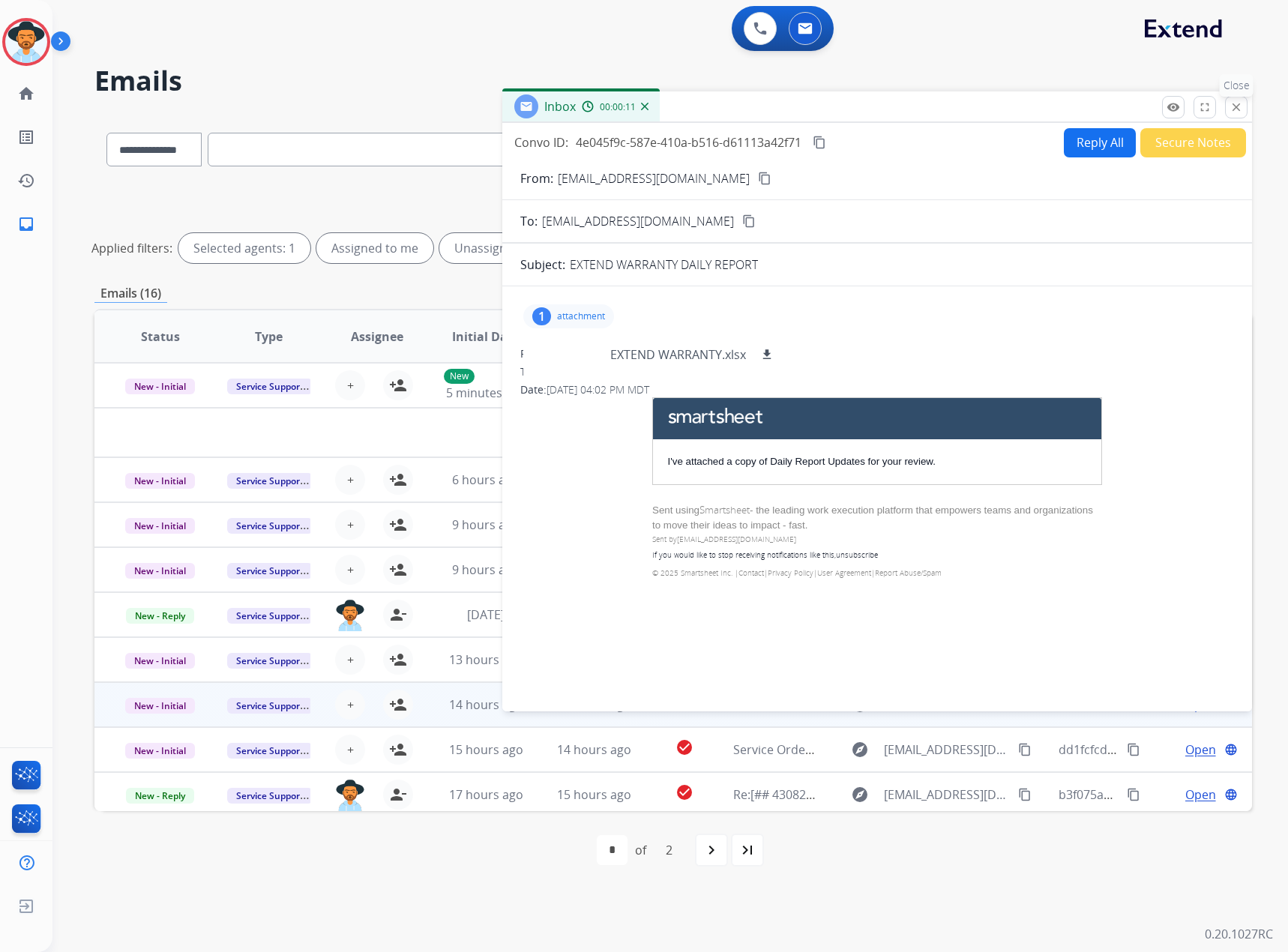
click at [1234, 108] on mat-icon "close" at bounding box center [1236, 107] width 14 height 14
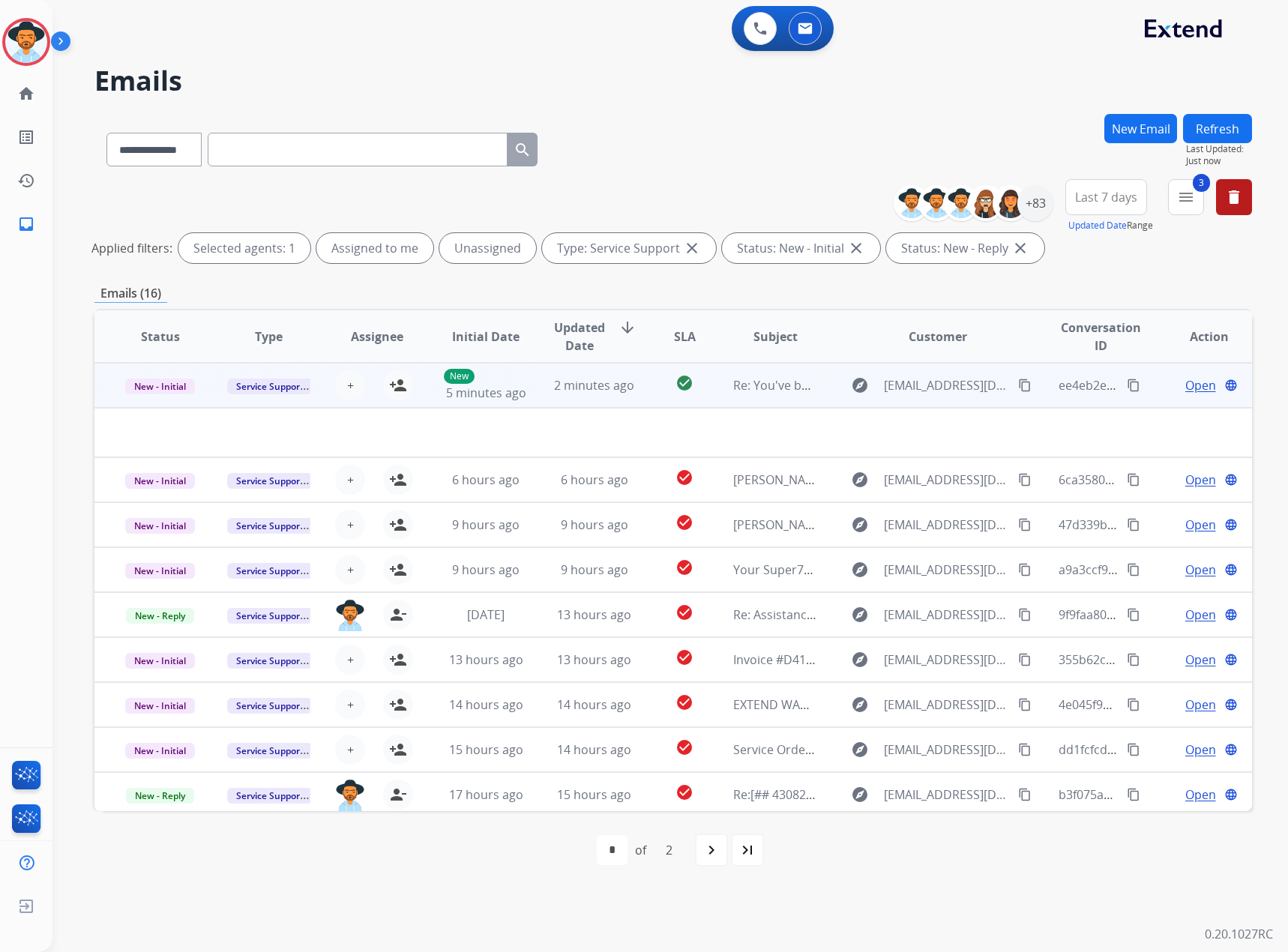
click at [1191, 379] on span "Open" at bounding box center [1200, 385] width 31 height 18
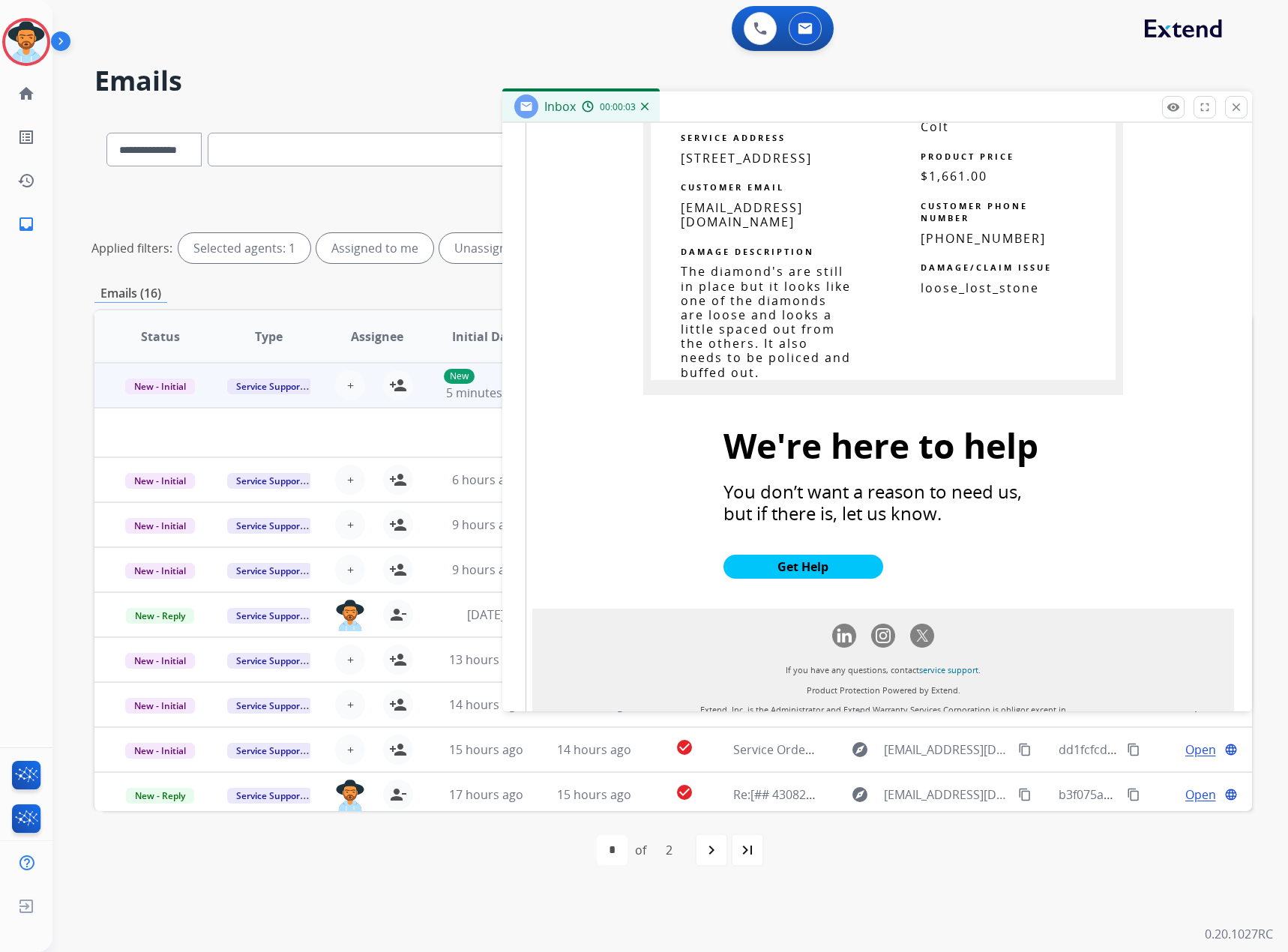
scroll to position [1365, 0]
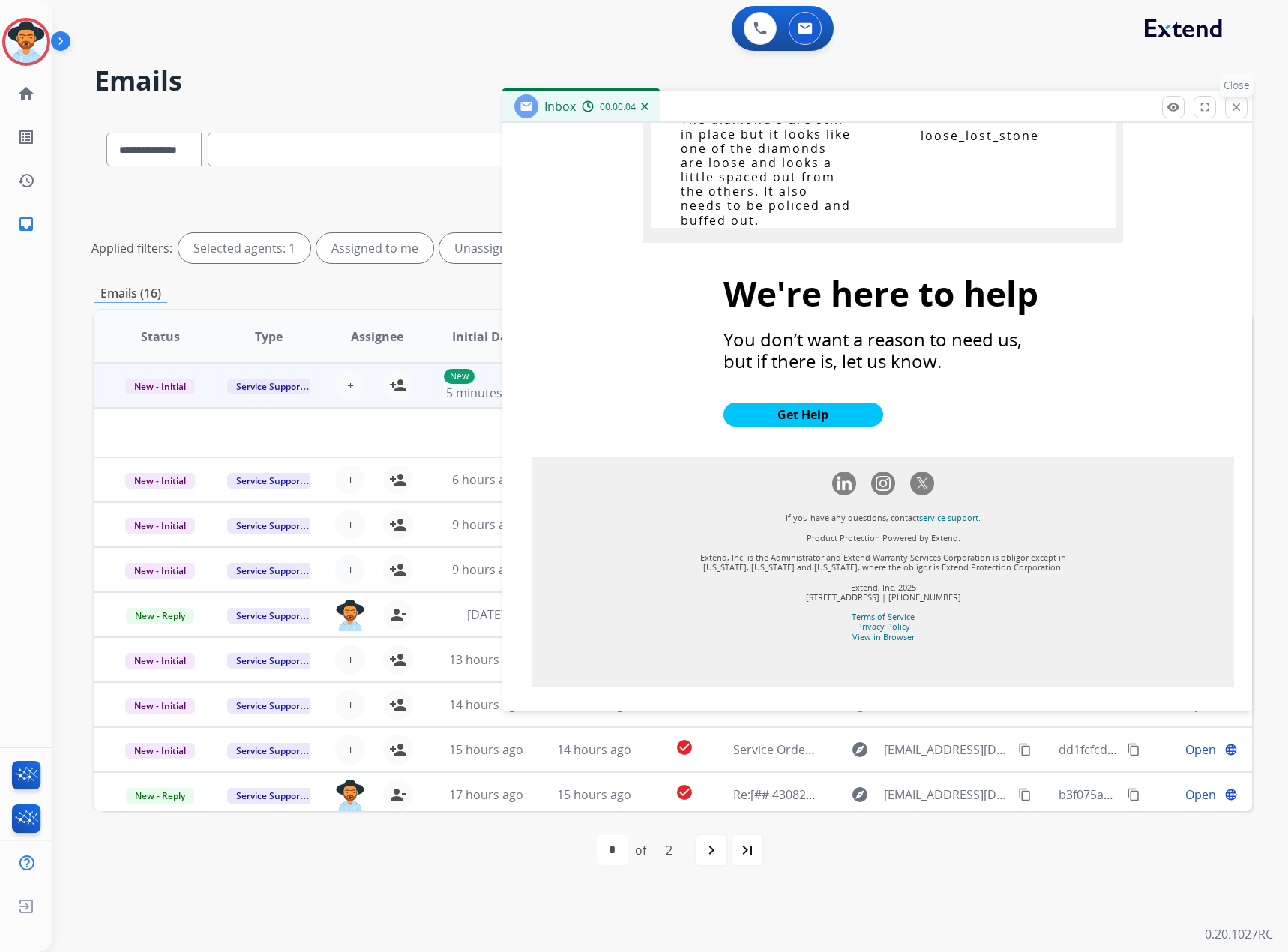
click at [1232, 102] on mat-icon "close" at bounding box center [1236, 107] width 14 height 14
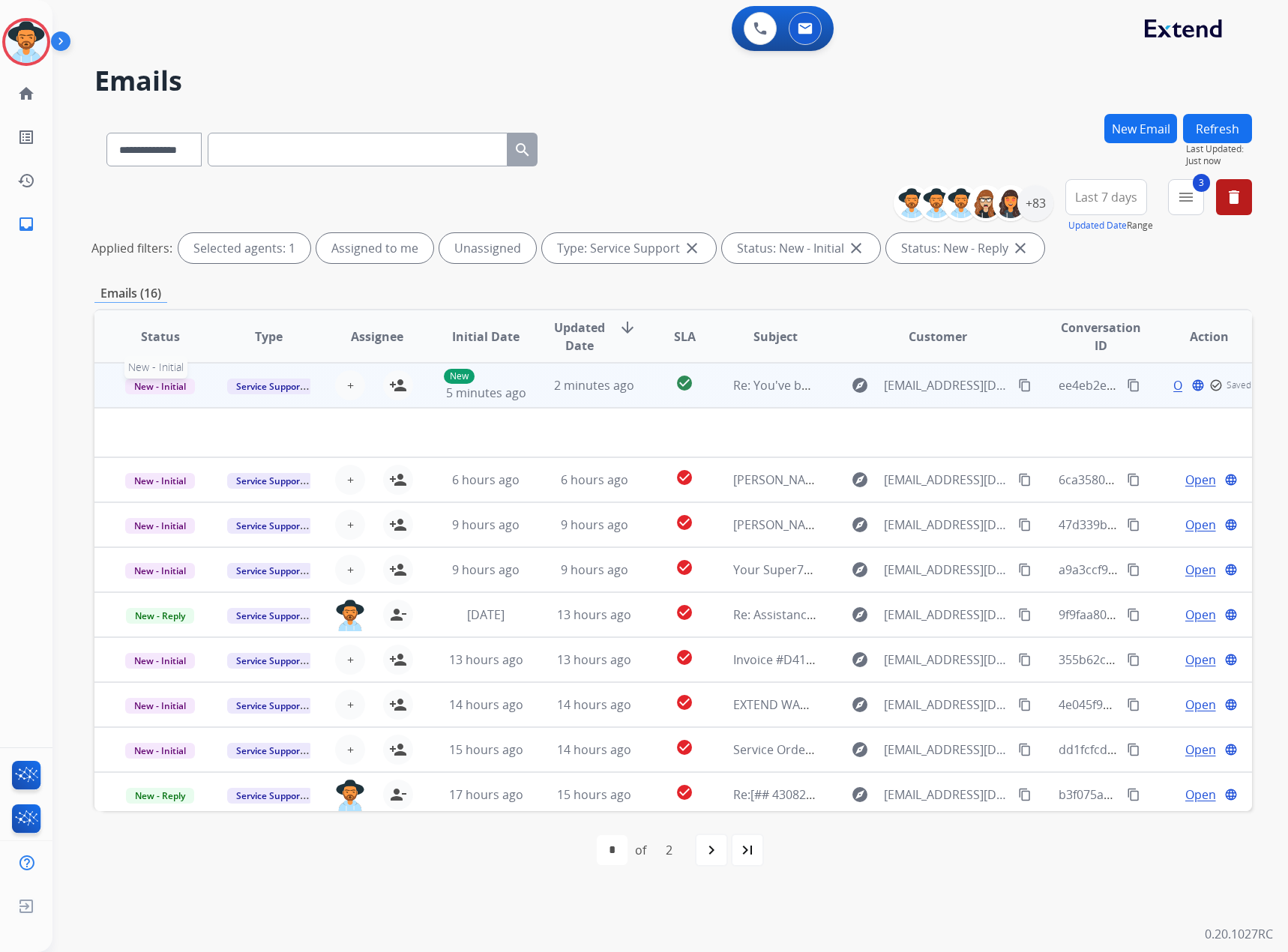
click at [164, 384] on span "New - Initial" at bounding box center [160, 386] width 69 height 16
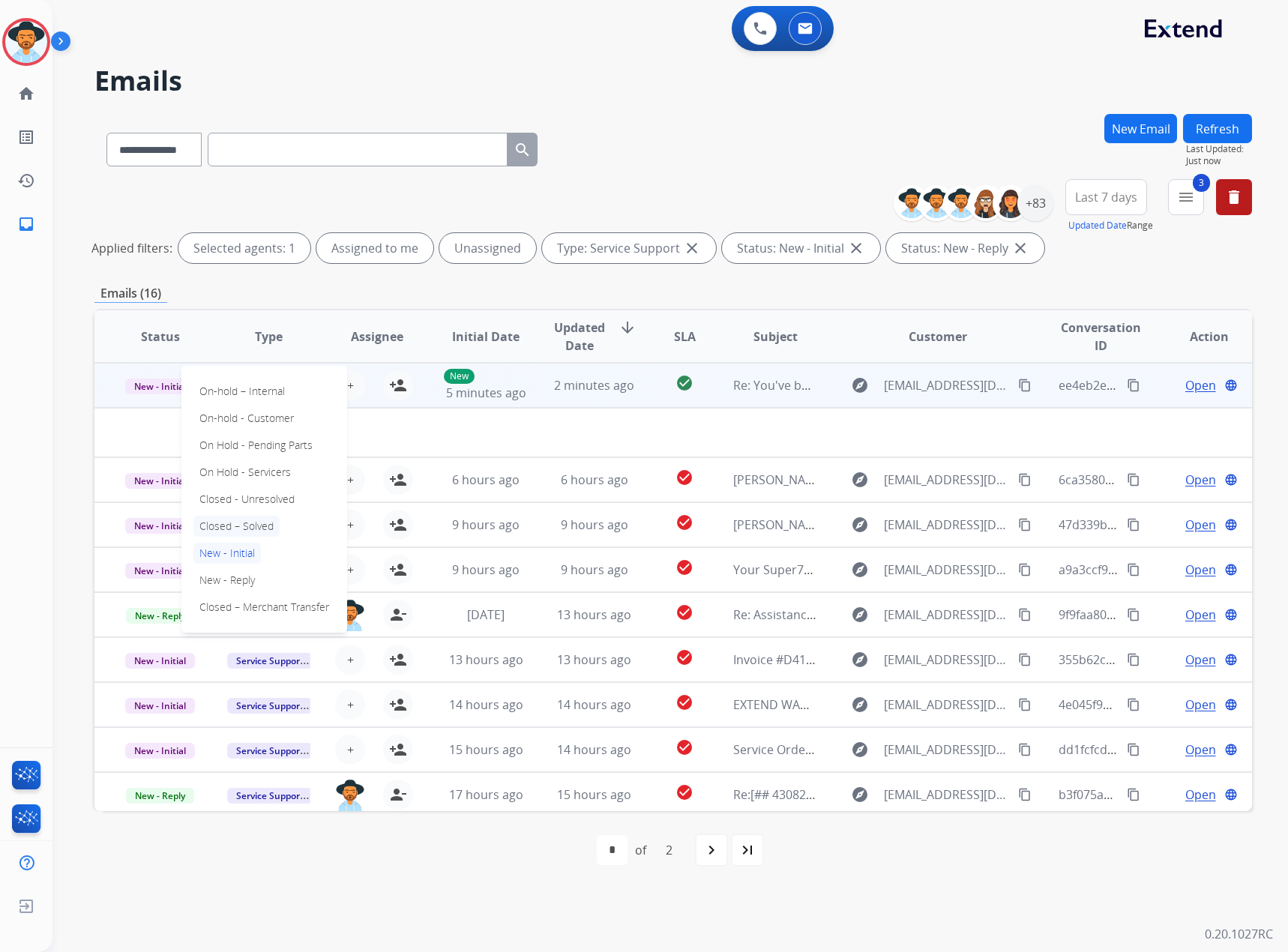
click at [216, 523] on p "Closed – Solved" at bounding box center [236, 526] width 86 height 21
